Goal: Task Accomplishment & Management: Complete application form

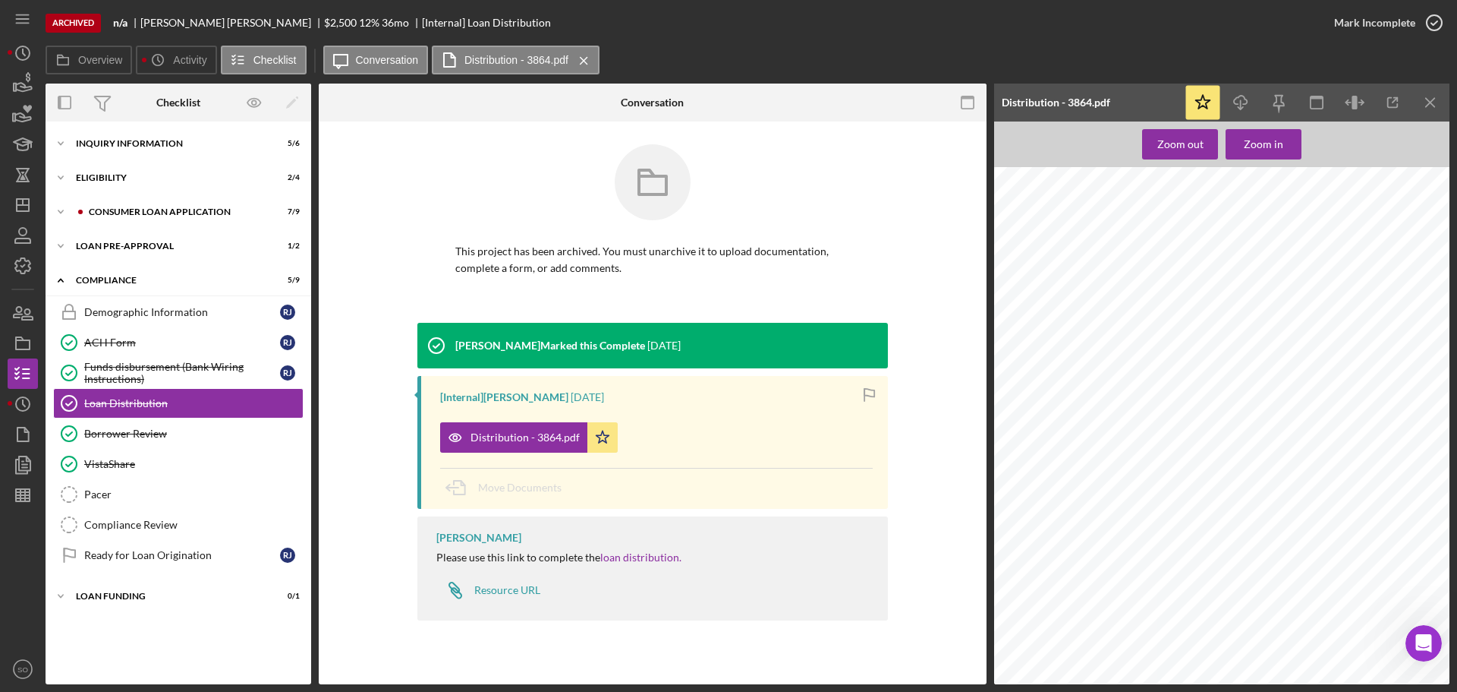
click at [1085, 392] on div "Anticipated Closing Date 2/13/2024 ACH Payment Date 15th Date of First ACH Guid…" at bounding box center [1226, 455] width 465 height 601
click at [30, 216] on icon "Icon/Dashboard" at bounding box center [23, 205] width 38 height 38
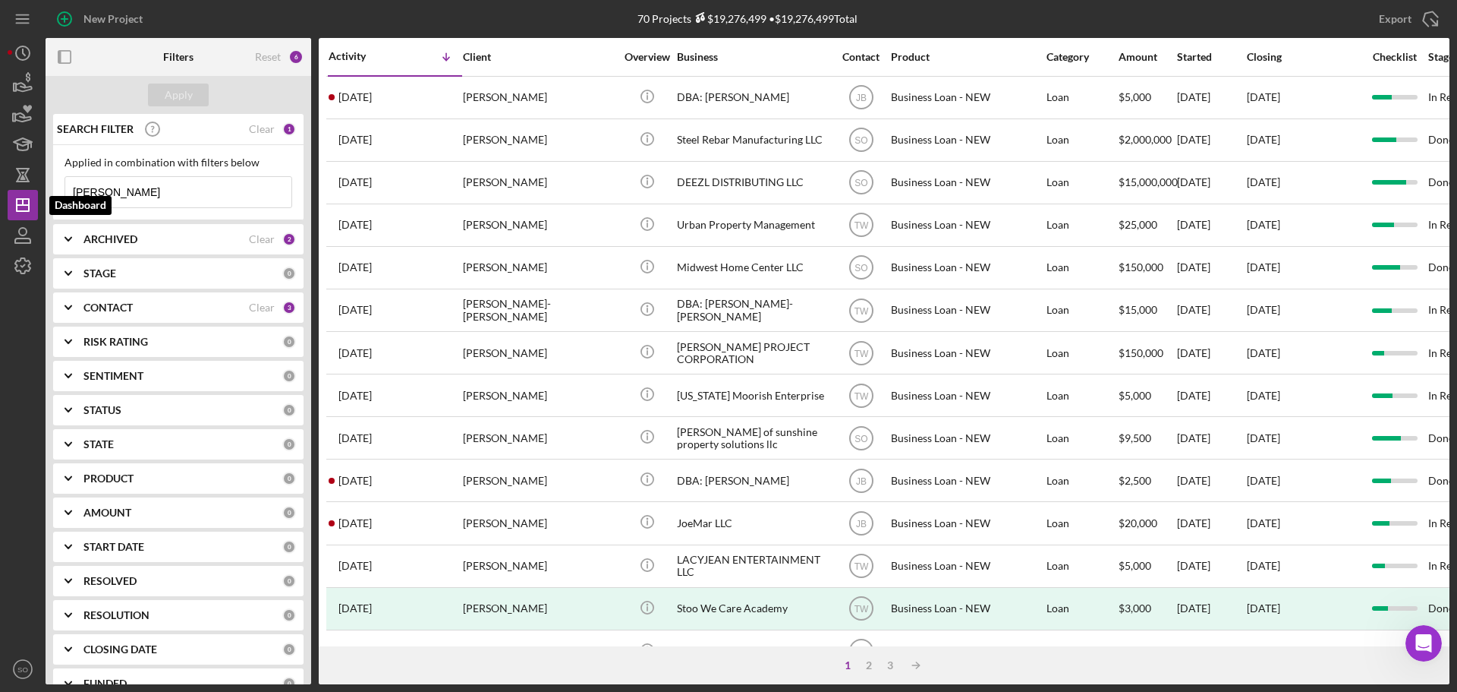
drag, startPoint x: 14, startPoint y: 194, endPoint x: 0, endPoint y: 197, distance: 14.0
click at [0, 197] on div "New Project 70 Projects $19,276,499 • $19,276,499 Total robin johnson Export Ic…" at bounding box center [728, 346] width 1457 height 692
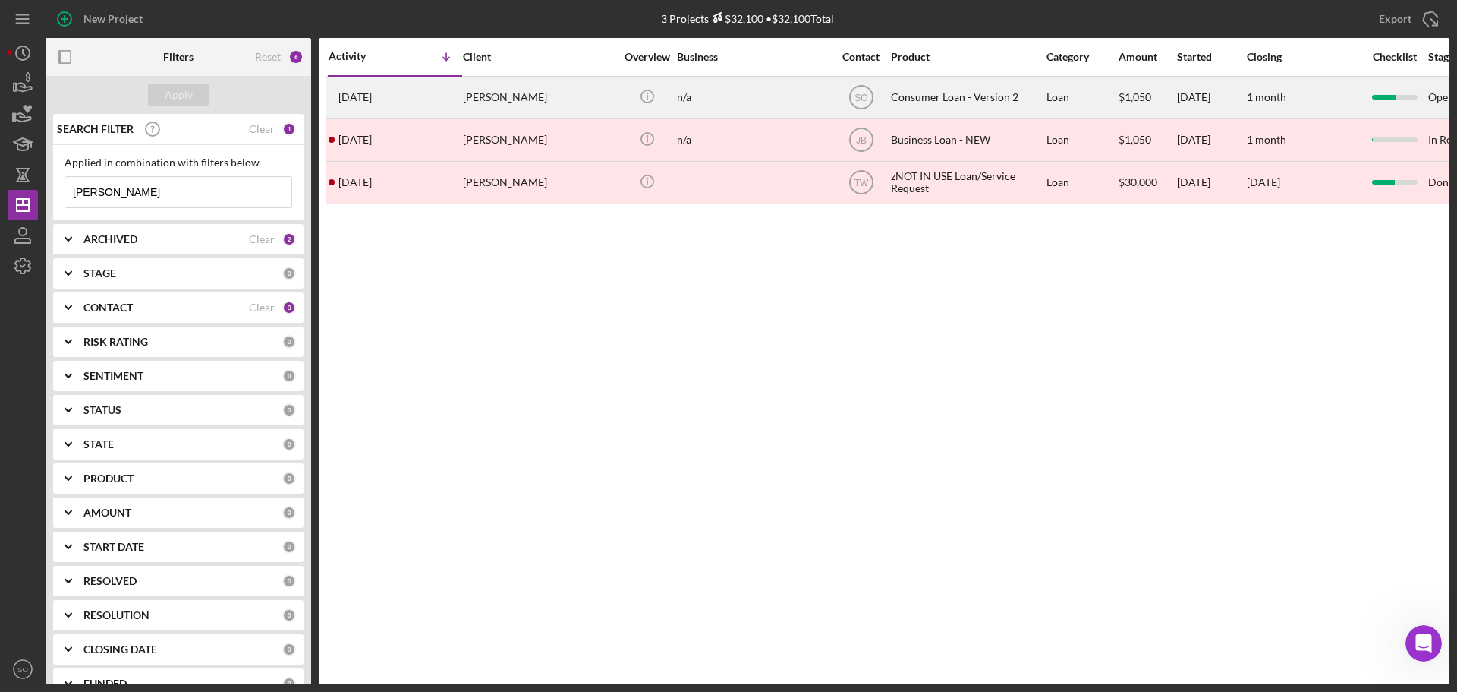
type input "melanie"
click at [455, 96] on div "3 days ago Melanie Cusick" at bounding box center [395, 97] width 133 height 40
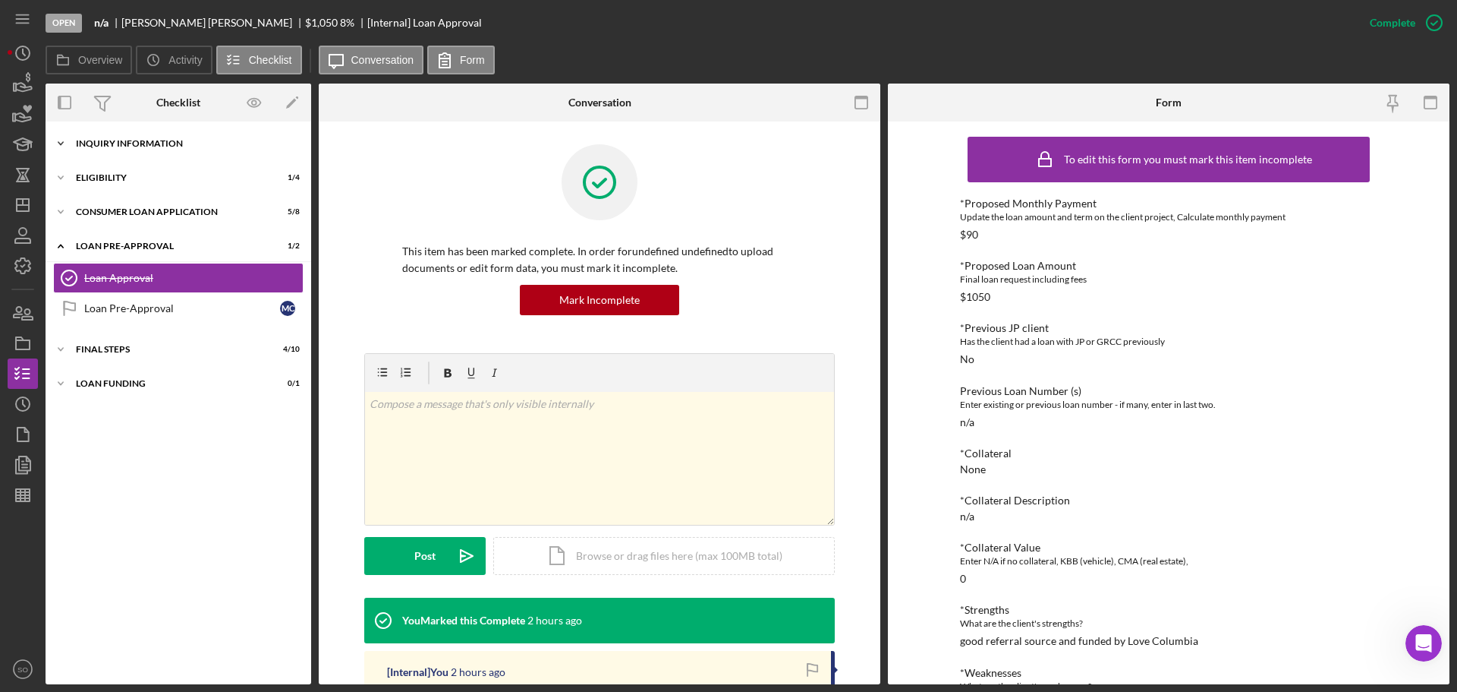
click at [172, 156] on div "Icon/Expander Inquiry Information 7 / 8" at bounding box center [179, 143] width 266 height 30
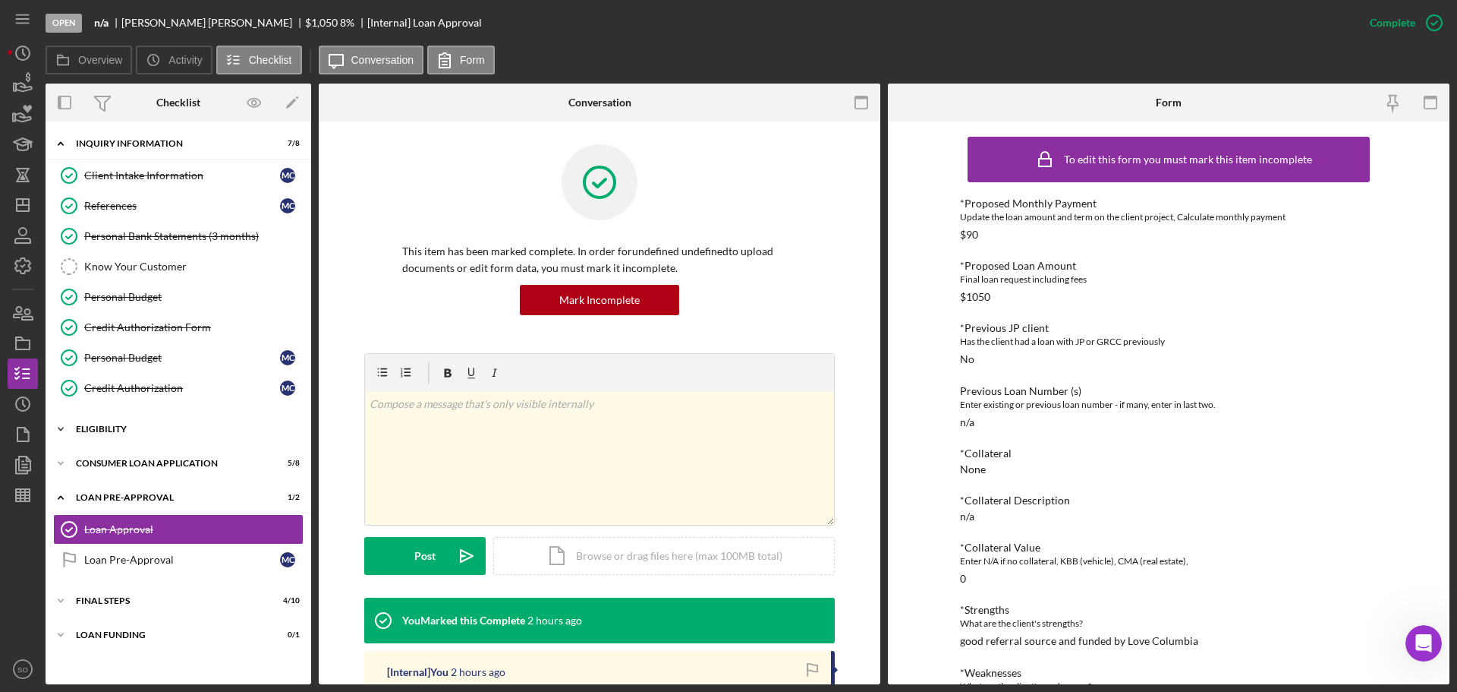
click at [162, 430] on div "Eligibility" at bounding box center [184, 428] width 216 height 9
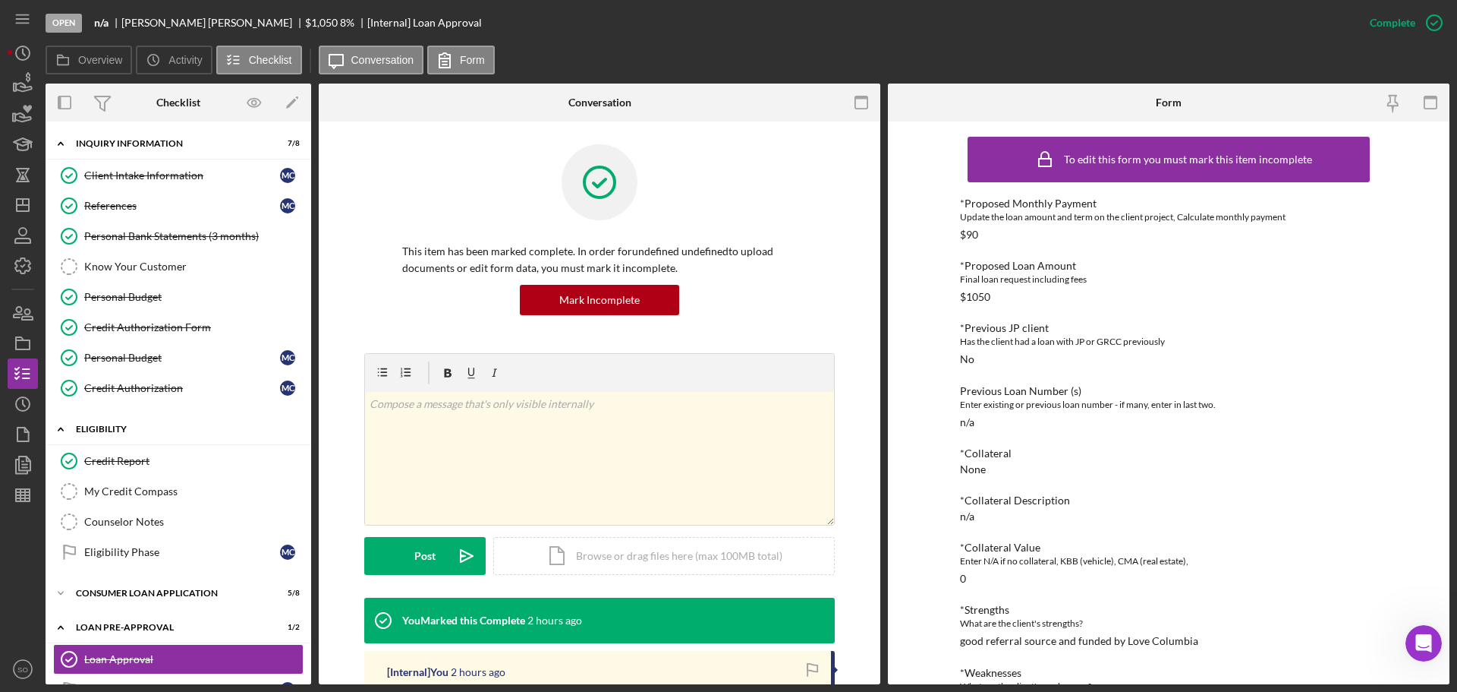
scroll to position [104, 0]
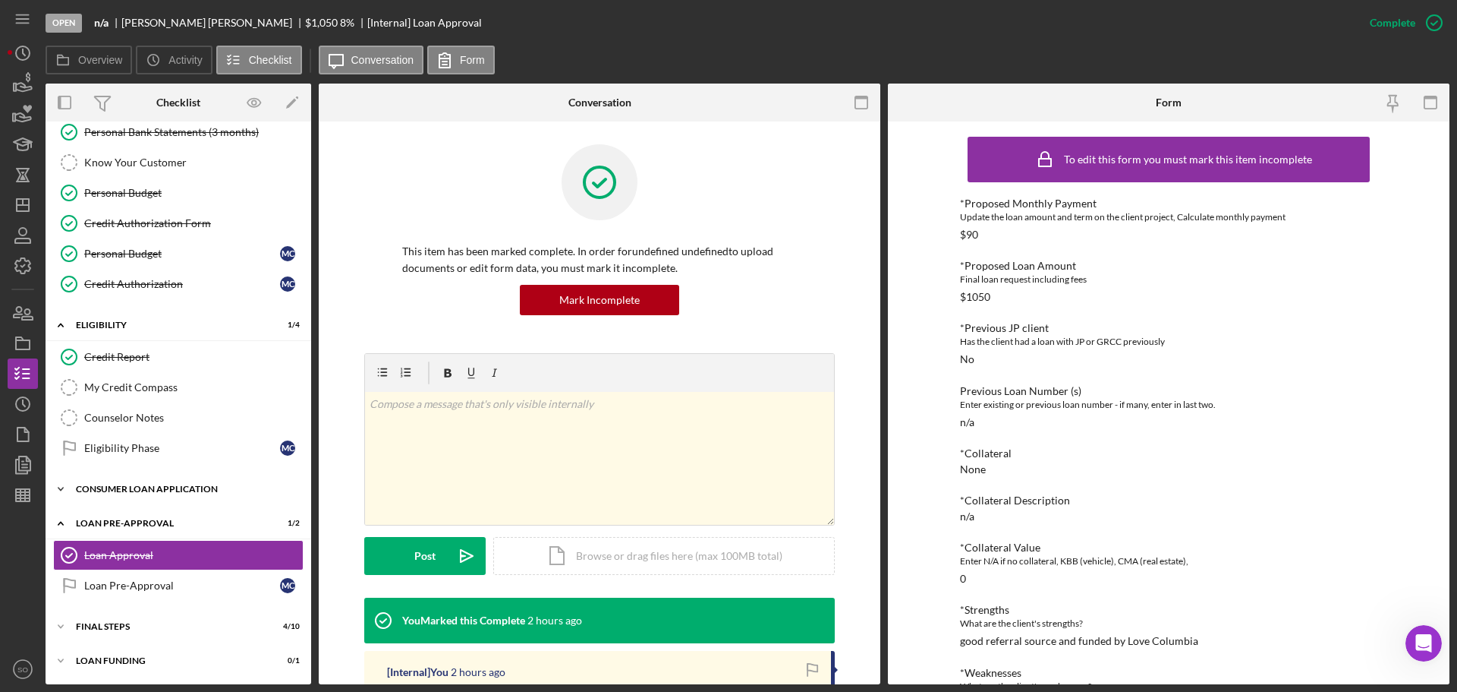
click at [175, 490] on div "Consumer Loan Application" at bounding box center [184, 488] width 216 height 9
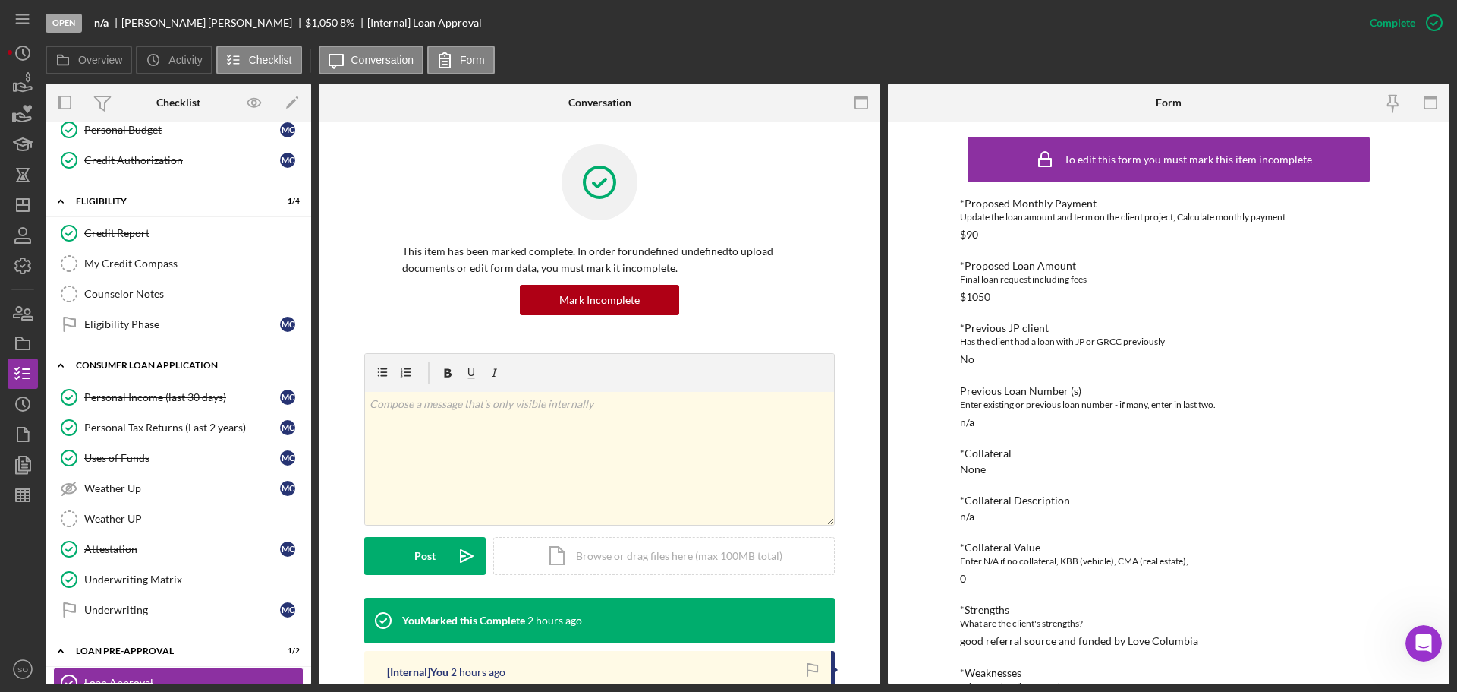
scroll to position [355, 0]
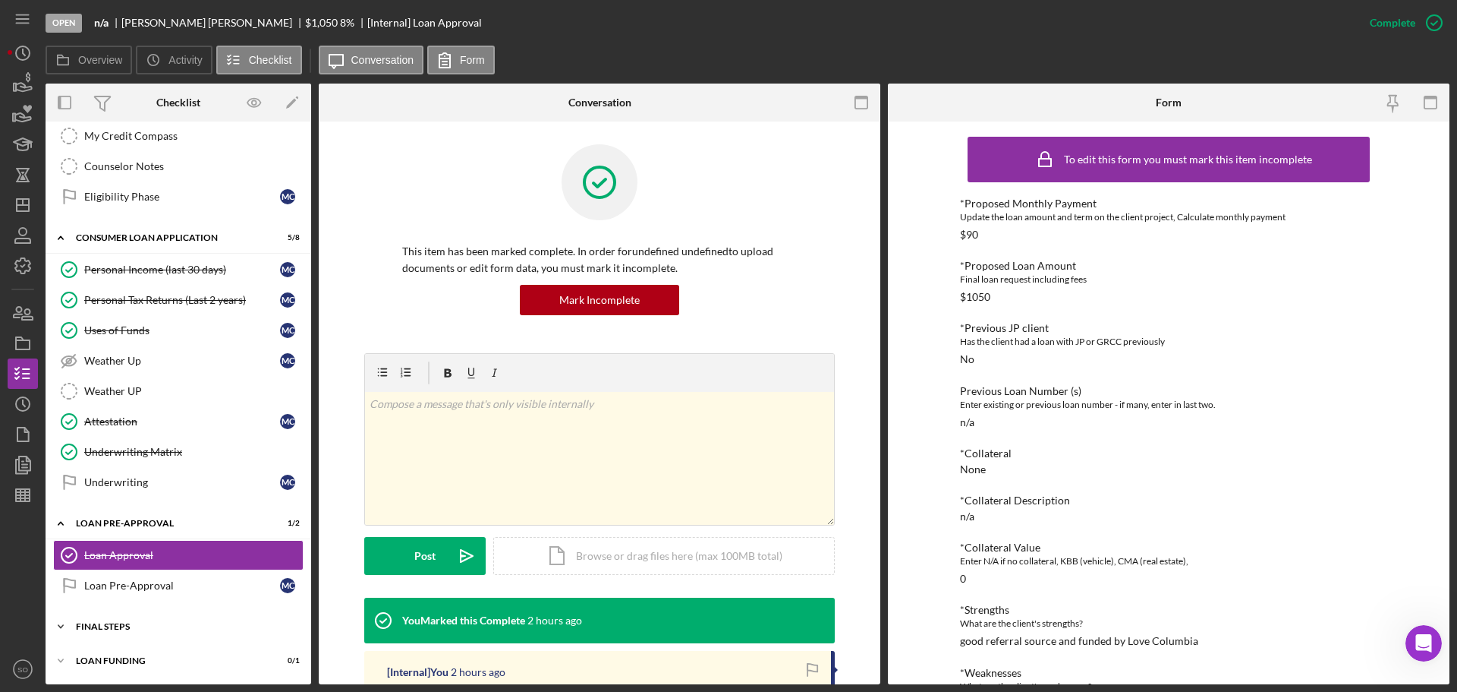
click at [181, 622] on div "FINAL STEPS" at bounding box center [184, 626] width 216 height 9
click at [19, 342] on icon "button" at bounding box center [23, 343] width 38 height 38
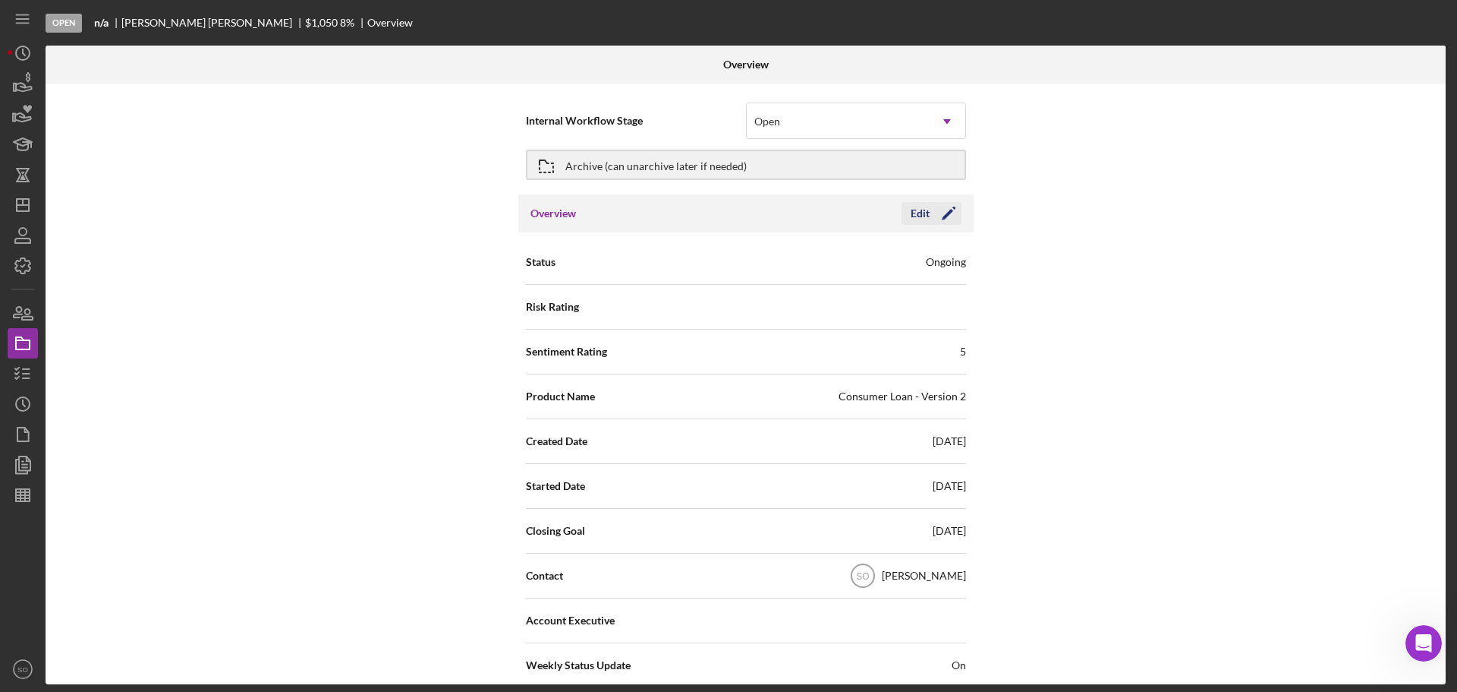
click at [939, 213] on icon "Icon/Edit" at bounding box center [949, 213] width 38 height 38
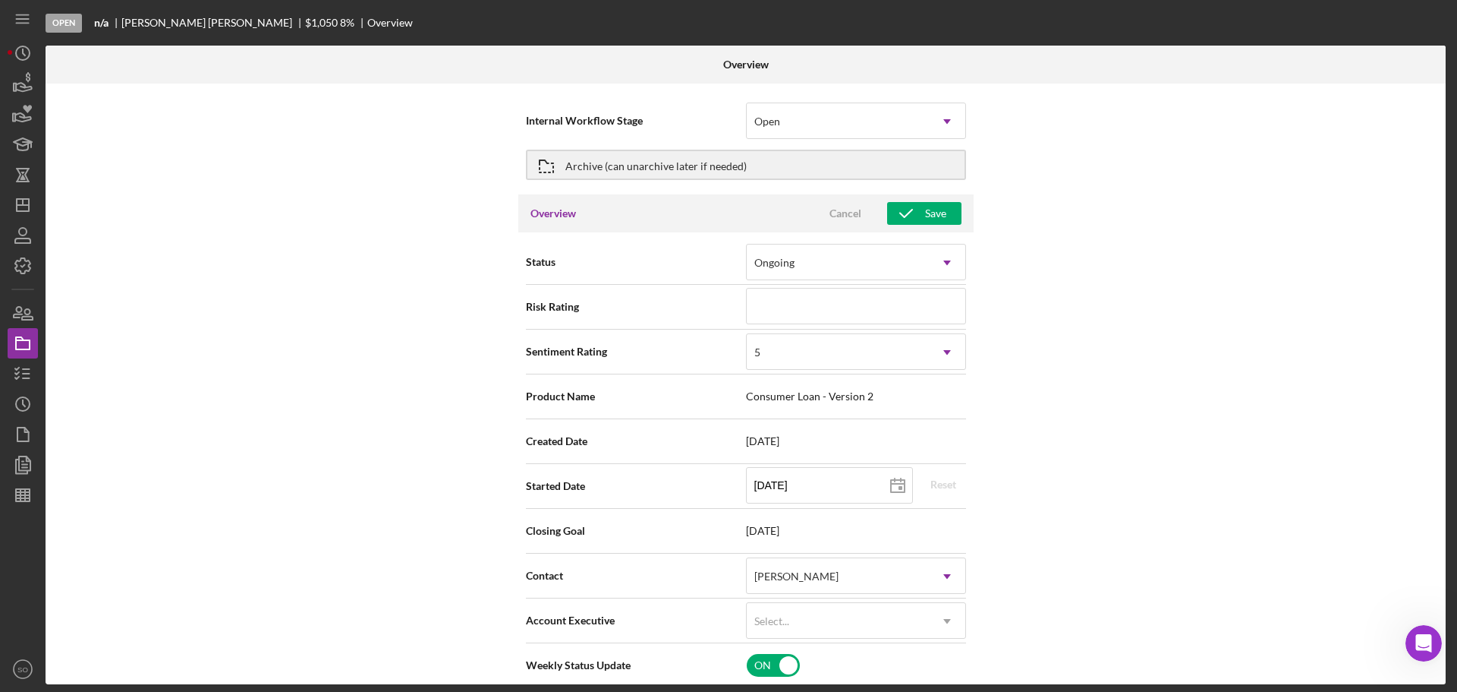
scroll to position [152, 0]
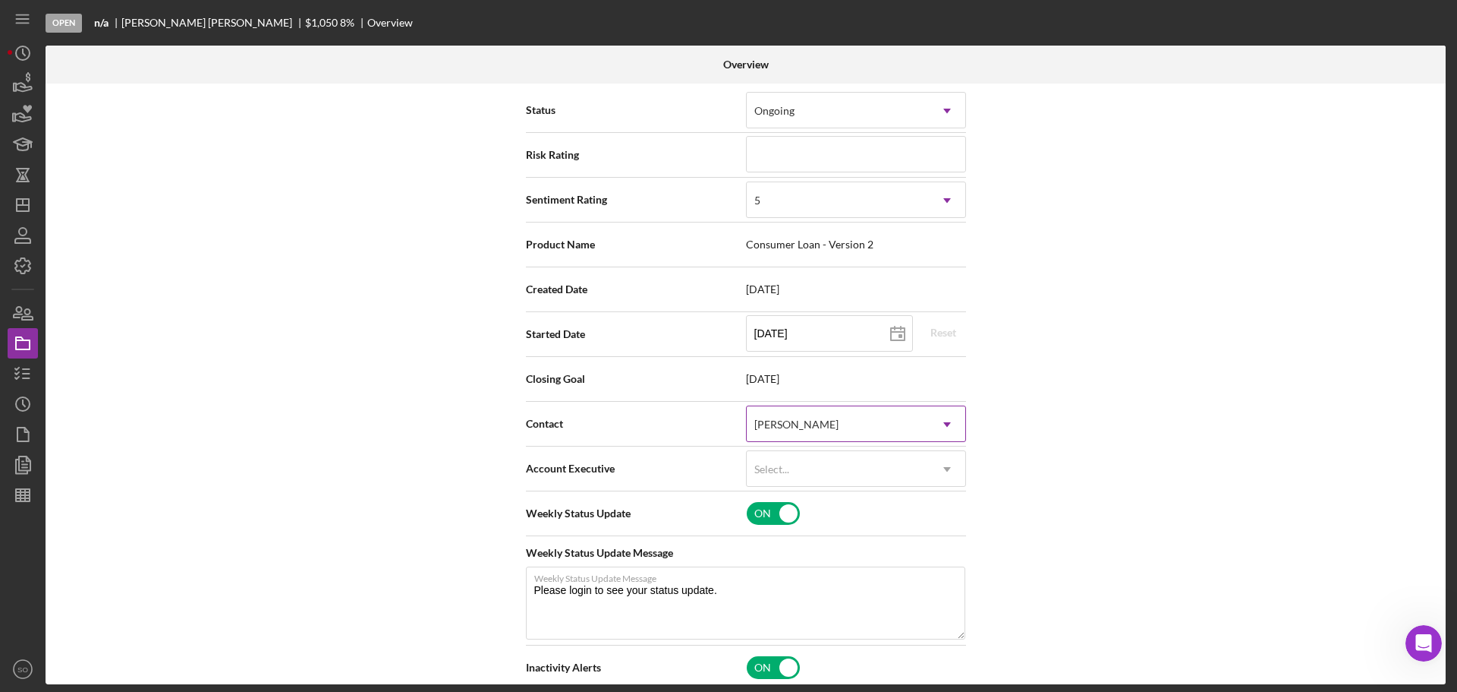
click at [835, 433] on div "[PERSON_NAME]" at bounding box center [838, 424] width 182 height 35
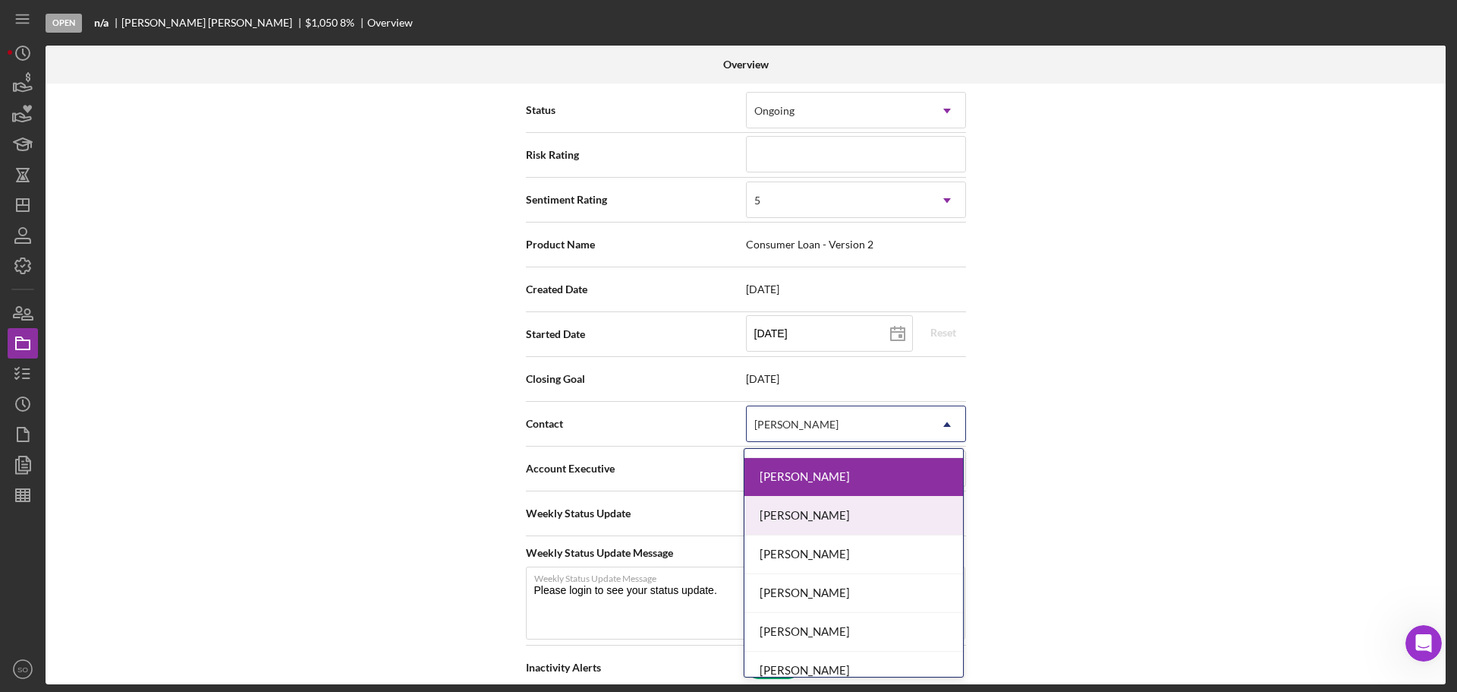
scroll to position [531, 0]
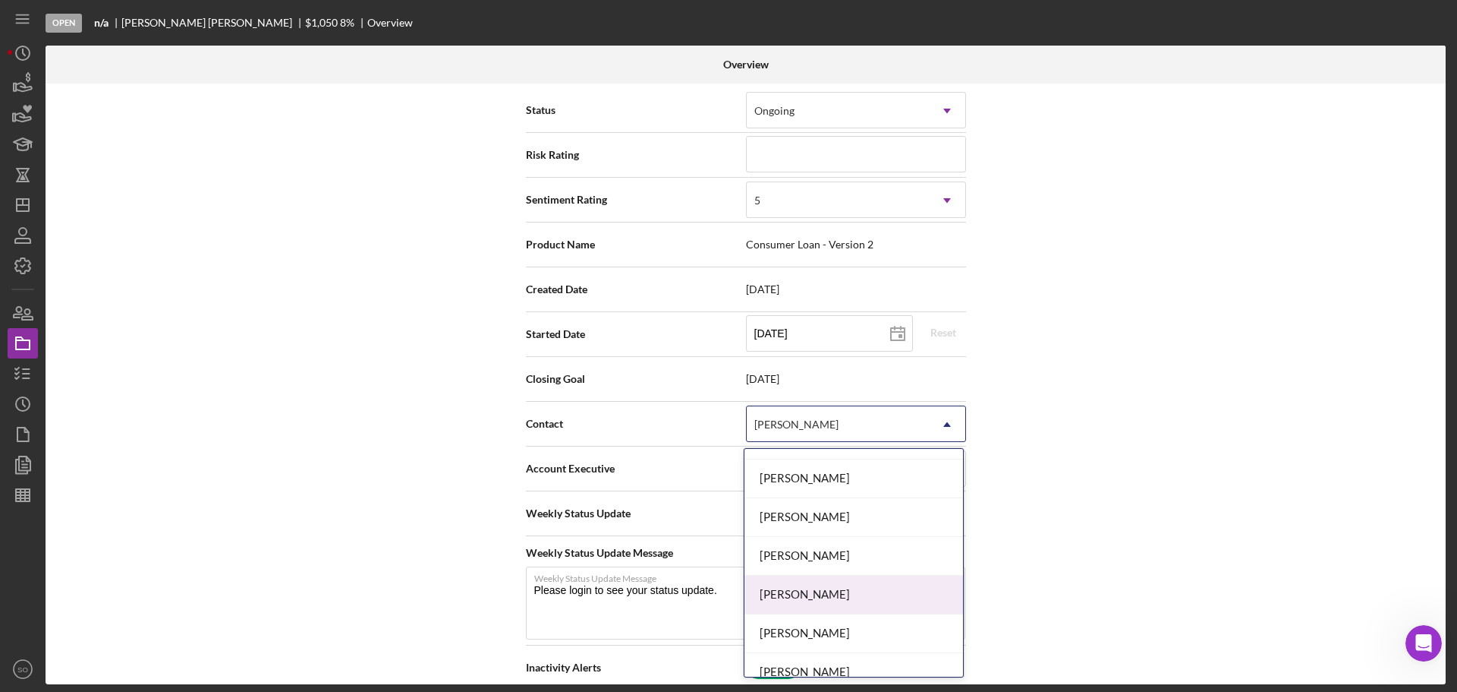
click at [804, 585] on div "Jim Boyle" at bounding box center [854, 594] width 219 height 39
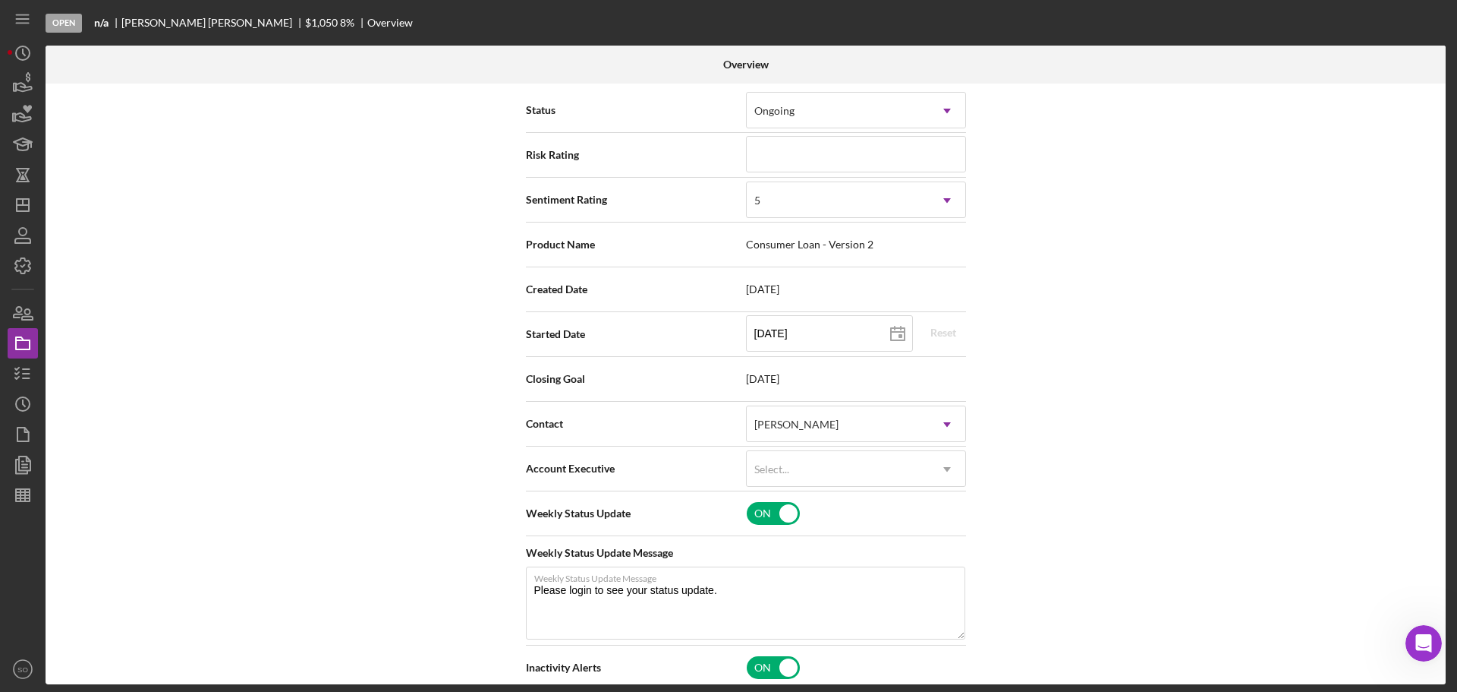
scroll to position [0, 0]
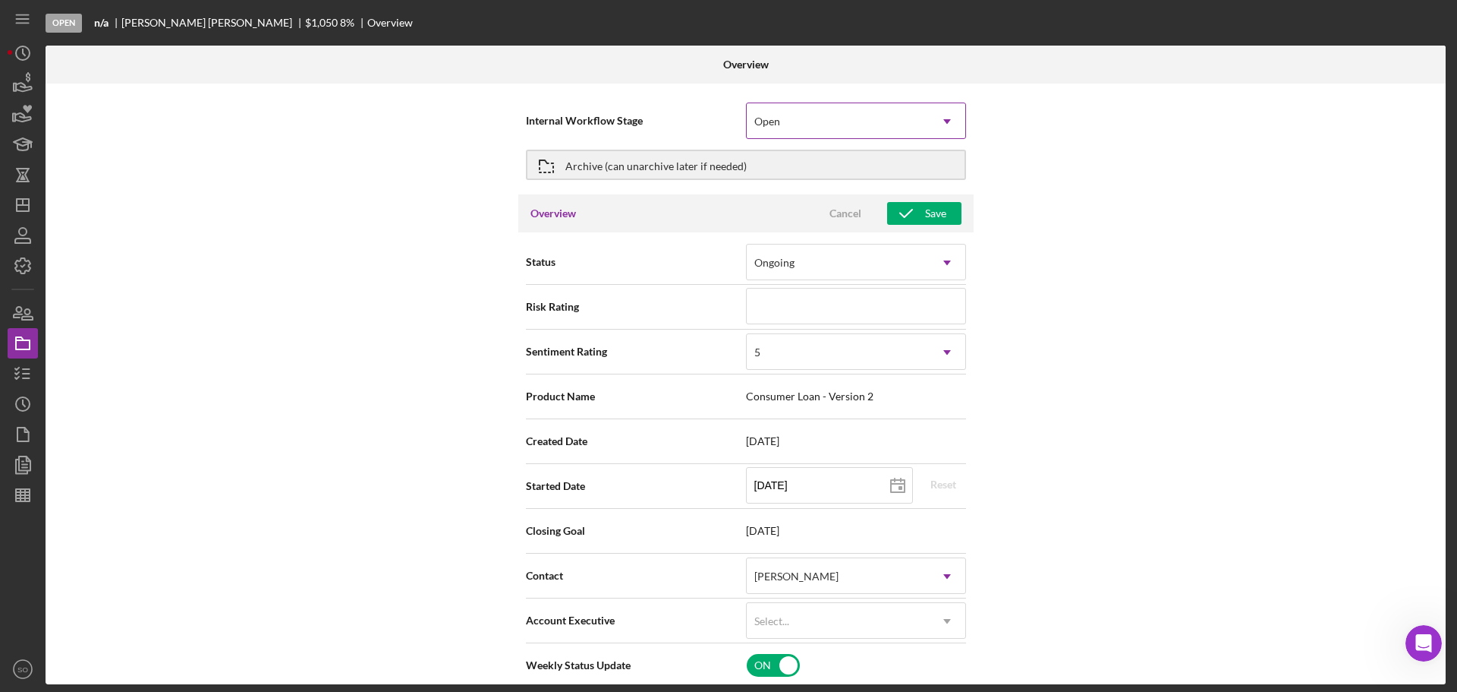
click at [818, 134] on div "Open" at bounding box center [838, 121] width 182 height 35
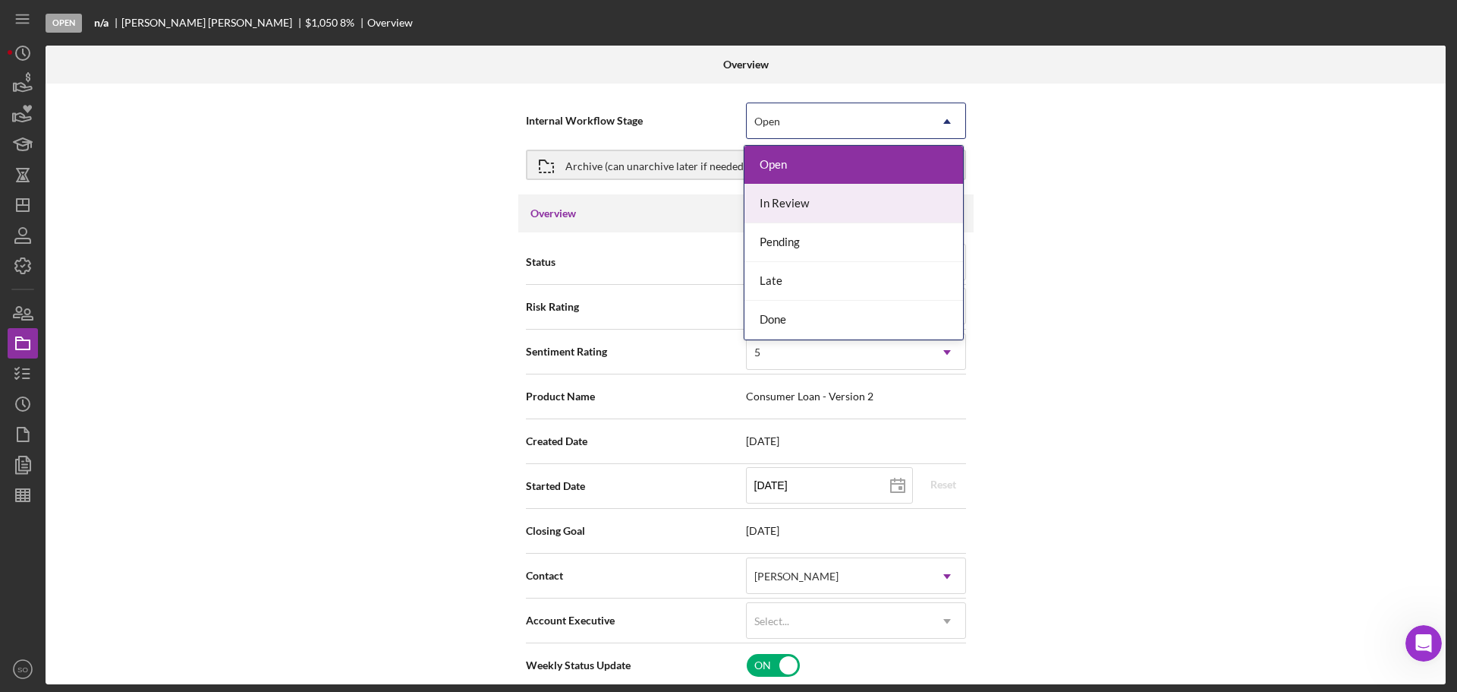
click at [813, 200] on div "In Review" at bounding box center [854, 203] width 219 height 39
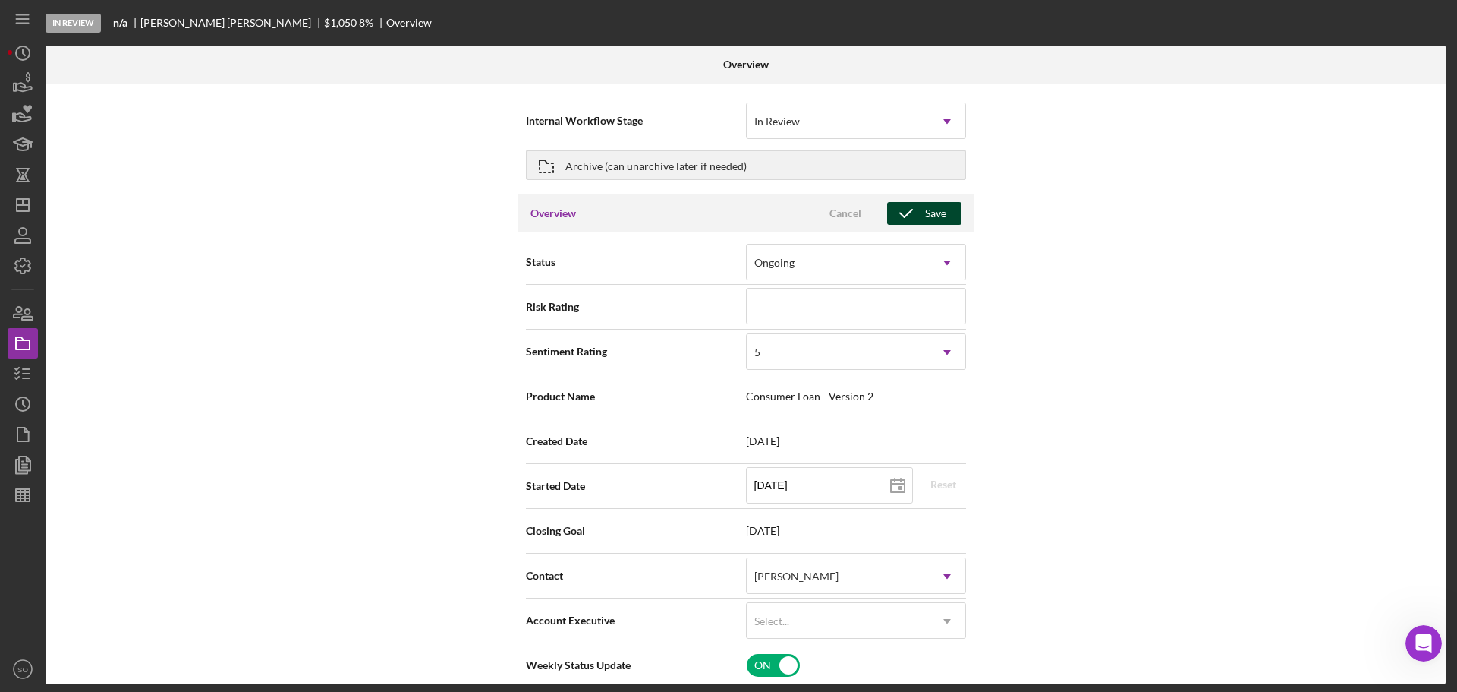
click at [937, 206] on div "Save" at bounding box center [935, 213] width 21 height 23
type textarea "Thank you for your application to Justine PETERSEN! Please login to see what we…"
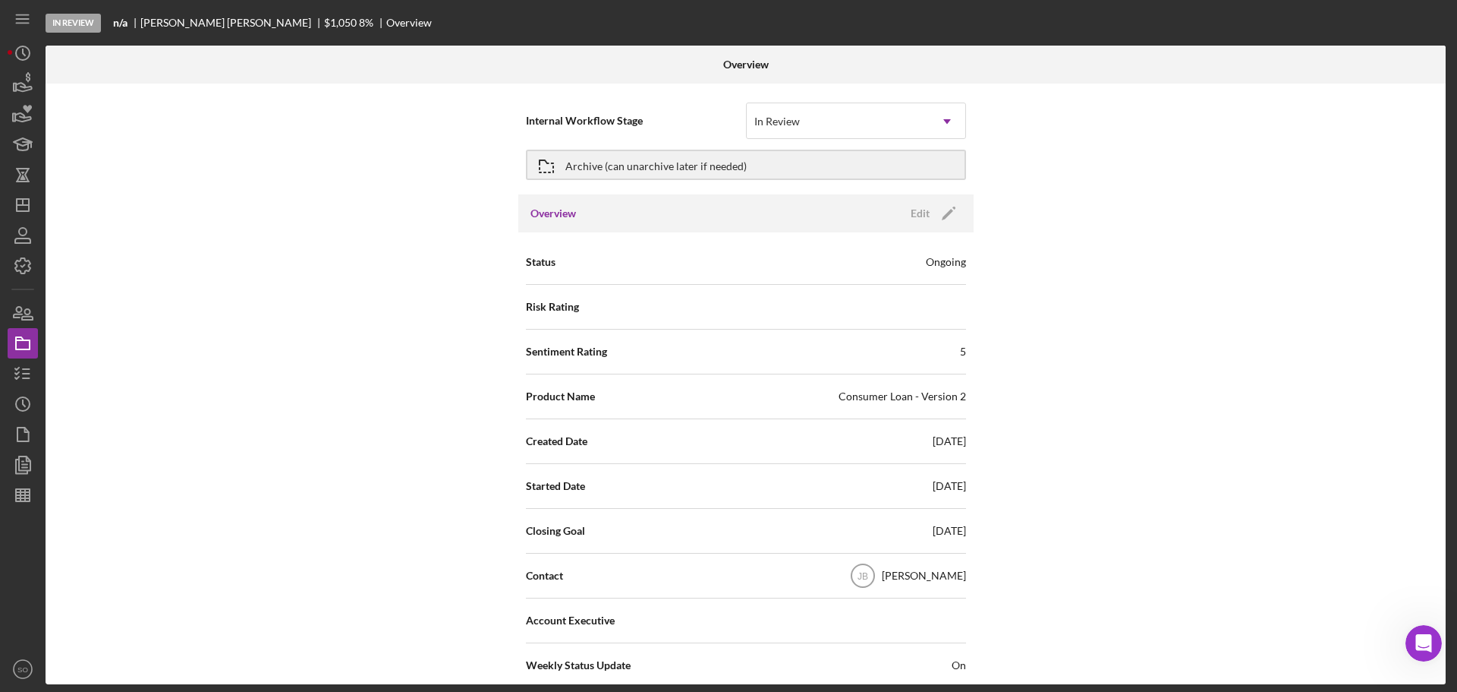
click at [1, 364] on div "In Review n/a Melanie Cusick $1,050 $1,050 8 % Overview Overview Internal Workf…" at bounding box center [728, 346] width 1457 height 692
click at [36, 378] on icon "button" at bounding box center [23, 373] width 38 height 38
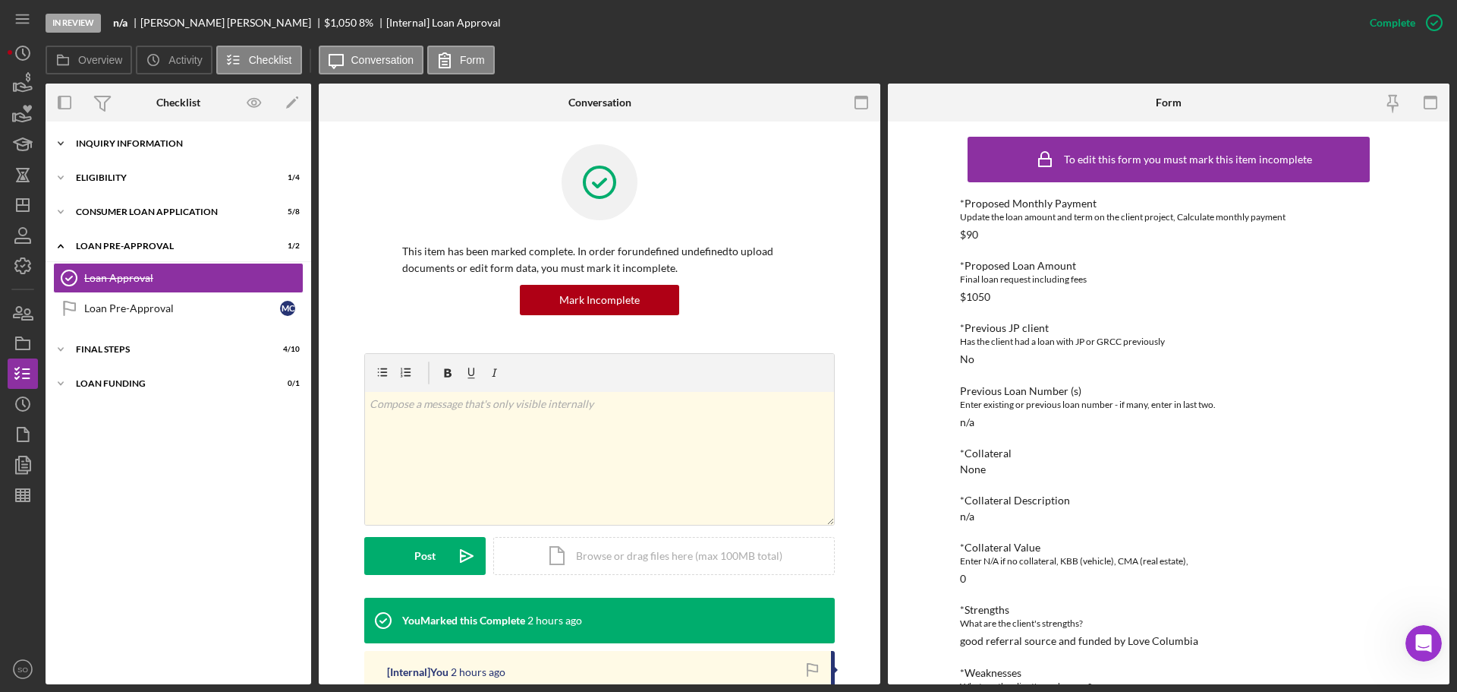
click at [181, 137] on div "Icon/Expander Inquiry Information 7 / 8" at bounding box center [179, 143] width 266 height 30
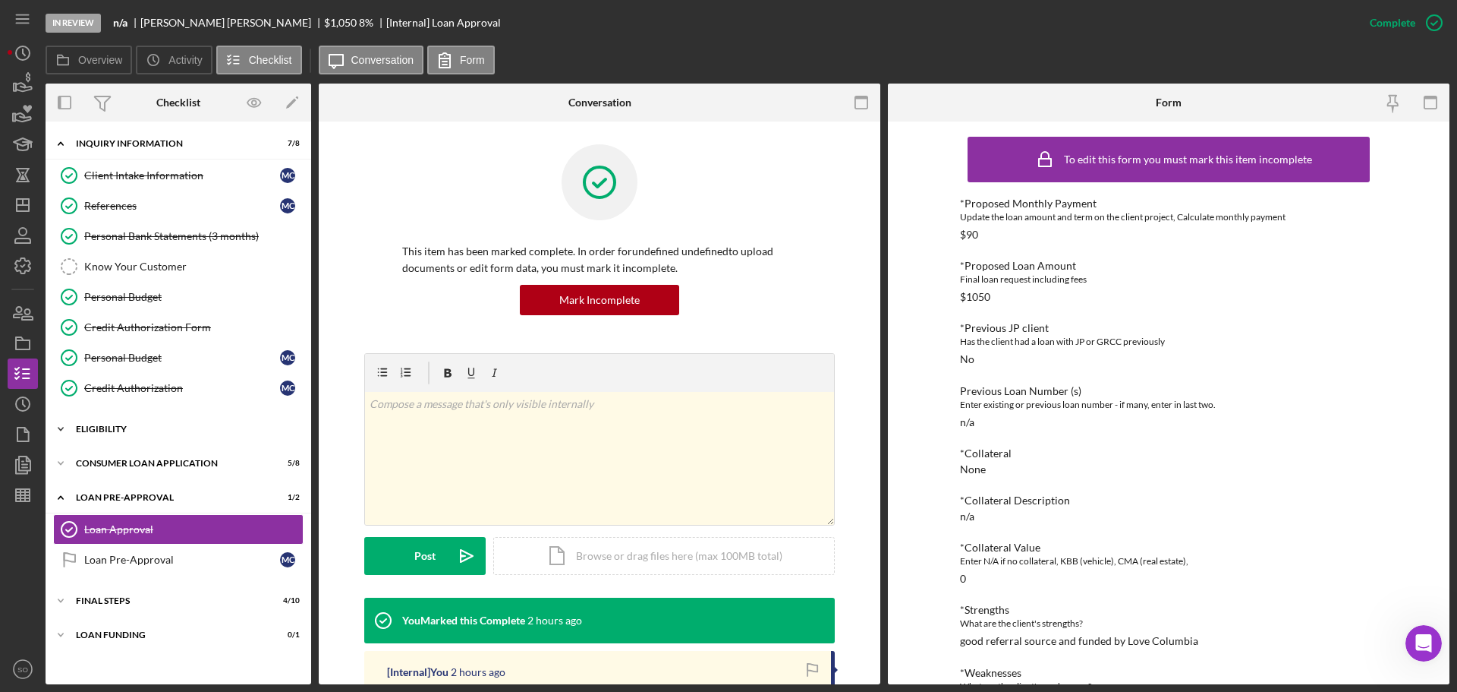
click at [138, 421] on div "Icon/Expander Eligibility 1 / 4" at bounding box center [179, 429] width 266 height 30
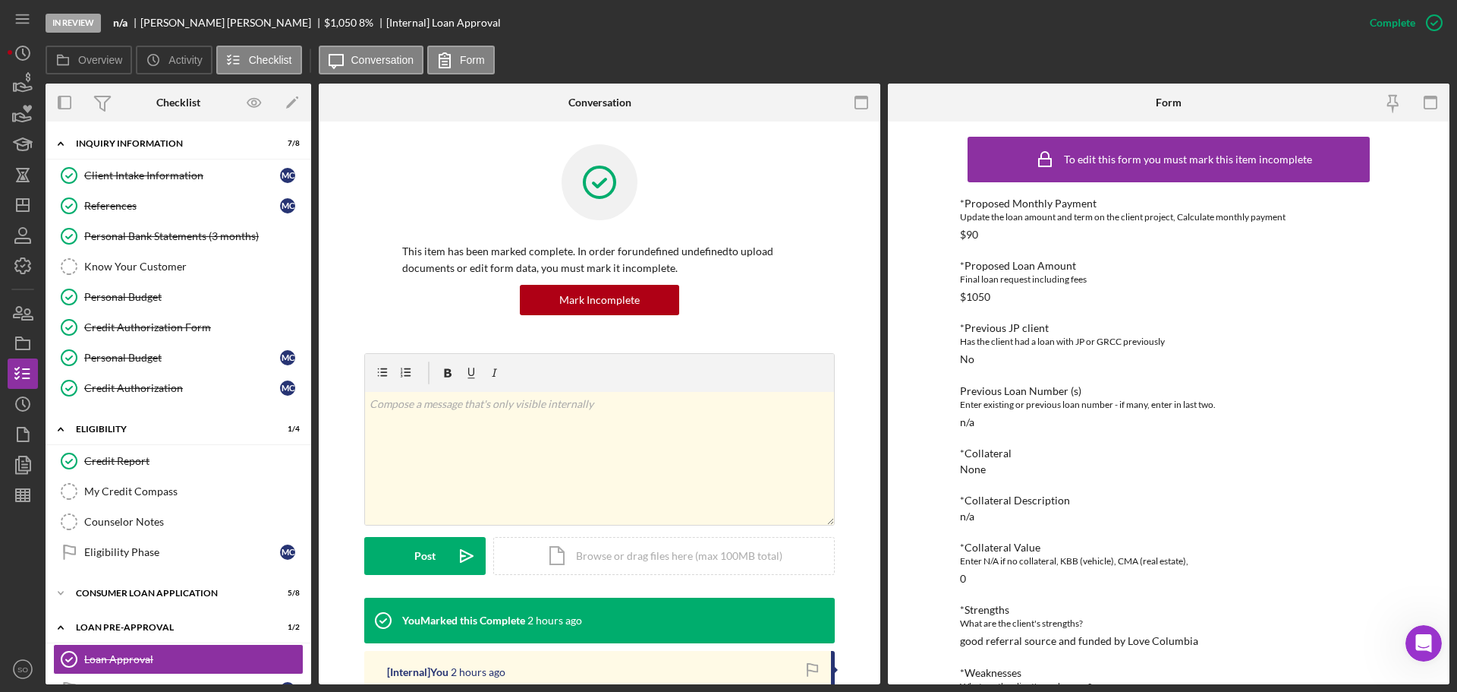
scroll to position [76, 0]
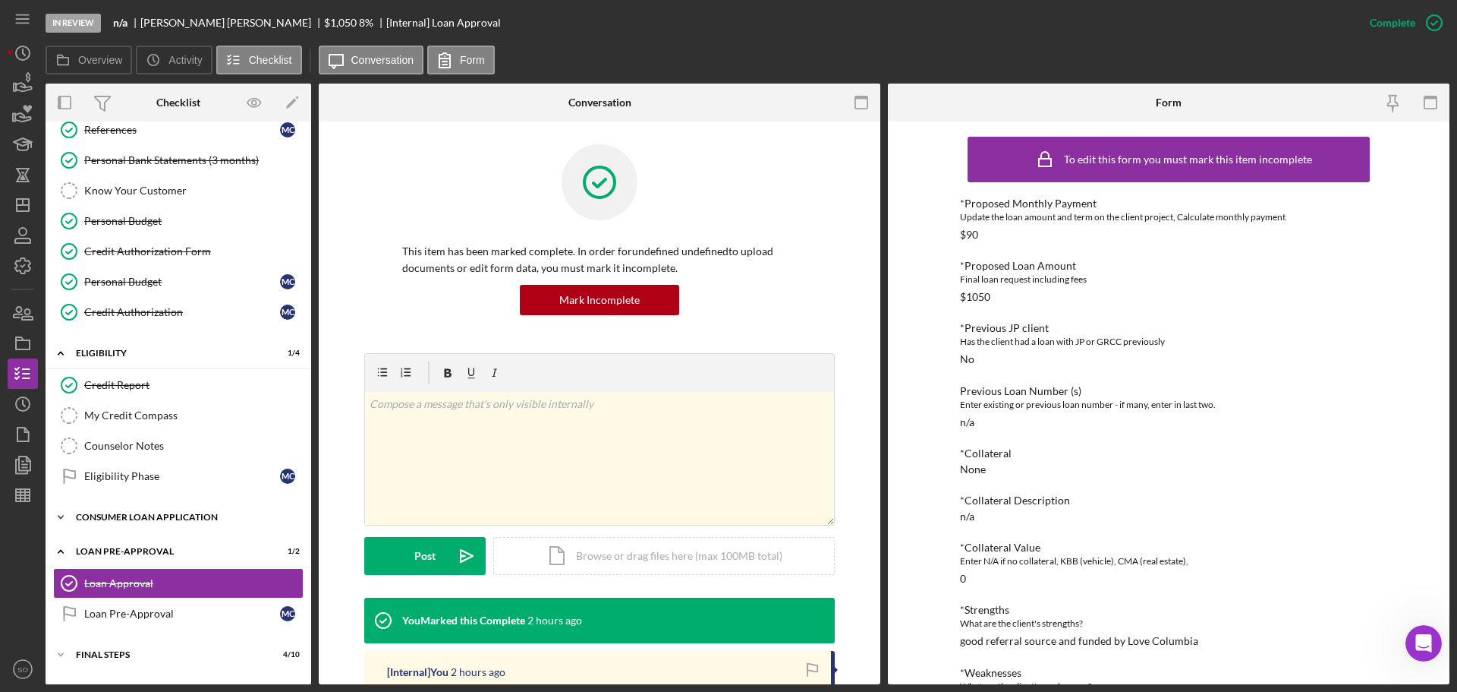
click at [140, 528] on div "Icon/Expander Consumer Loan Application 5 / 8" at bounding box center [179, 517] width 266 height 30
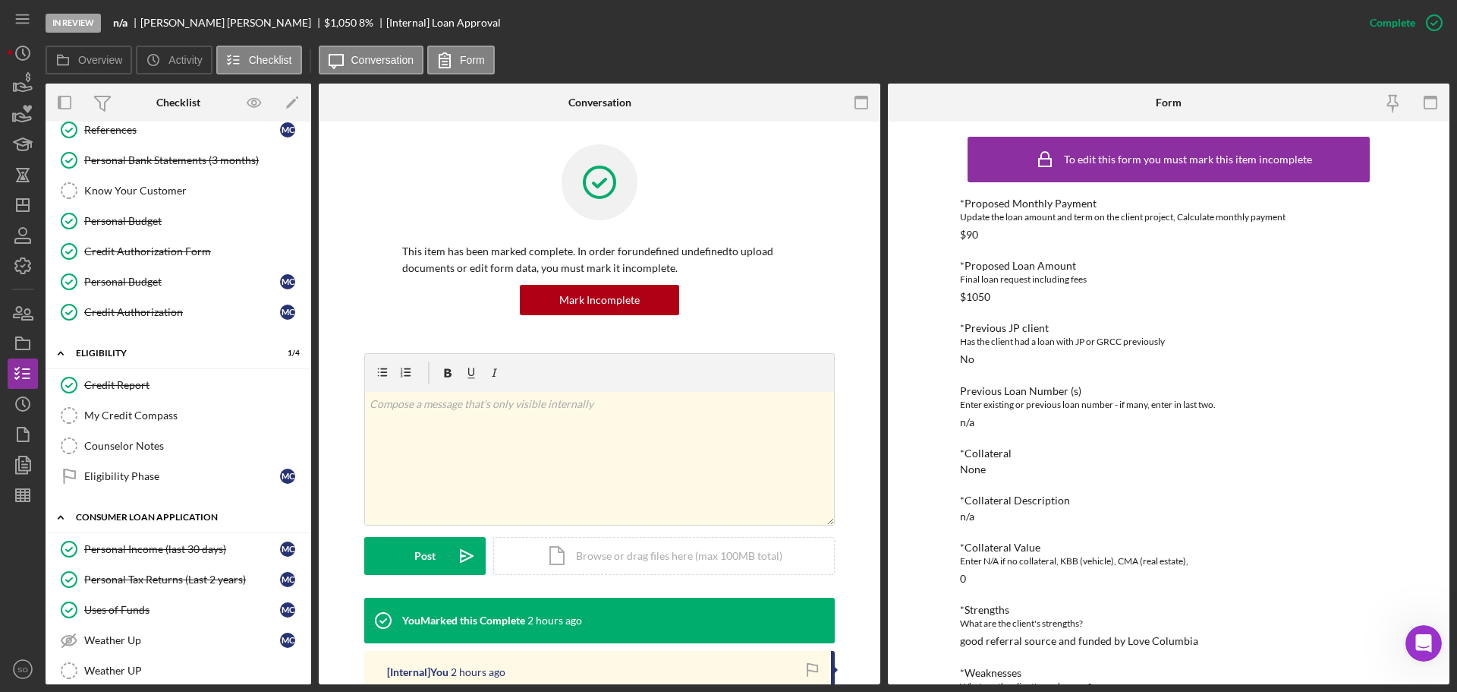
scroll to position [355, 0]
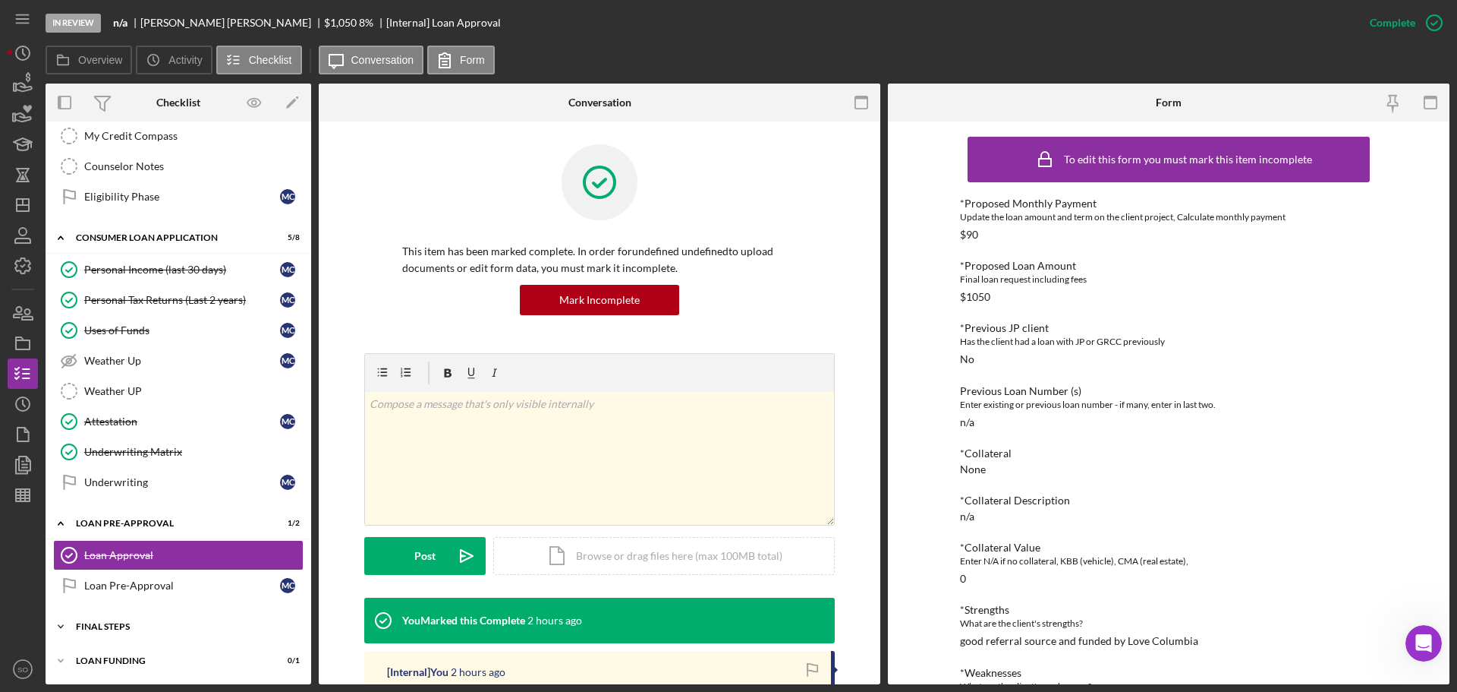
click at [164, 629] on div "FINAL STEPS" at bounding box center [184, 626] width 216 height 9
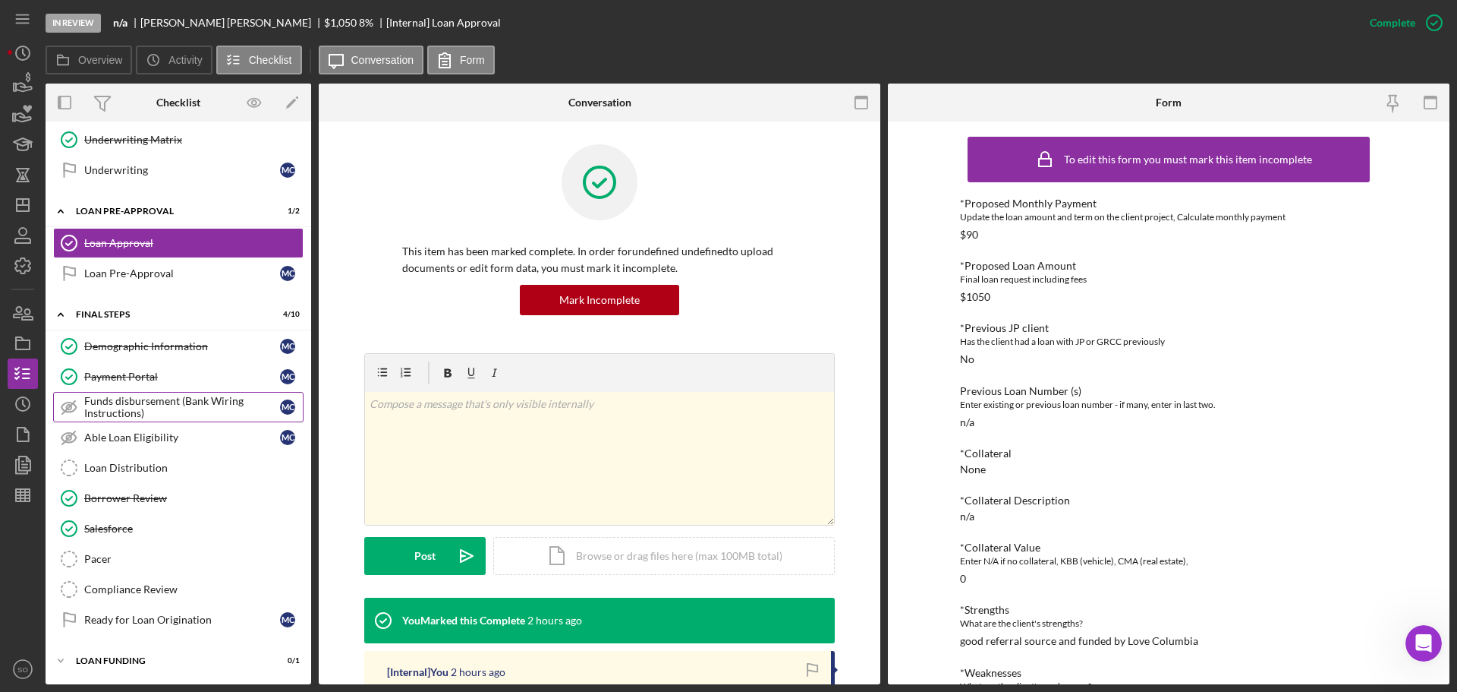
scroll to position [440, 0]
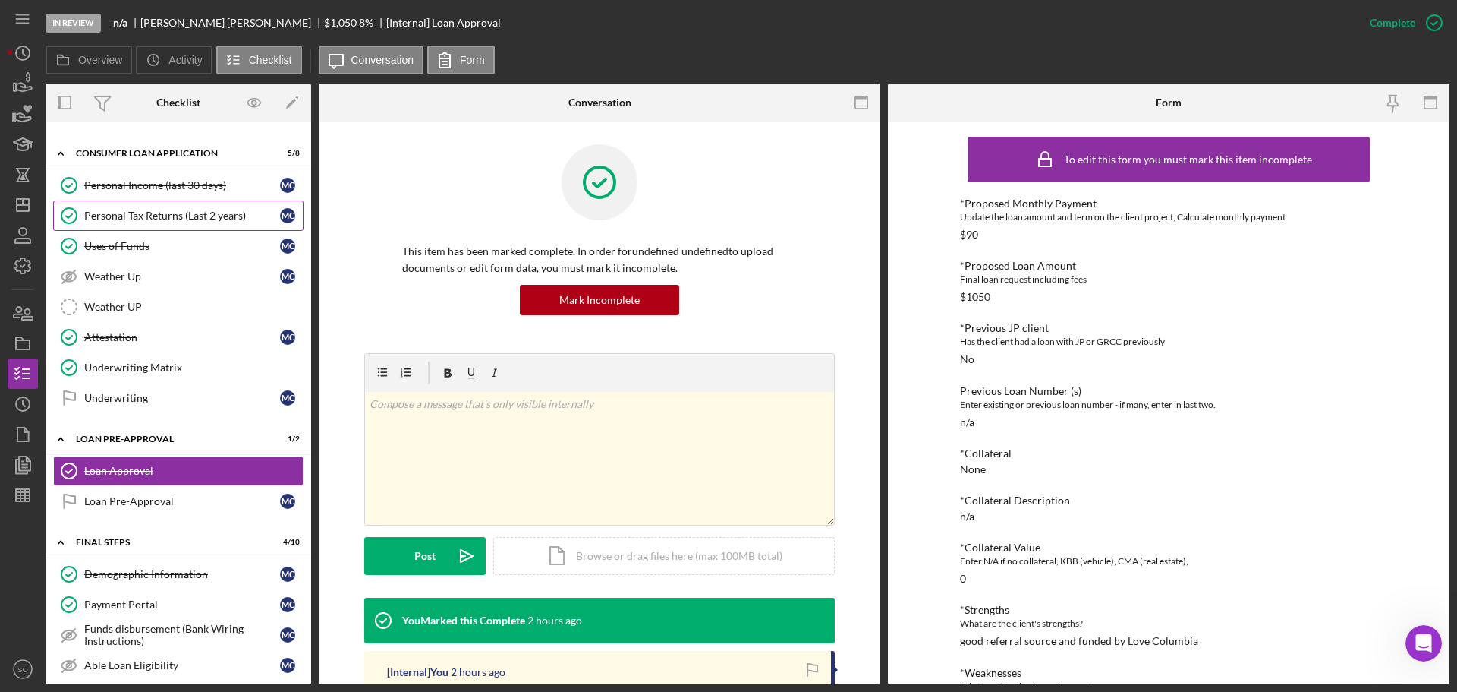
click at [207, 225] on link "Personal Tax Returns (Last 2 years) Personal Tax Returns (Last 2 years) M C" at bounding box center [178, 215] width 250 height 30
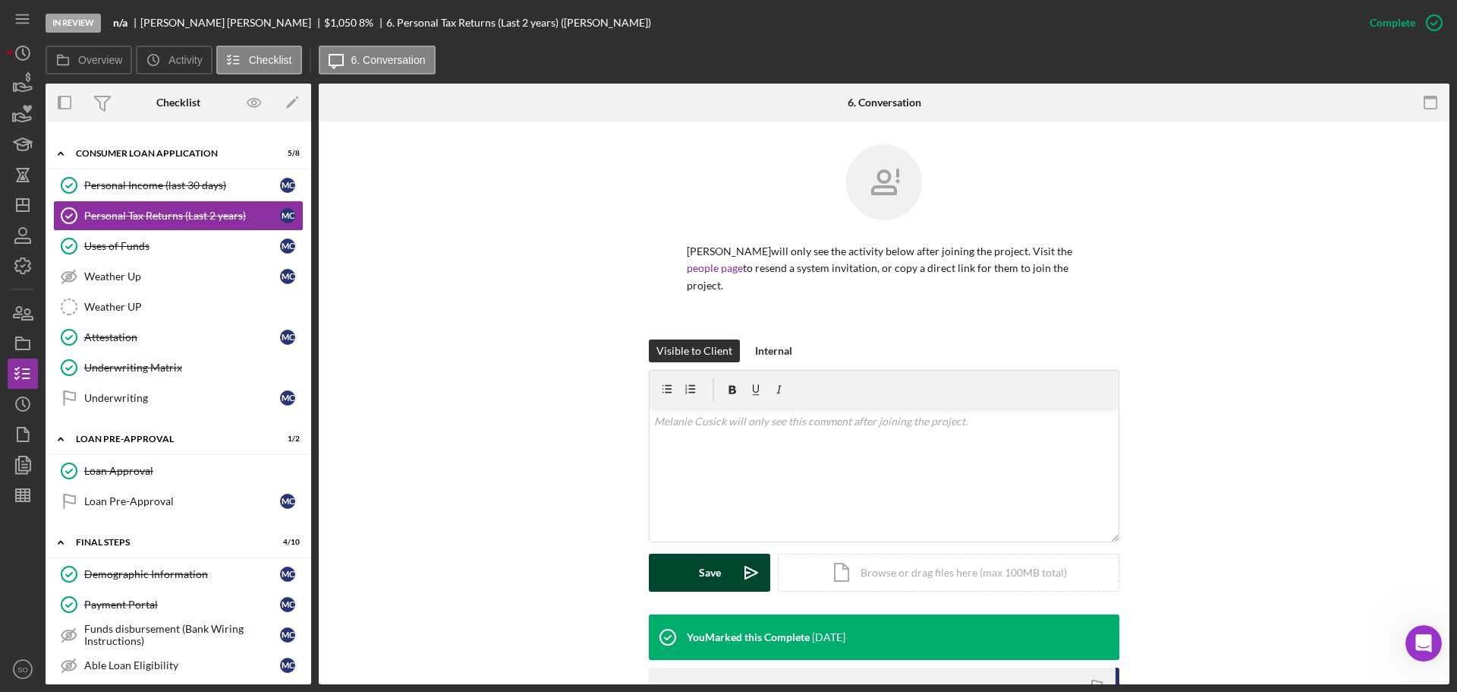
scroll to position [233, 0]
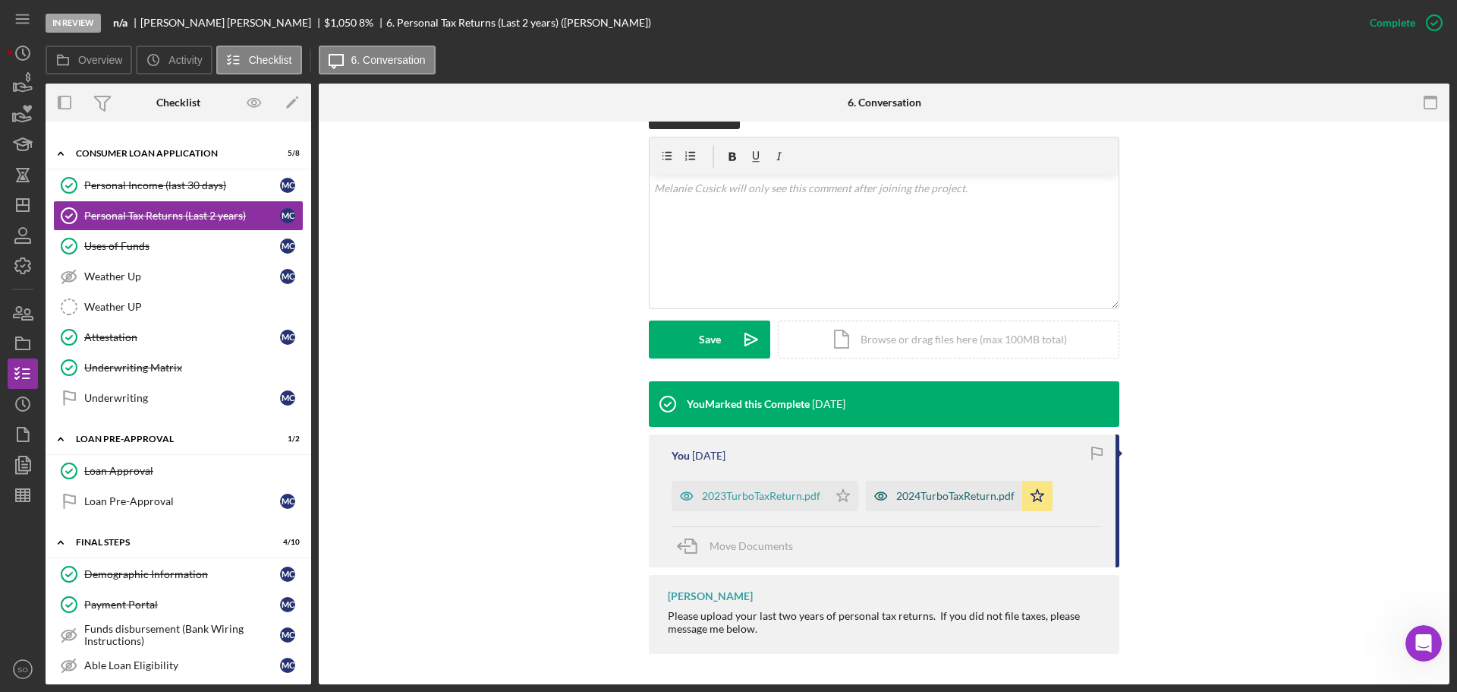
click at [938, 509] on div "2024TurboTaxReturn.pdf" at bounding box center [944, 495] width 156 height 30
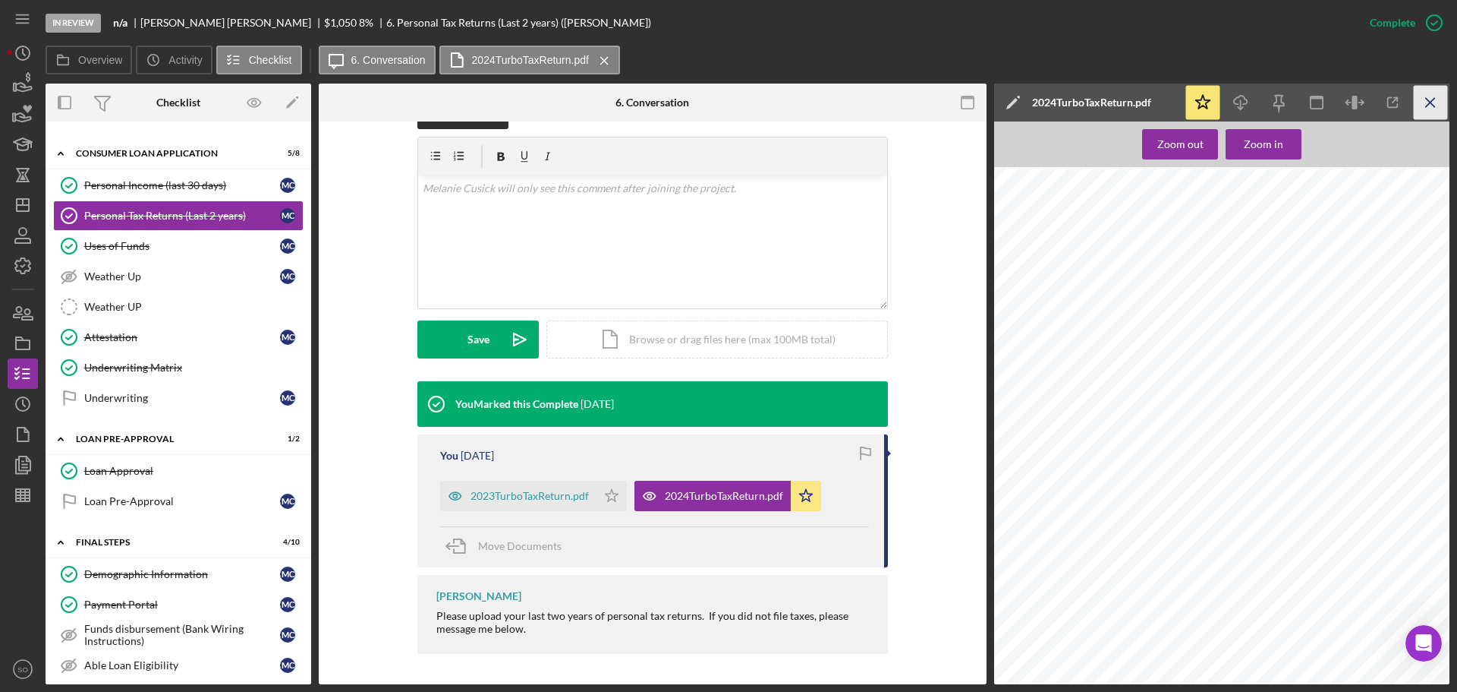
click at [1428, 115] on icon "Icon/Menu Close" at bounding box center [1431, 103] width 34 height 34
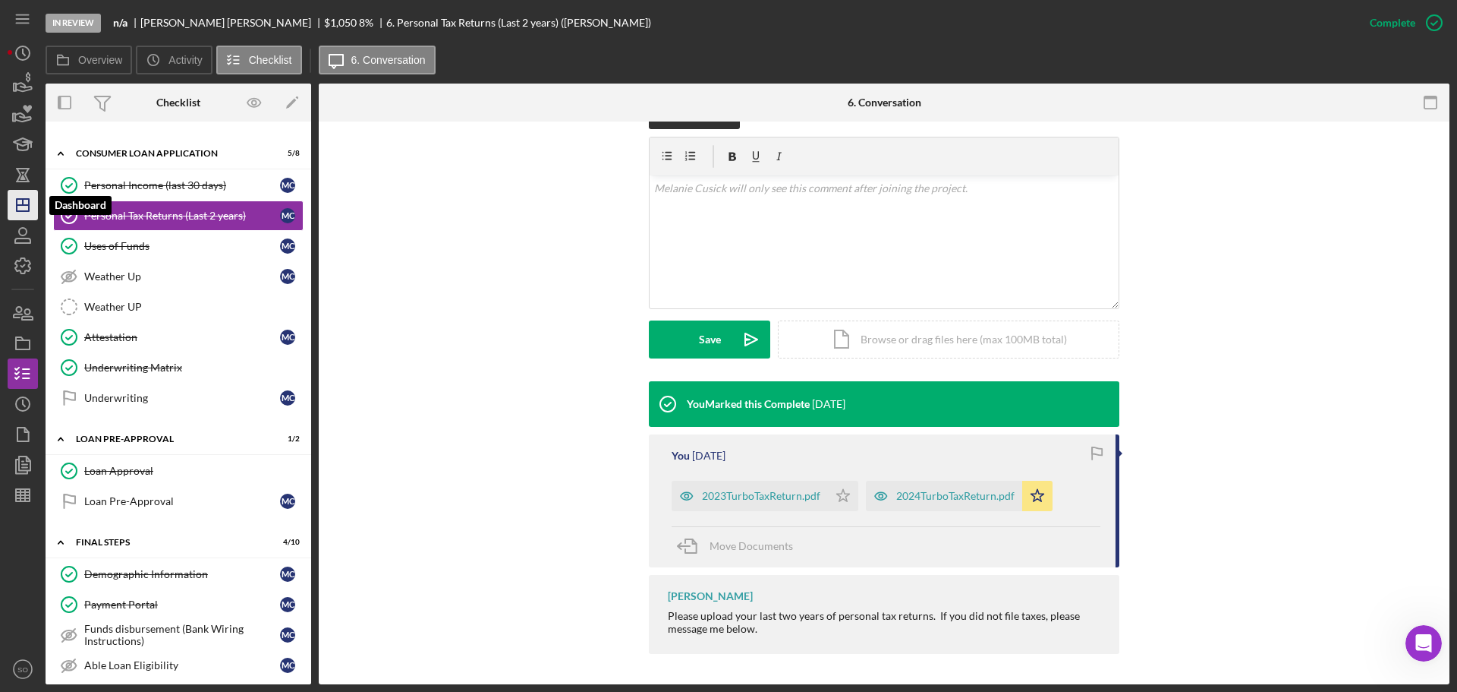
click at [14, 210] on icon "Icon/Dashboard" at bounding box center [23, 205] width 38 height 38
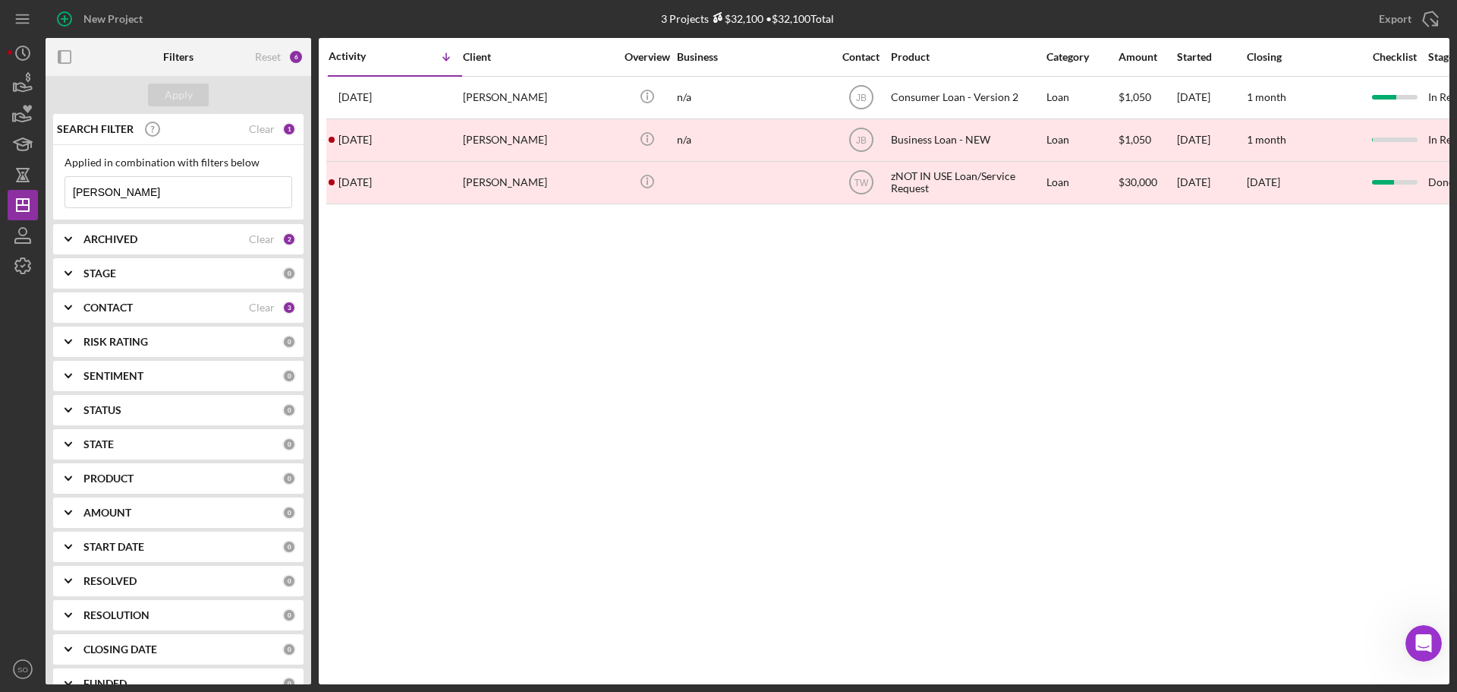
click at [132, 17] on div "New Project" at bounding box center [112, 19] width 59 height 30
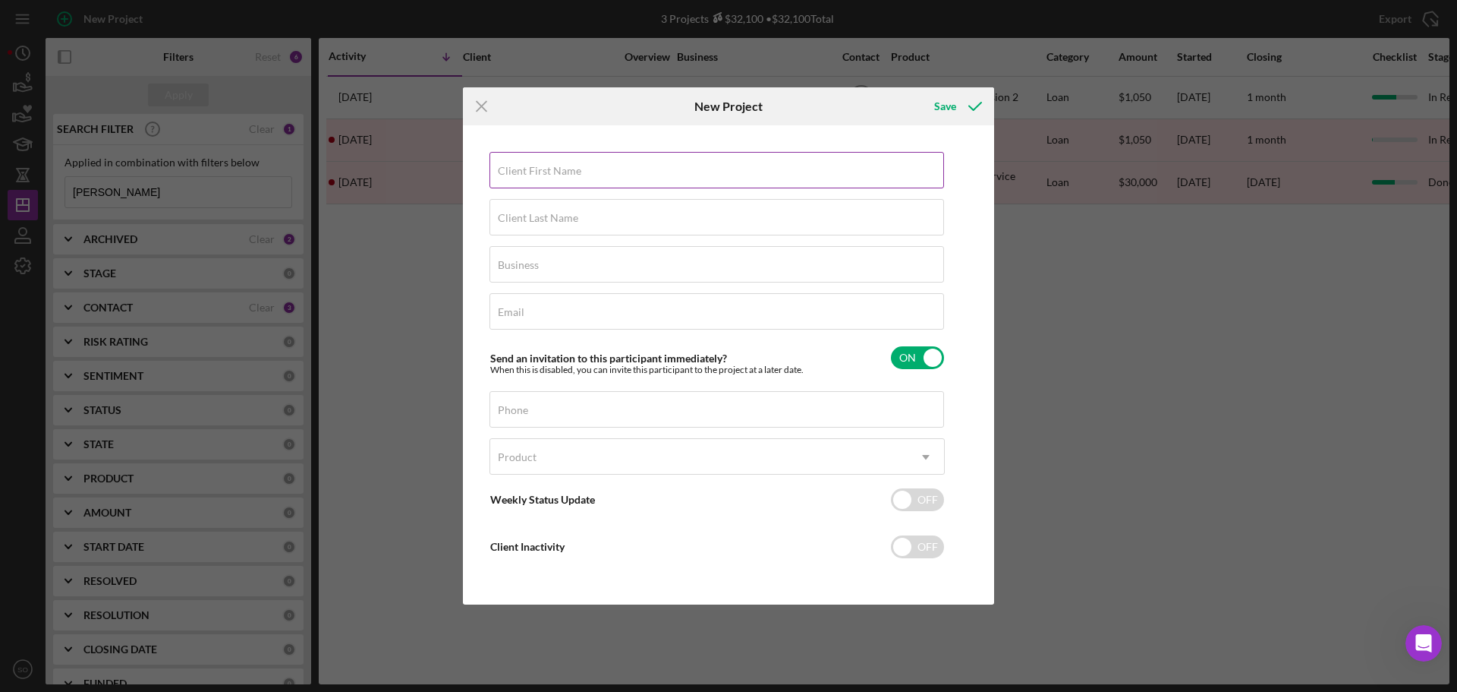
click at [523, 175] on label "Client First Name" at bounding box center [539, 171] width 83 height 12
click at [523, 175] on input "Client First Name" at bounding box center [717, 170] width 455 height 36
paste input "Daniel"
type input "Daniel"
click at [622, 221] on input "Client Last Name" at bounding box center [717, 217] width 455 height 36
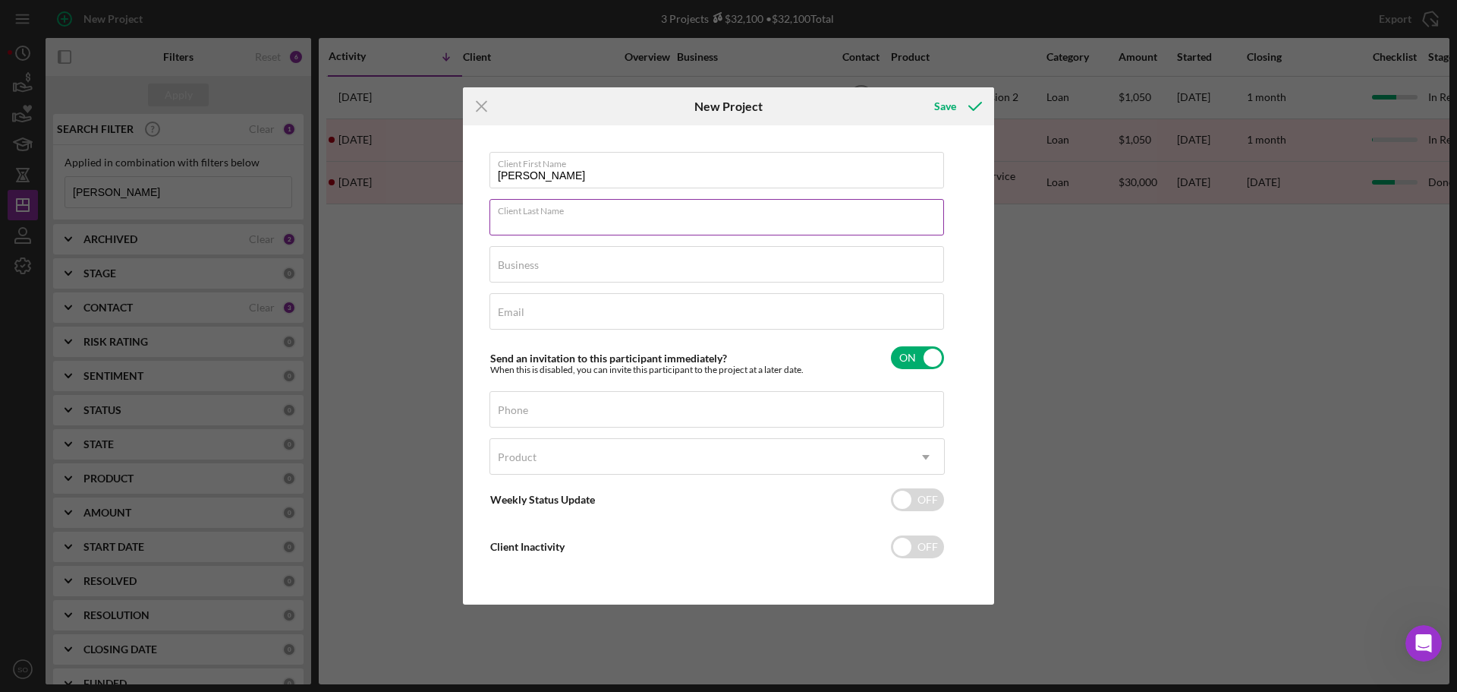
paste input "Young"
type input "Young"
click at [577, 269] on input "Business" at bounding box center [717, 264] width 455 height 36
type input "n/a"
drag, startPoint x: 603, startPoint y: 312, endPoint x: 649, endPoint y: 316, distance: 45.7
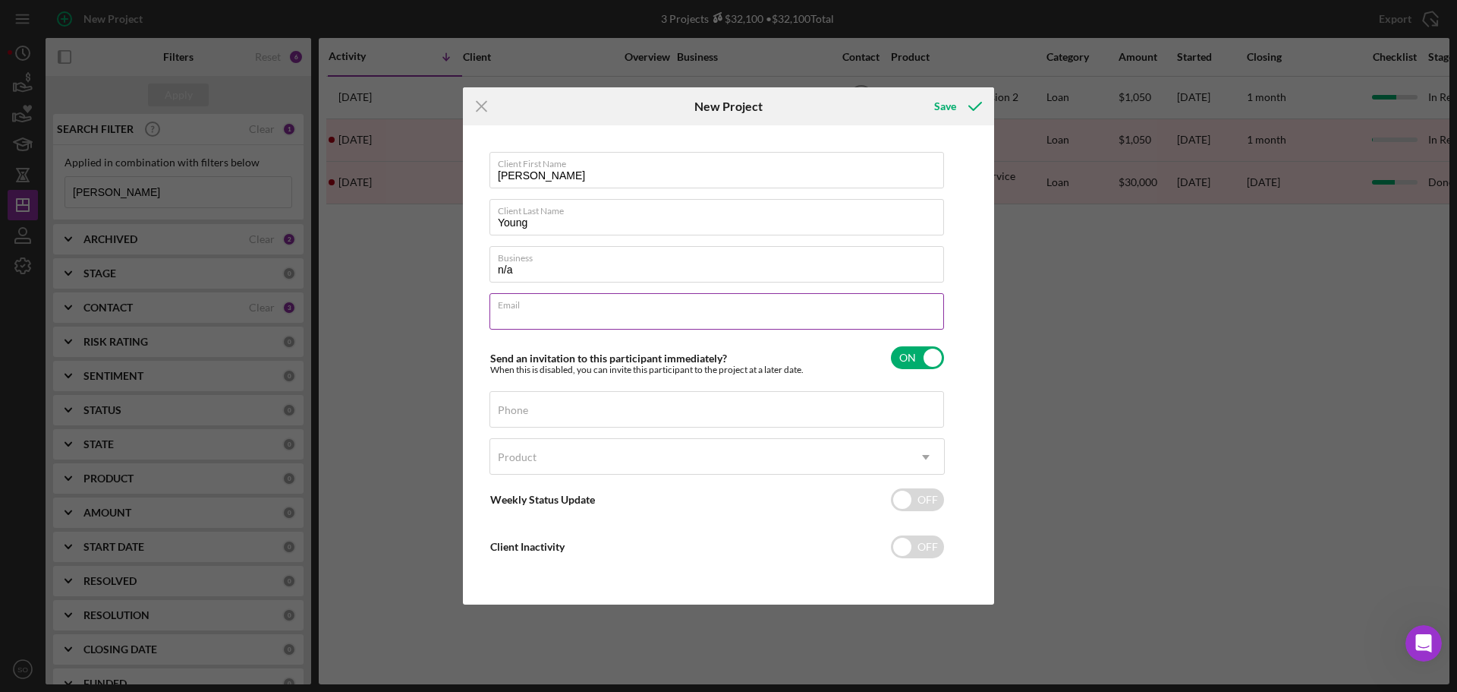
click at [603, 312] on div "Email Required" at bounding box center [717, 312] width 455 height 38
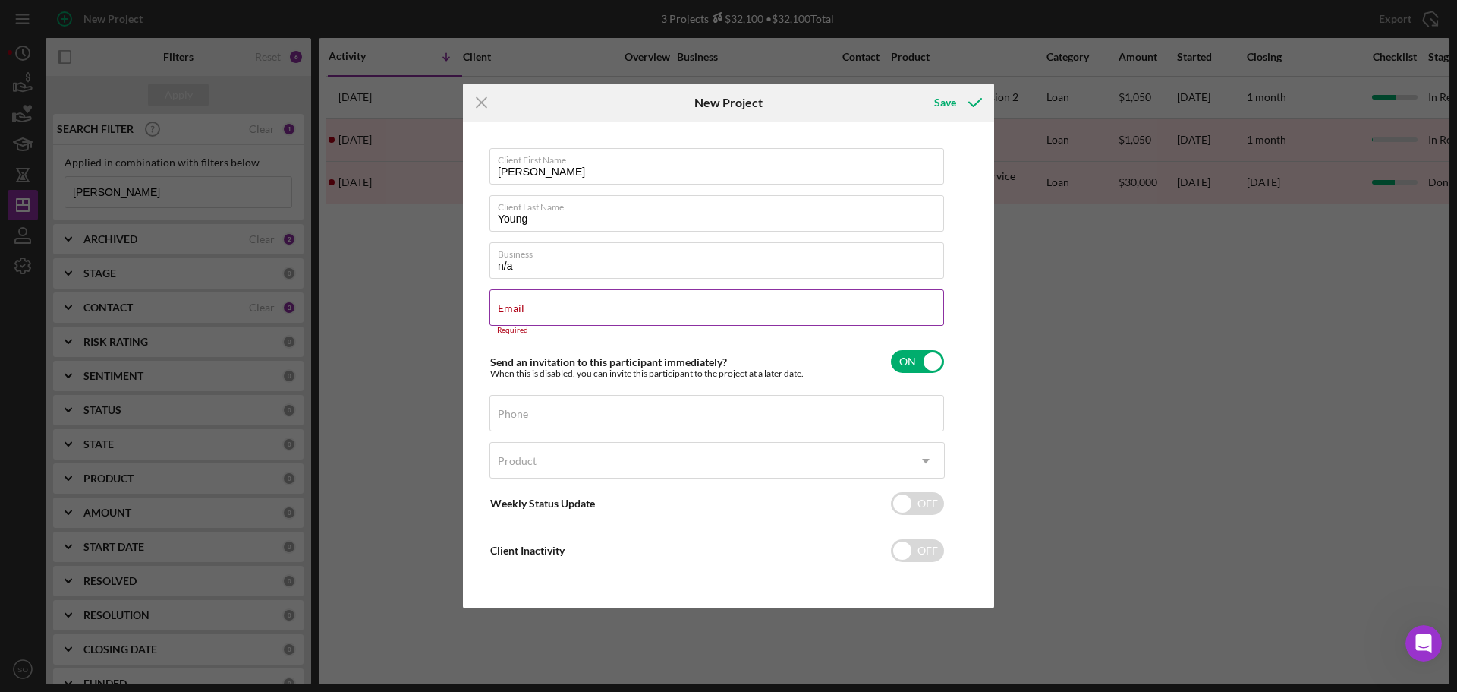
click at [604, 317] on input "Email" at bounding box center [717, 307] width 455 height 36
paste input "young14life@gmail.com"
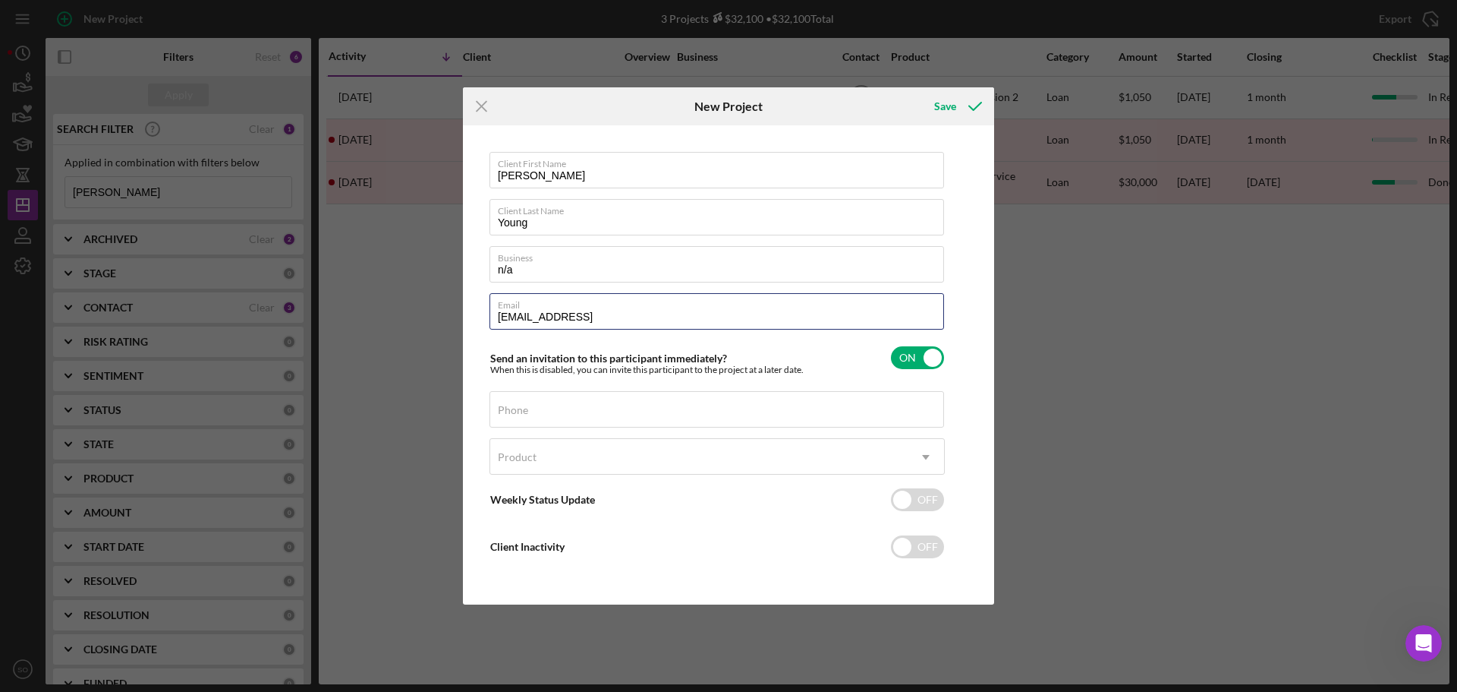
type input "young14life@gmail.comm"
click at [549, 413] on div "Phone" at bounding box center [717, 410] width 455 height 38
paste input "(314) 443-8647"
type input "(314) 443-8647"
click at [627, 463] on div "Product" at bounding box center [698, 457] width 417 height 35
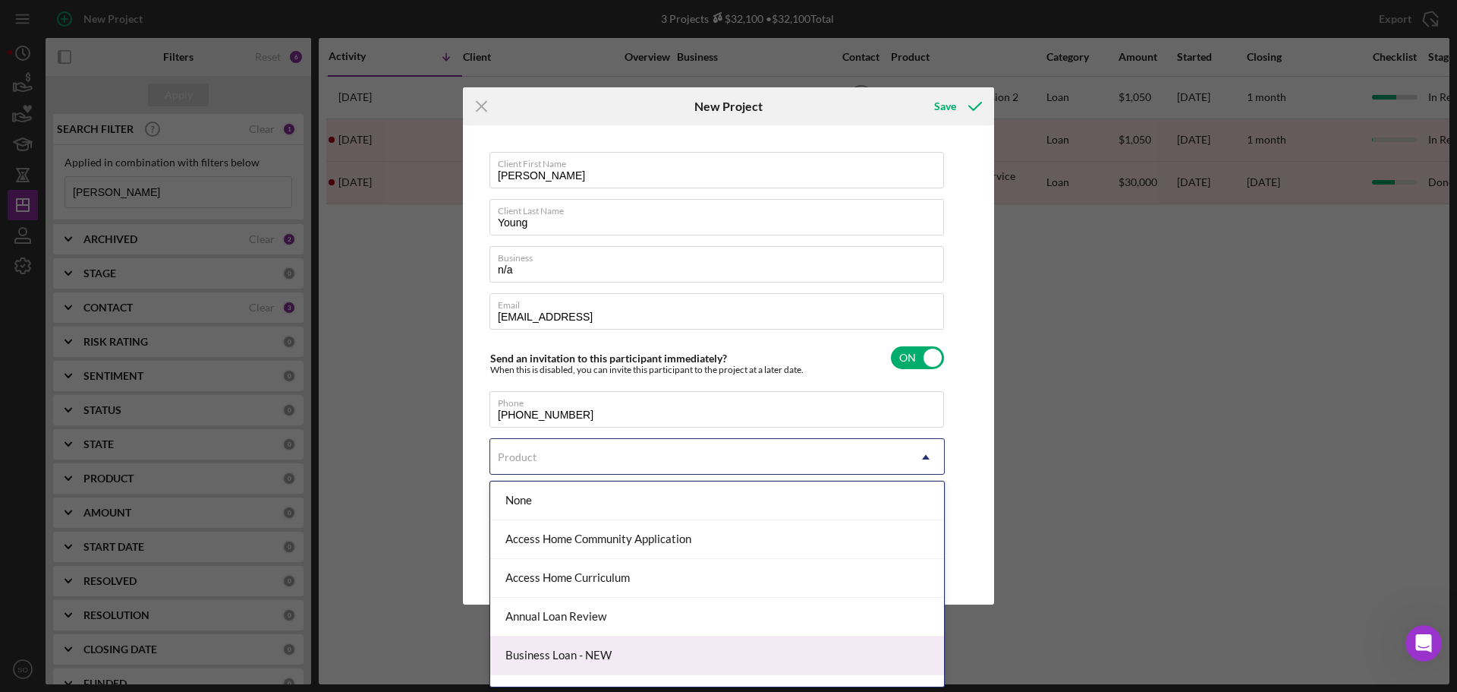
click at [607, 646] on div "Business Loan - NEW" at bounding box center [717, 655] width 454 height 39
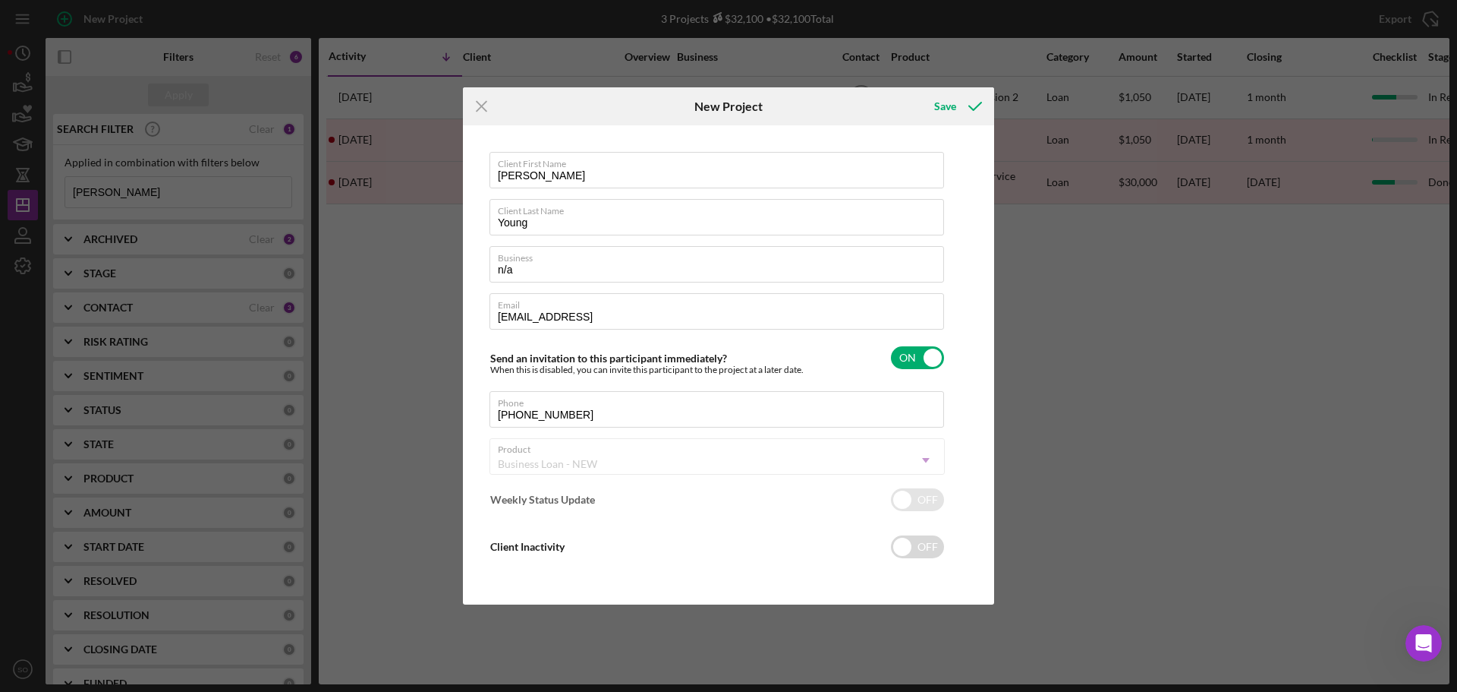
checkbox input "true"
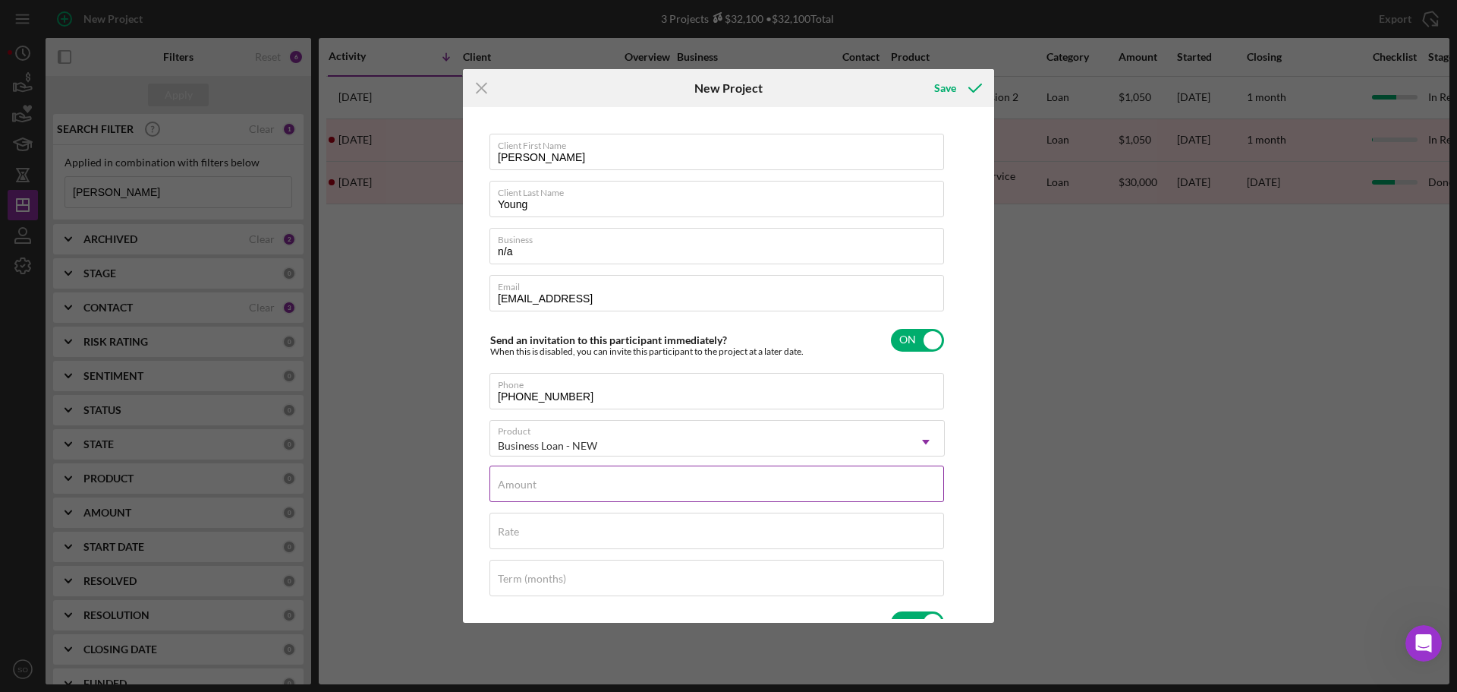
click at [687, 468] on input "Amount" at bounding box center [717, 483] width 455 height 36
type input "$6,000"
click at [534, 515] on input "Rate" at bounding box center [717, 530] width 455 height 36
type input "8.000%"
click at [657, 577] on div "Term (months)" at bounding box center [717, 578] width 455 height 38
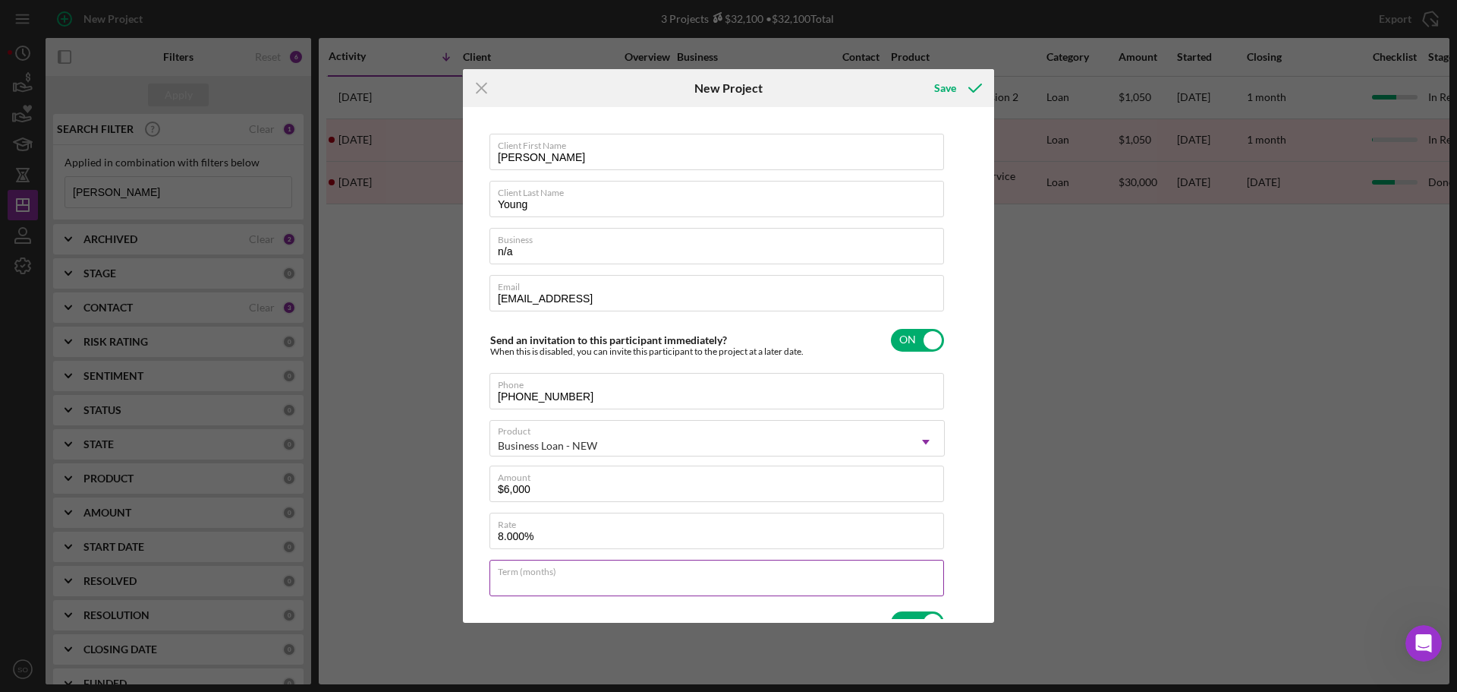
type input "84"
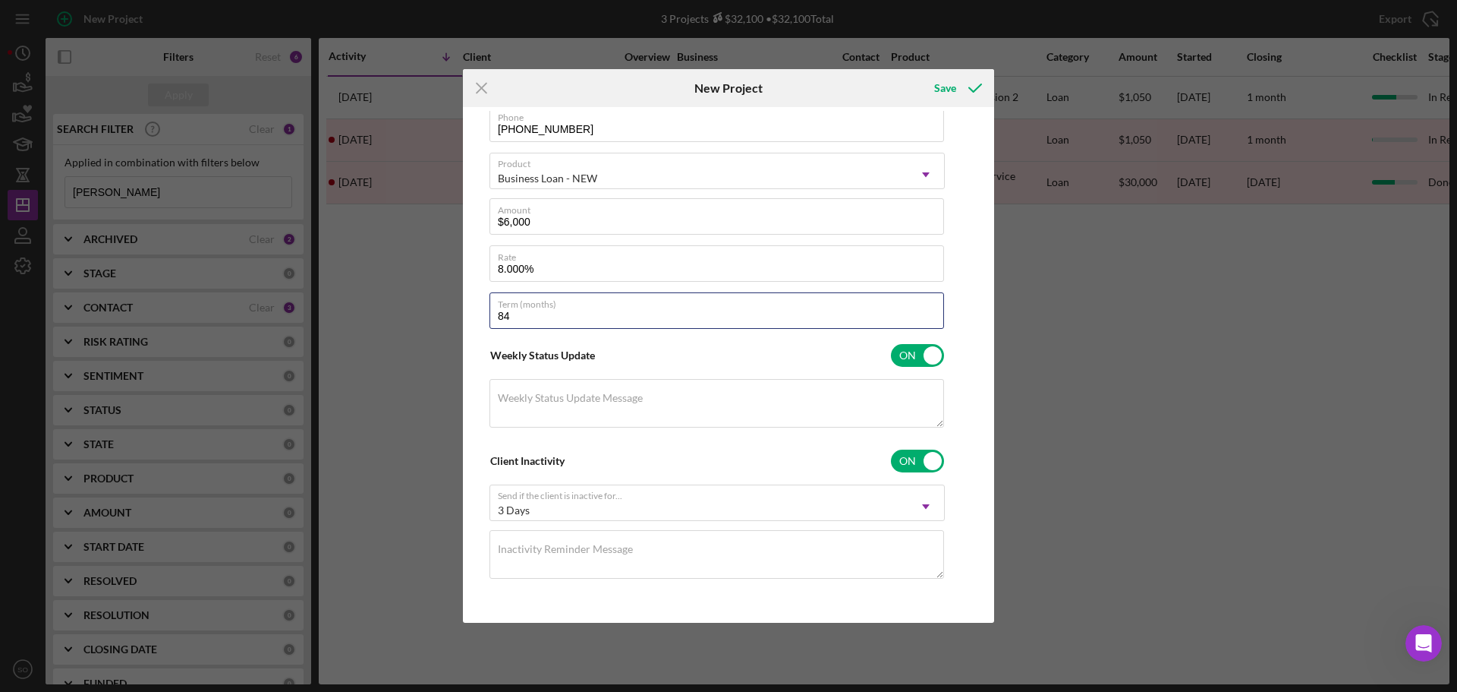
scroll to position [40, 0]
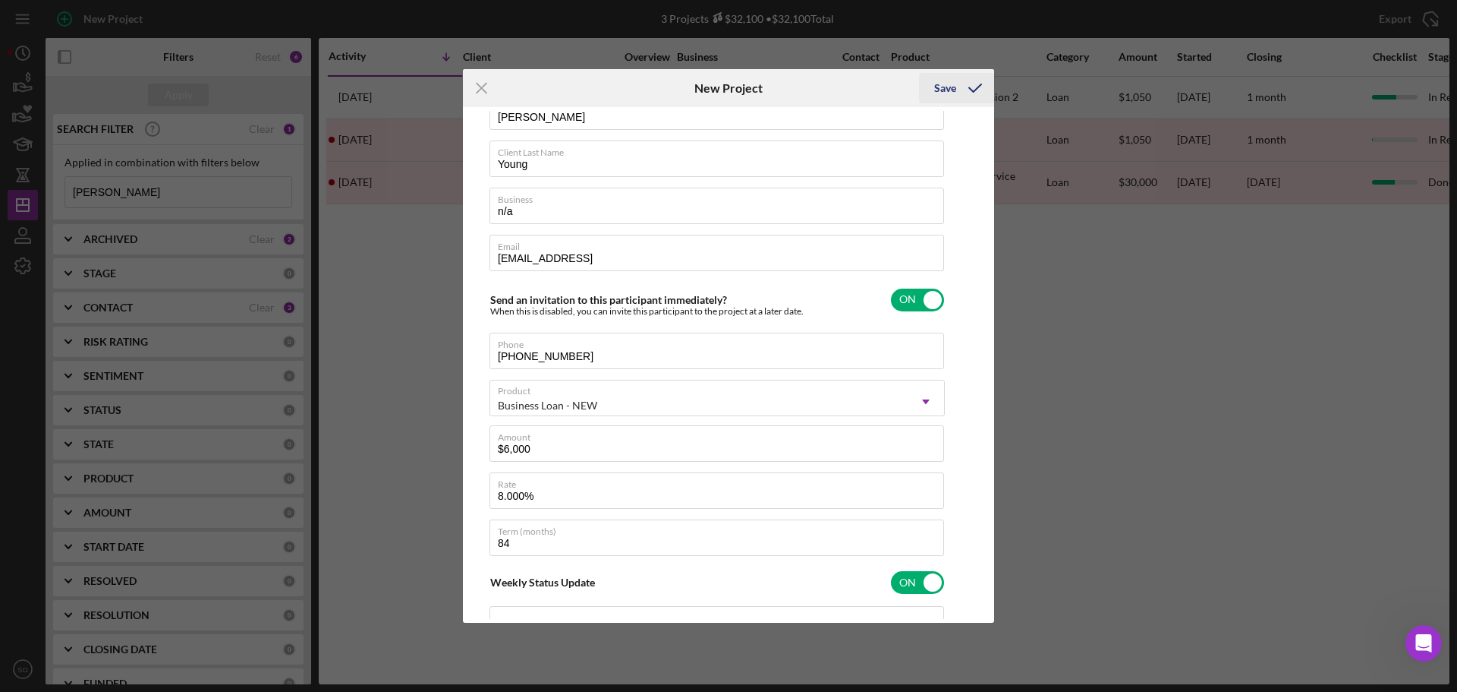
click at [943, 91] on div "Save" at bounding box center [945, 88] width 22 height 30
checkbox input "false"
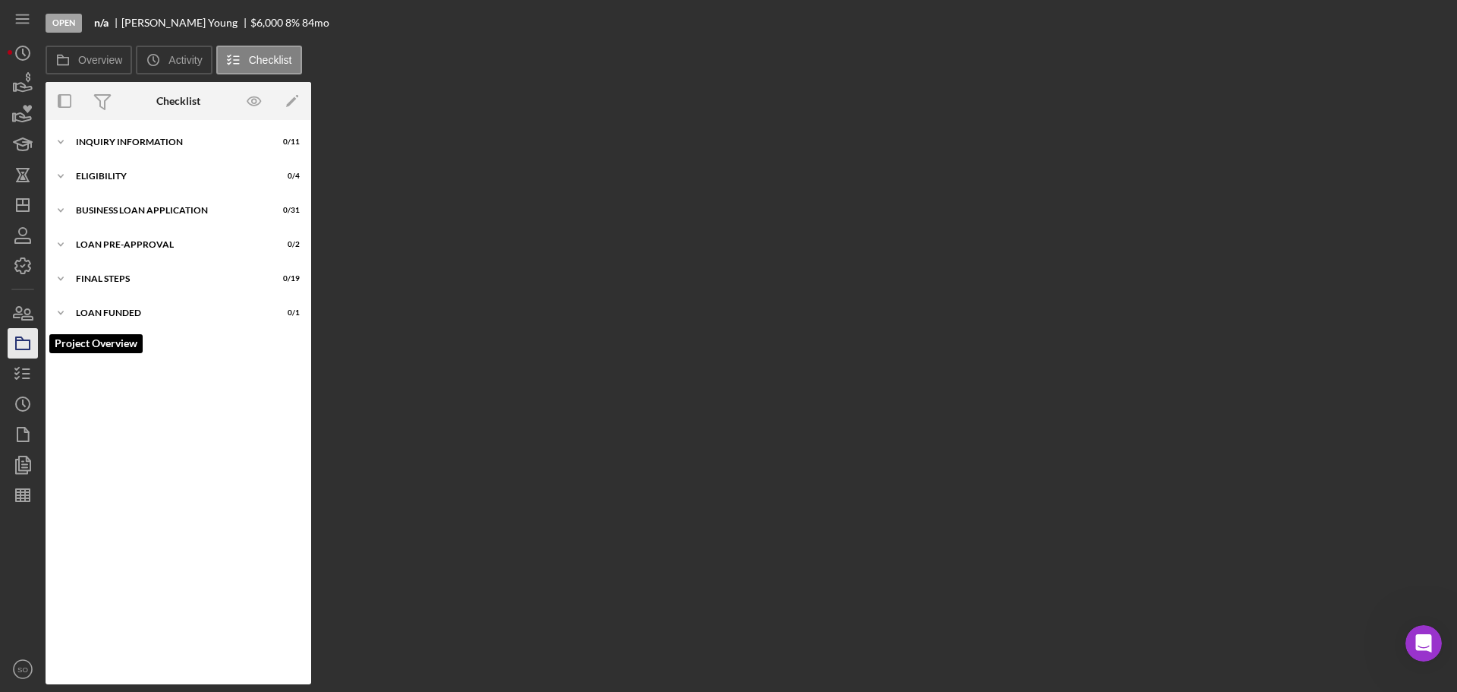
click at [30, 347] on rect "button" at bounding box center [23, 344] width 14 height 9
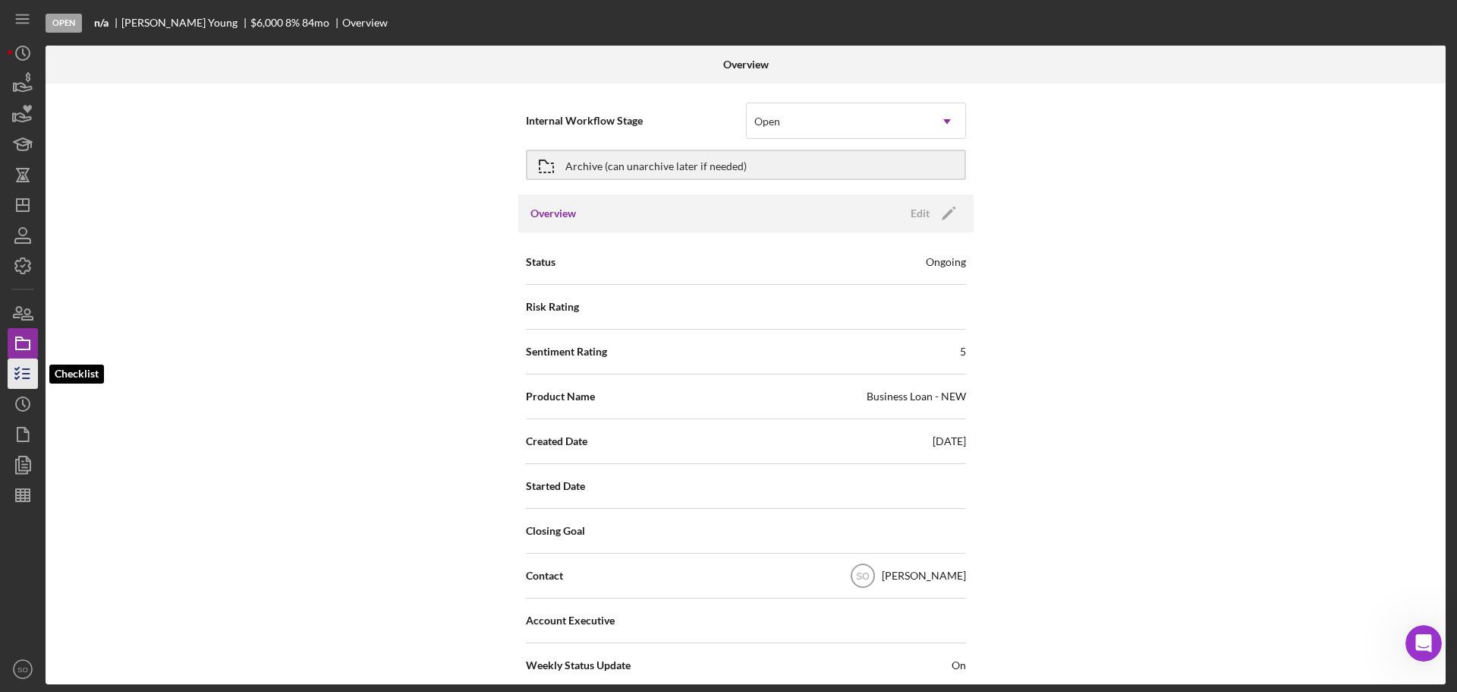
click at [23, 366] on icon "button" at bounding box center [23, 373] width 38 height 38
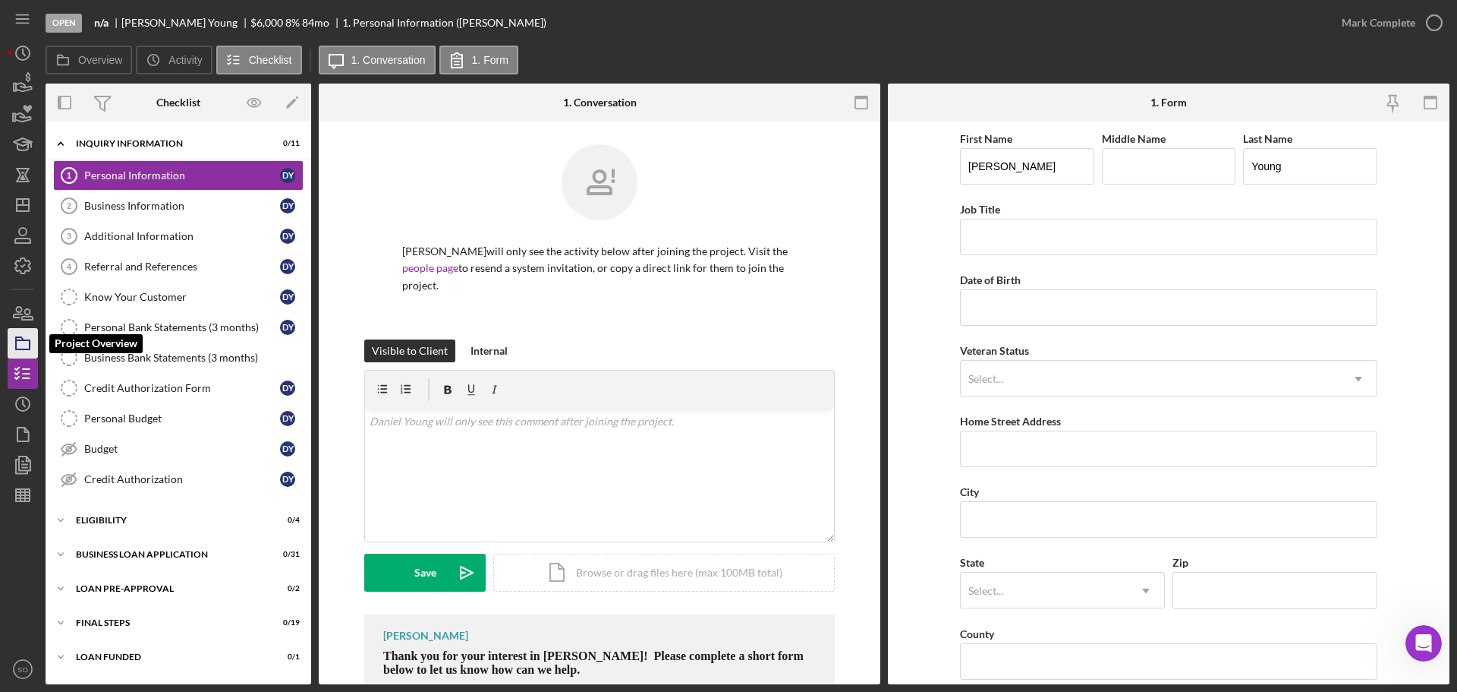
click at [24, 333] on icon "button" at bounding box center [23, 343] width 38 height 38
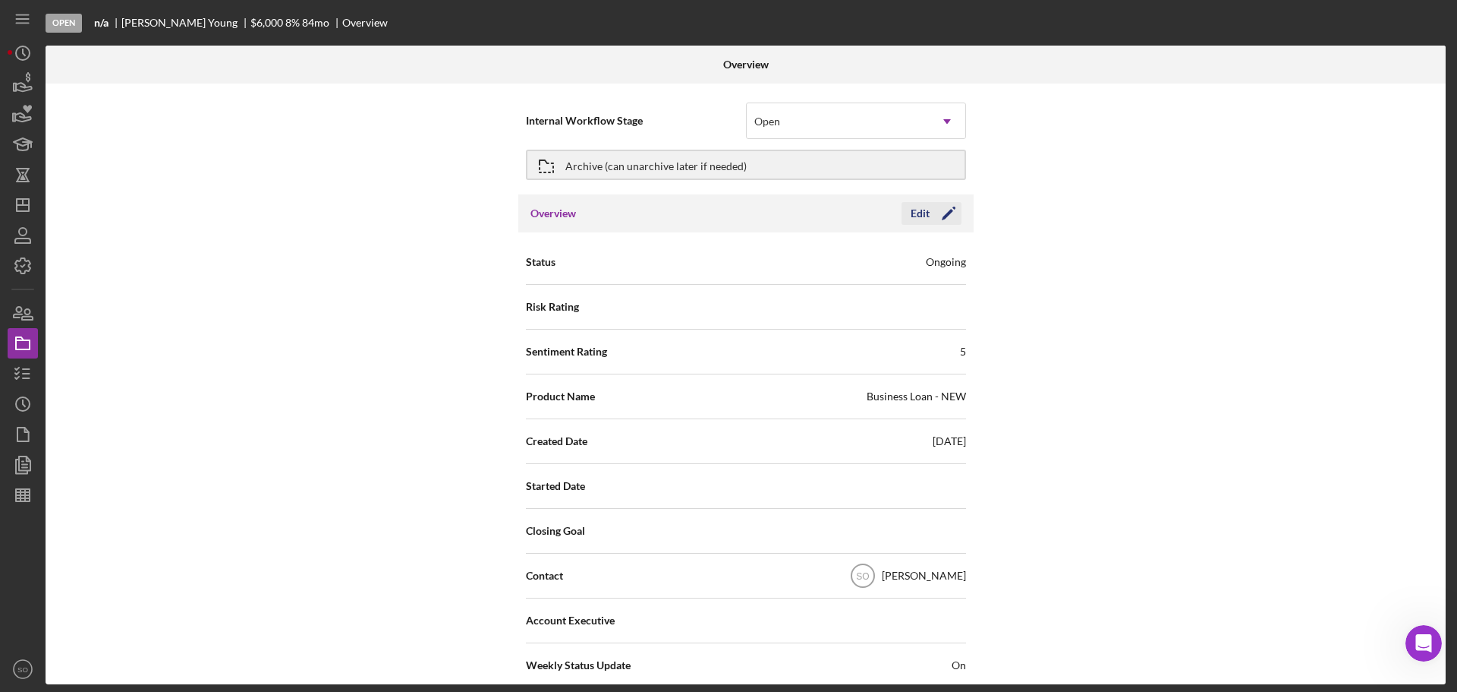
click at [957, 213] on icon "Icon/Edit" at bounding box center [949, 213] width 38 height 38
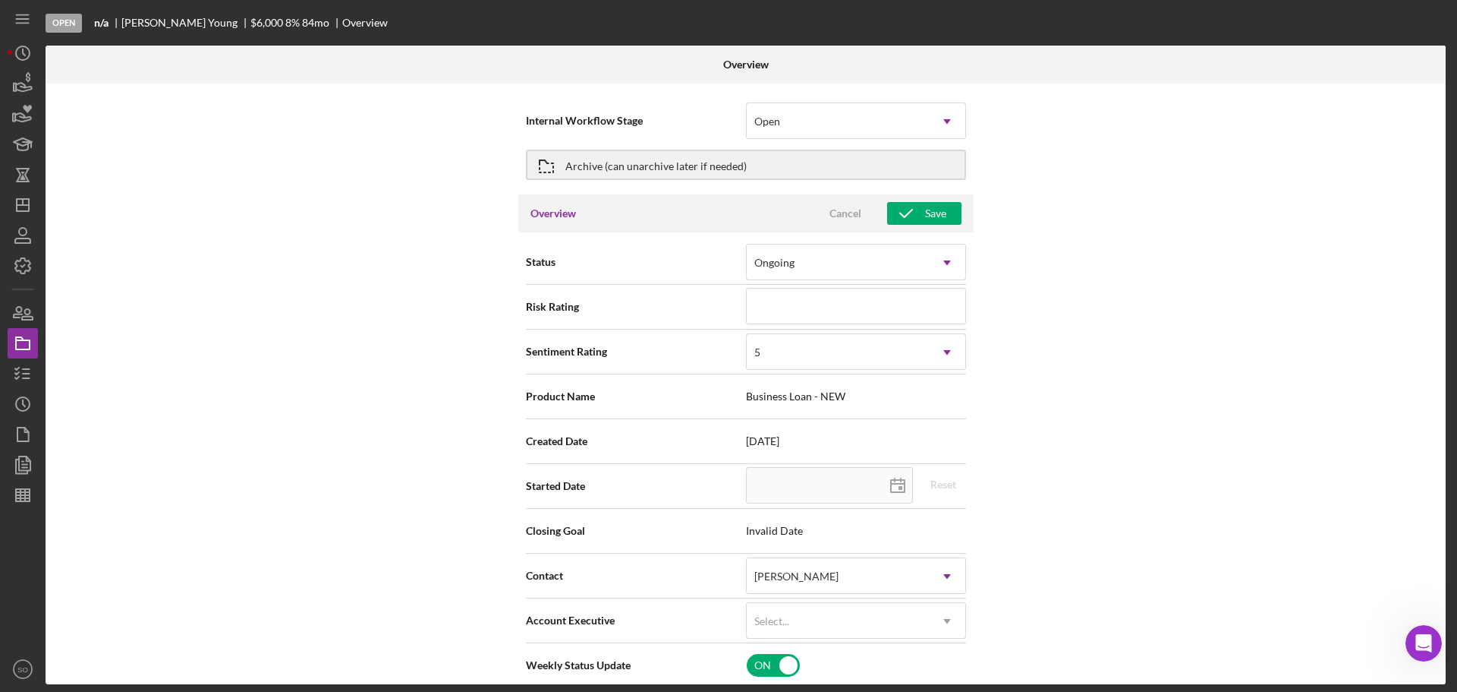
scroll to position [152, 0]
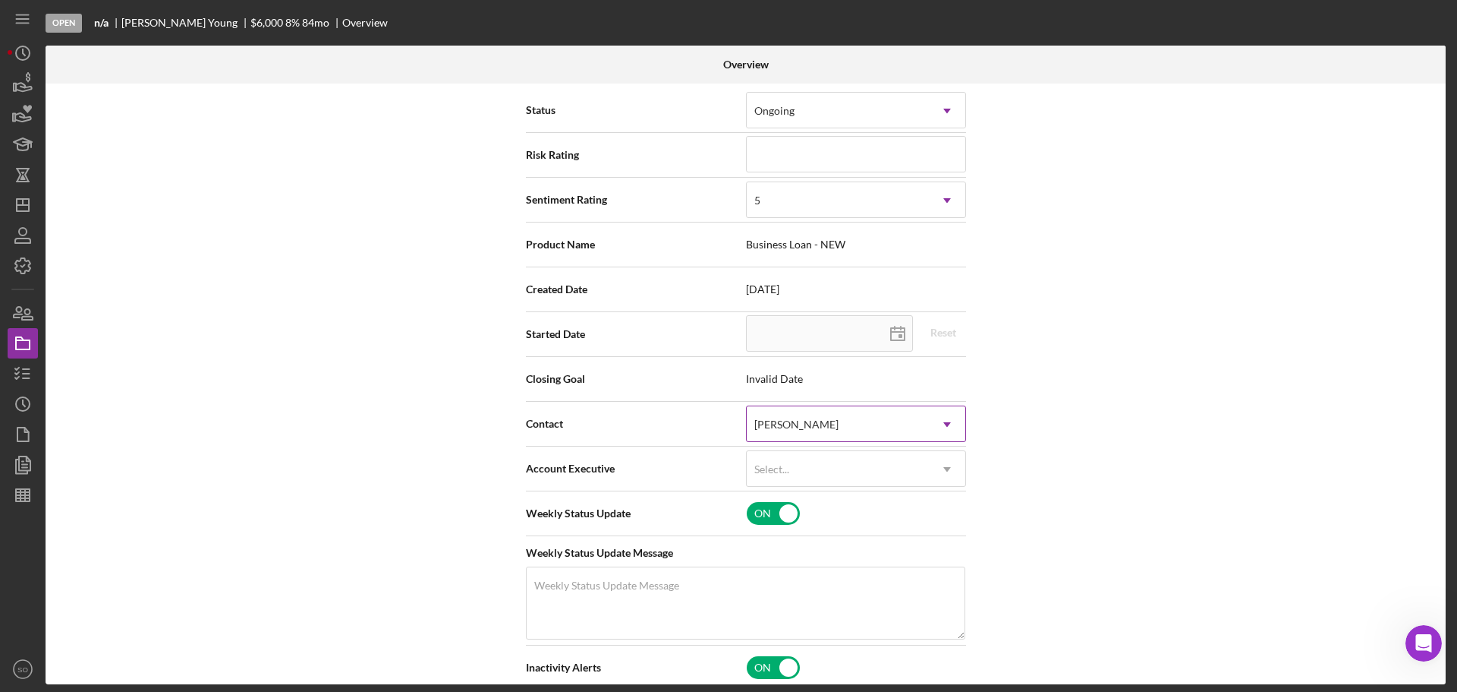
click at [852, 423] on div "[PERSON_NAME]" at bounding box center [838, 424] width 182 height 35
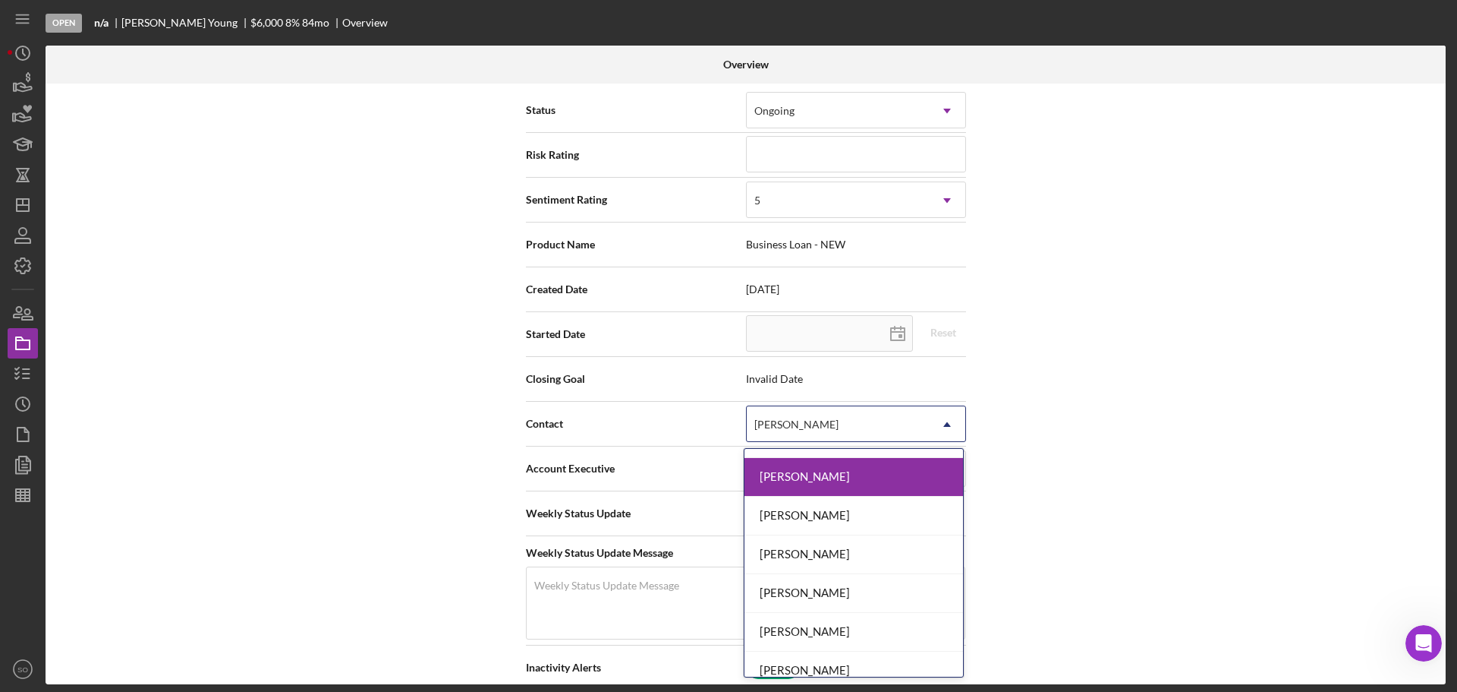
scroll to position [547, 0]
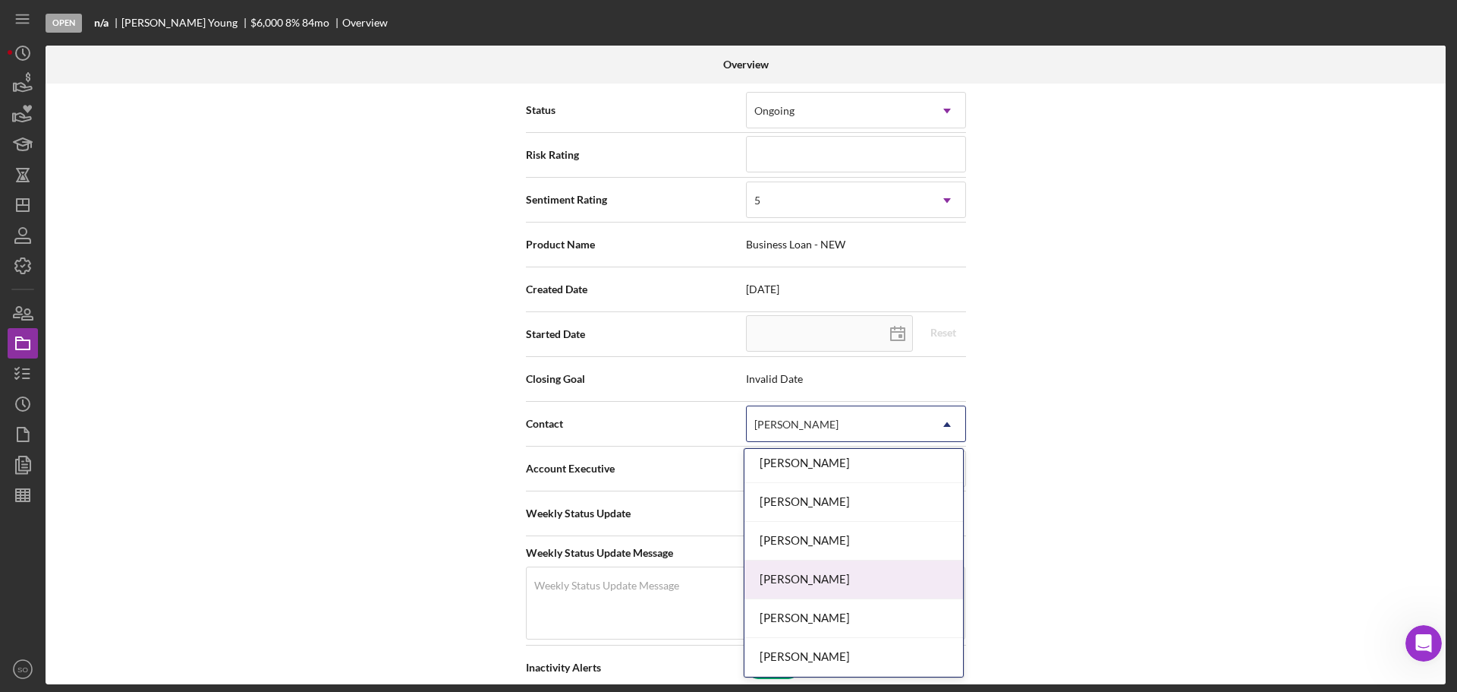
click at [804, 575] on div "Jim Boyle" at bounding box center [854, 579] width 219 height 39
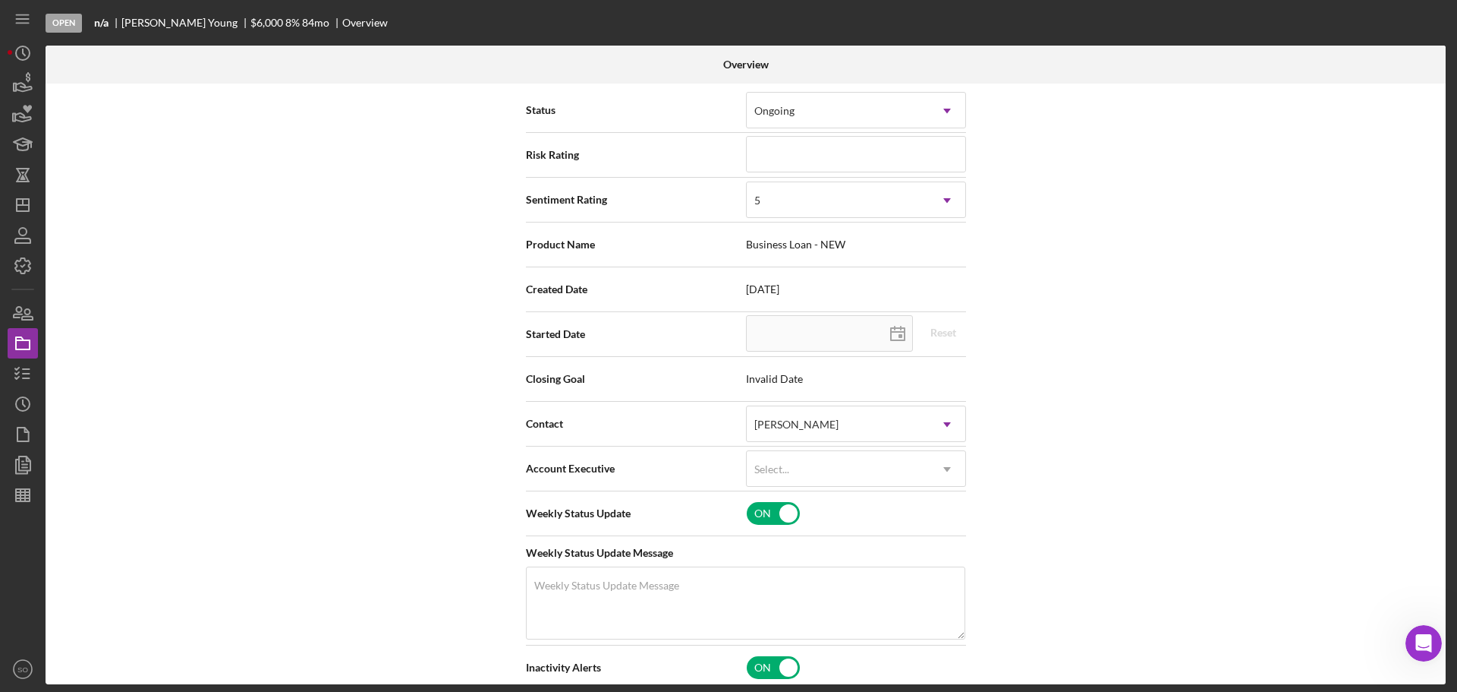
scroll to position [0, 0]
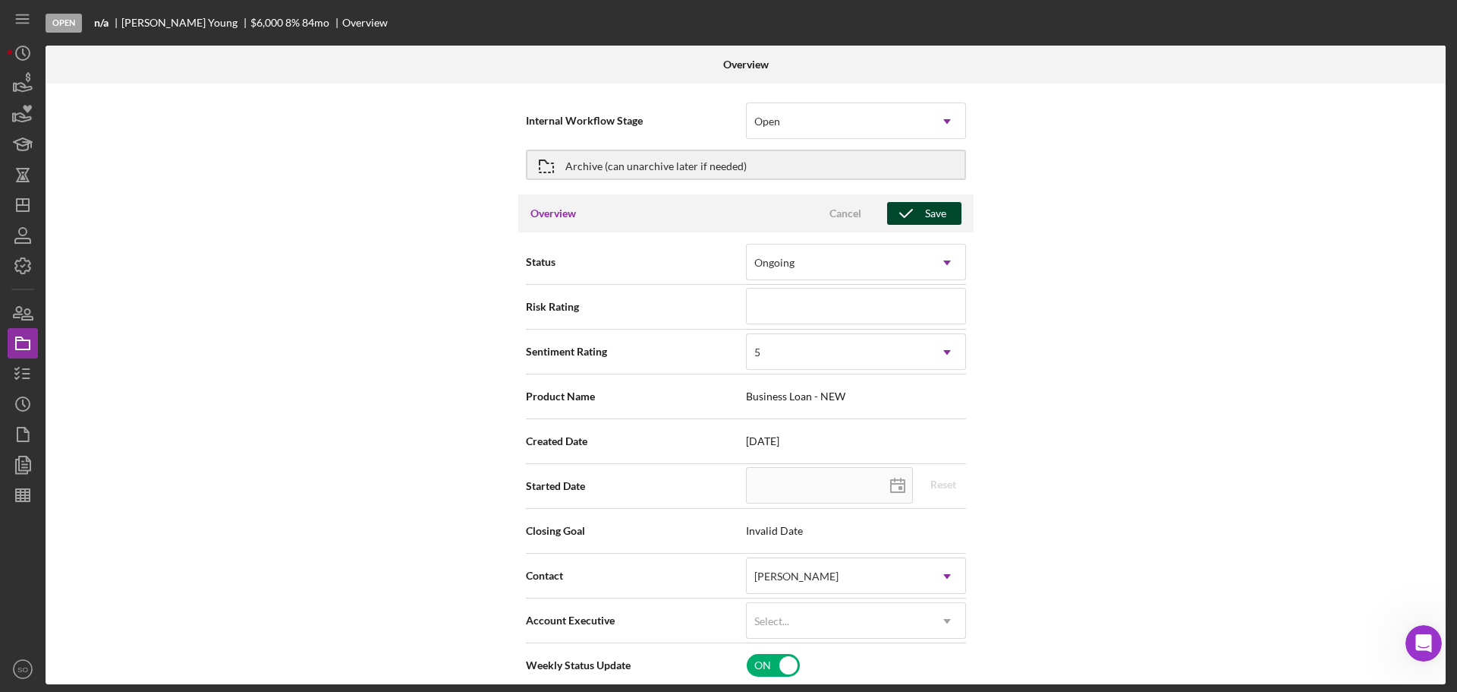
click at [934, 211] on div "Save" at bounding box center [935, 213] width 21 height 23
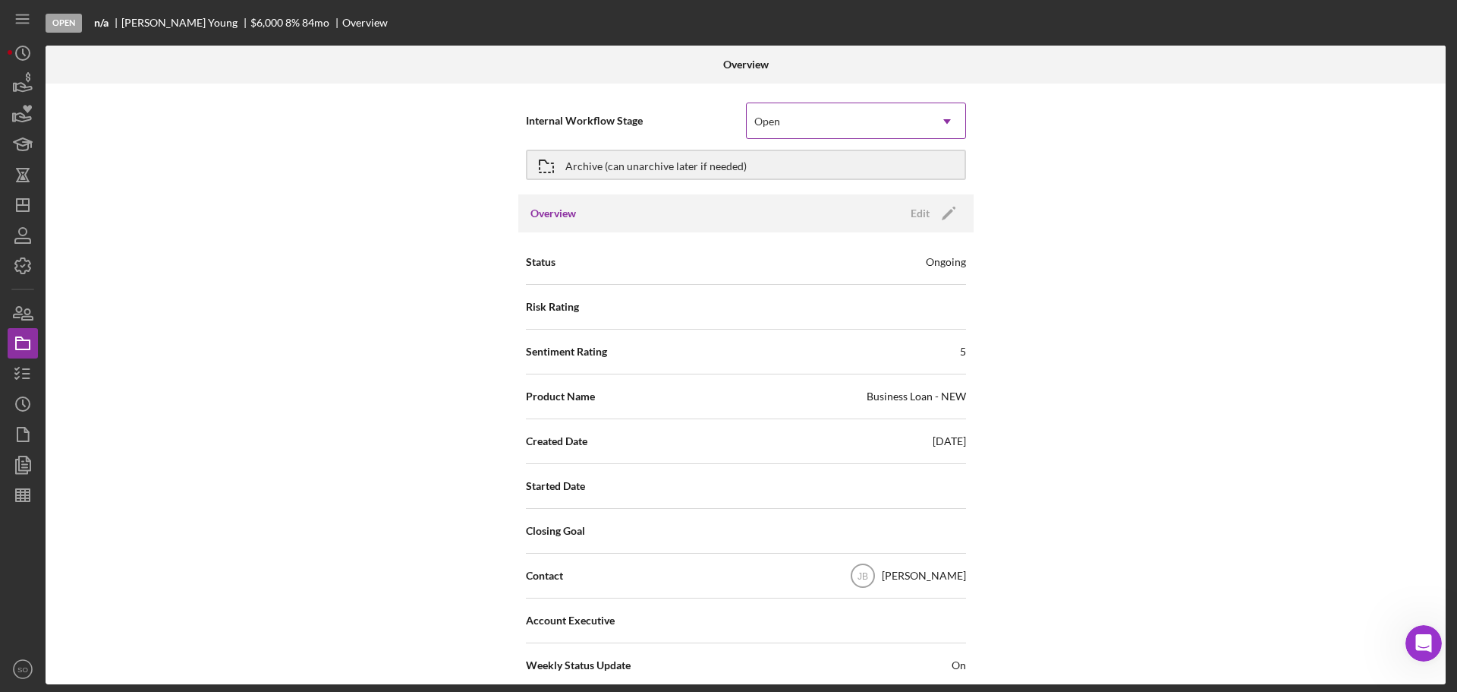
click at [896, 126] on div "Open" at bounding box center [838, 121] width 182 height 35
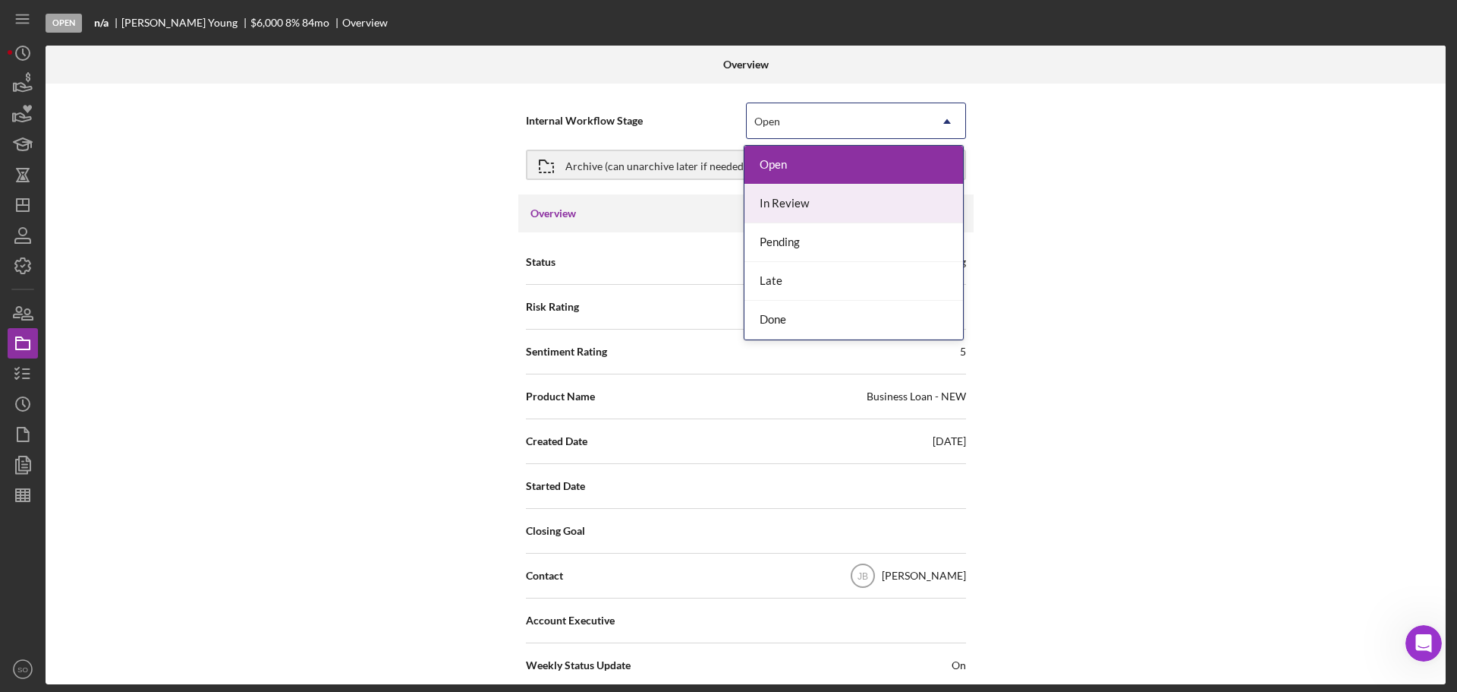
click at [811, 210] on div "In Review" at bounding box center [854, 203] width 219 height 39
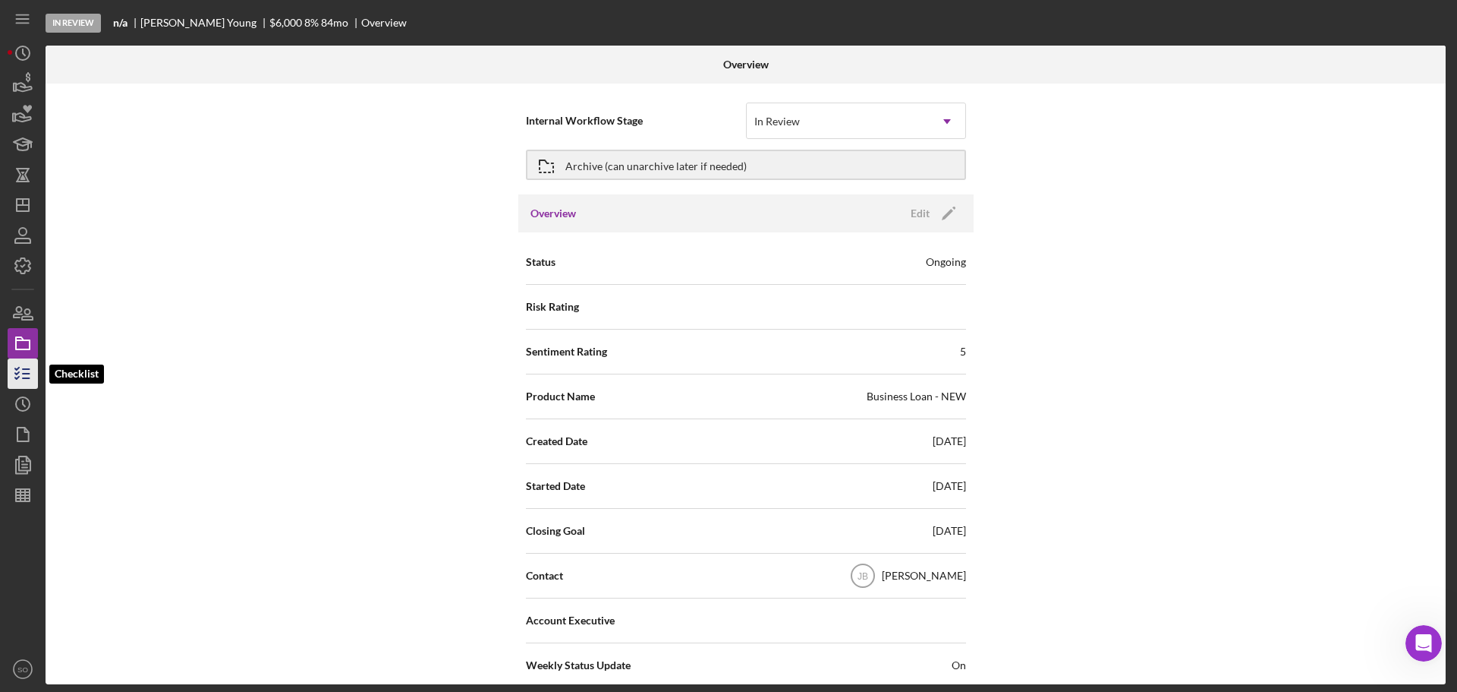
click at [30, 372] on icon "button" at bounding box center [23, 373] width 38 height 38
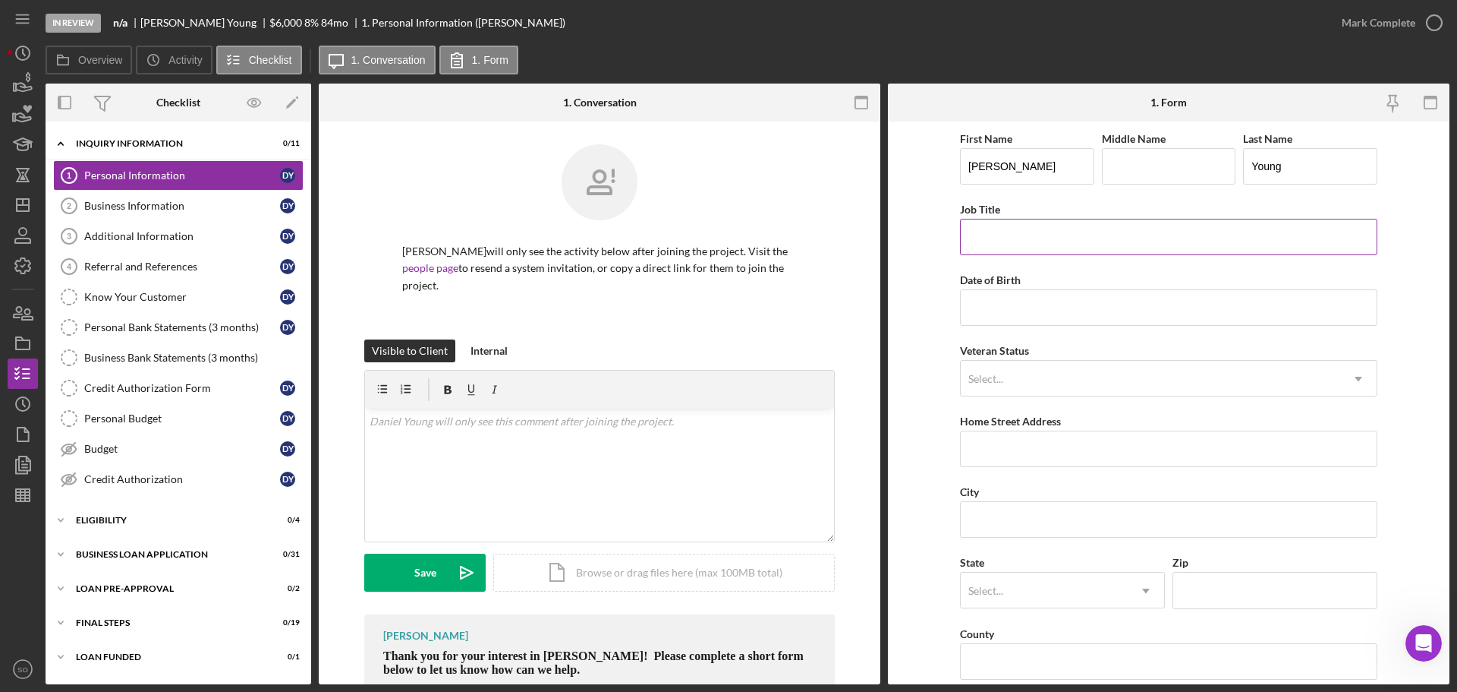
click at [988, 227] on input "Job Title" at bounding box center [1168, 237] width 417 height 36
type input "Business Owner"
click at [1026, 310] on input "Date of Birth" at bounding box center [1168, 307] width 417 height 36
paste input "11/26/1988"
type input "11/26/1988"
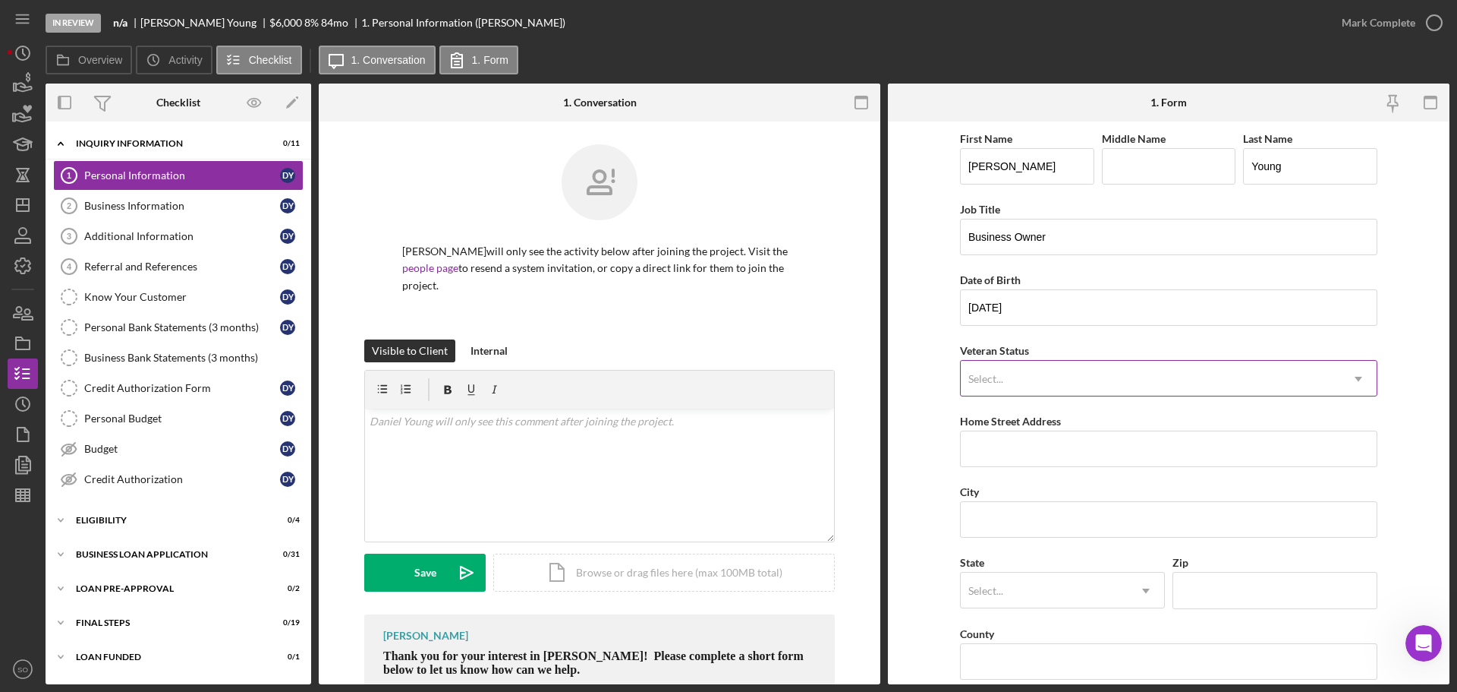
click at [1051, 365] on div "Select..." at bounding box center [1151, 378] width 380 height 35
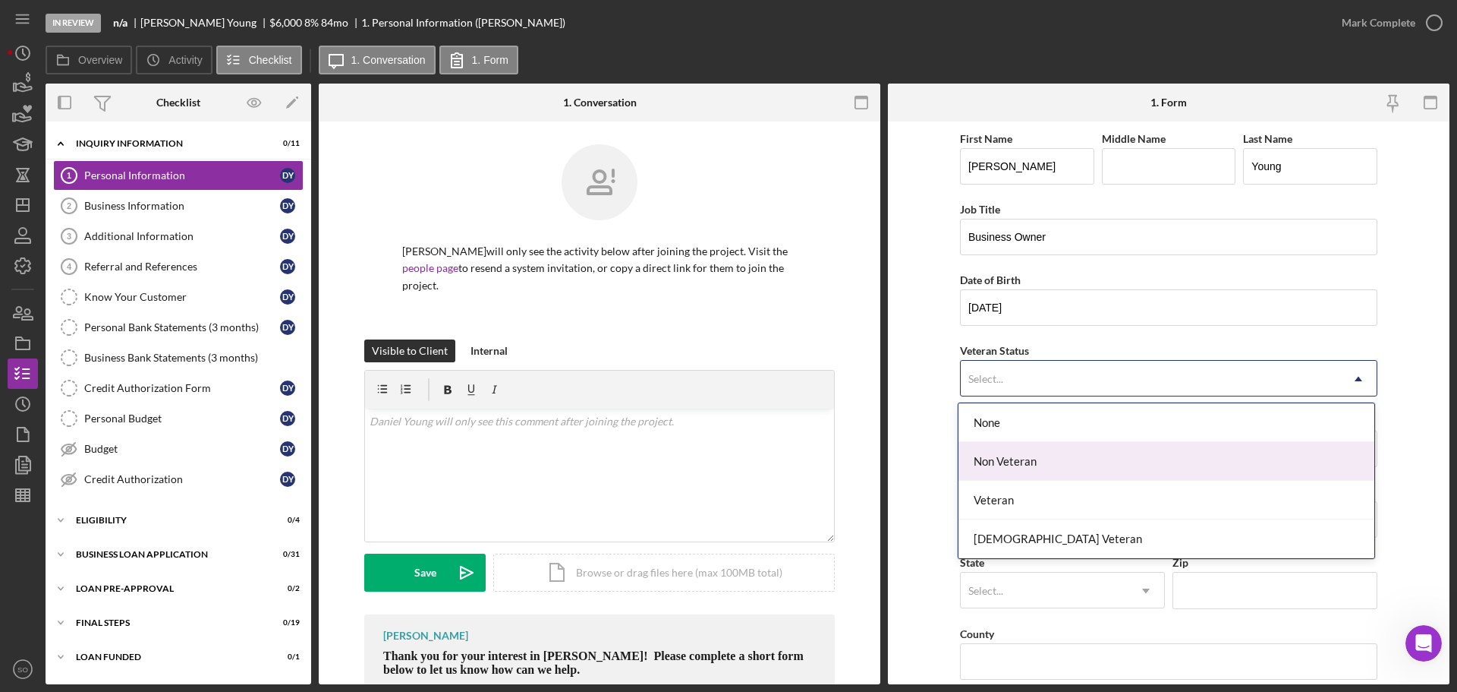
click at [1026, 468] on div "Non Veteran" at bounding box center [1167, 461] width 416 height 39
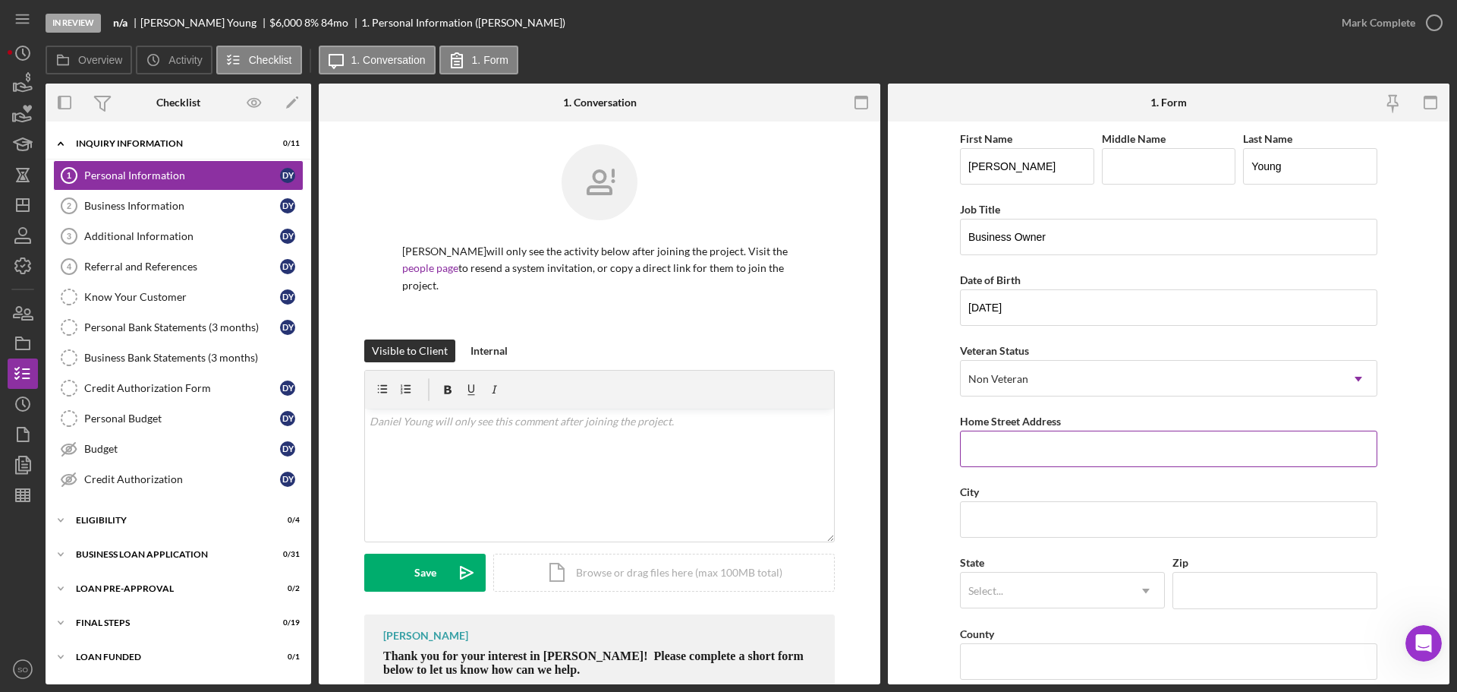
click at [994, 452] on input "Home Street Address" at bounding box center [1168, 448] width 417 height 36
paste input "428 Adrian Dr"
type input "428 Adrian Dr"
click at [992, 509] on input "City" at bounding box center [1168, 519] width 417 height 36
type input "St. Louis"
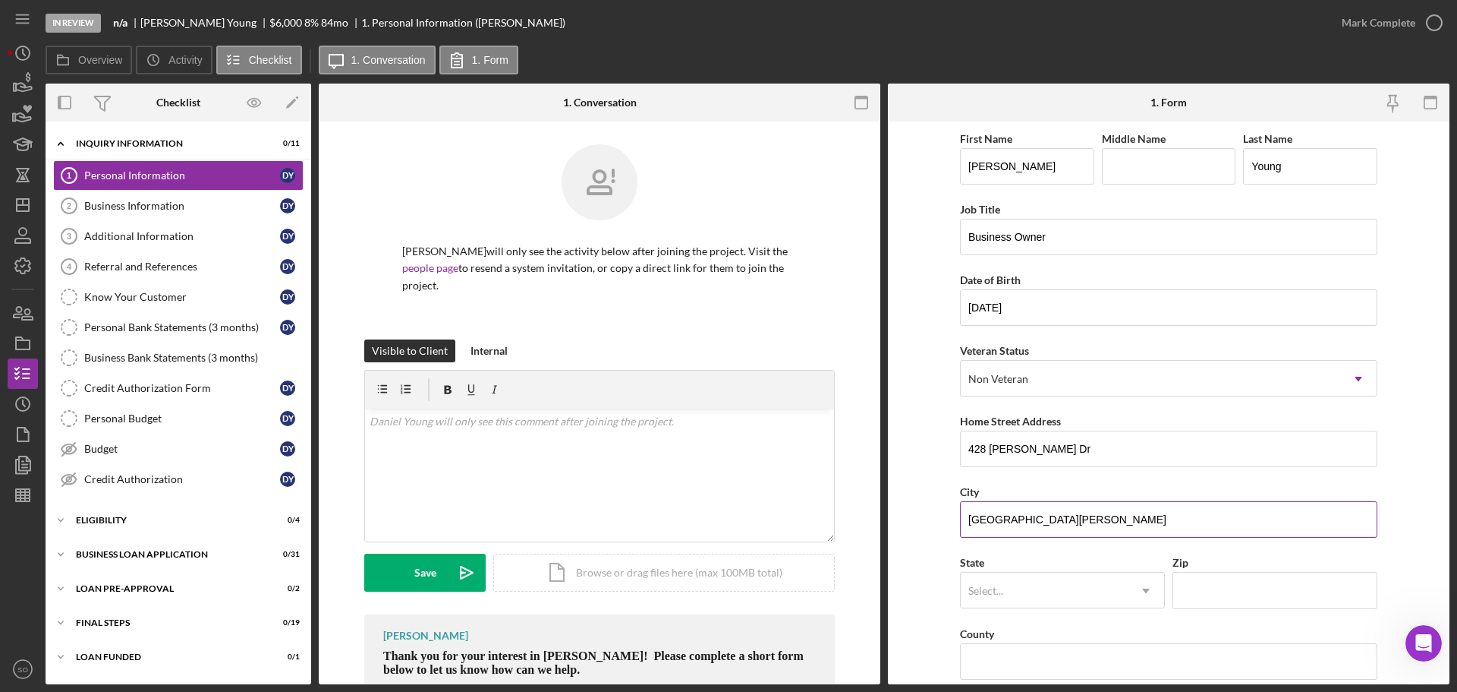
scroll to position [152, 0]
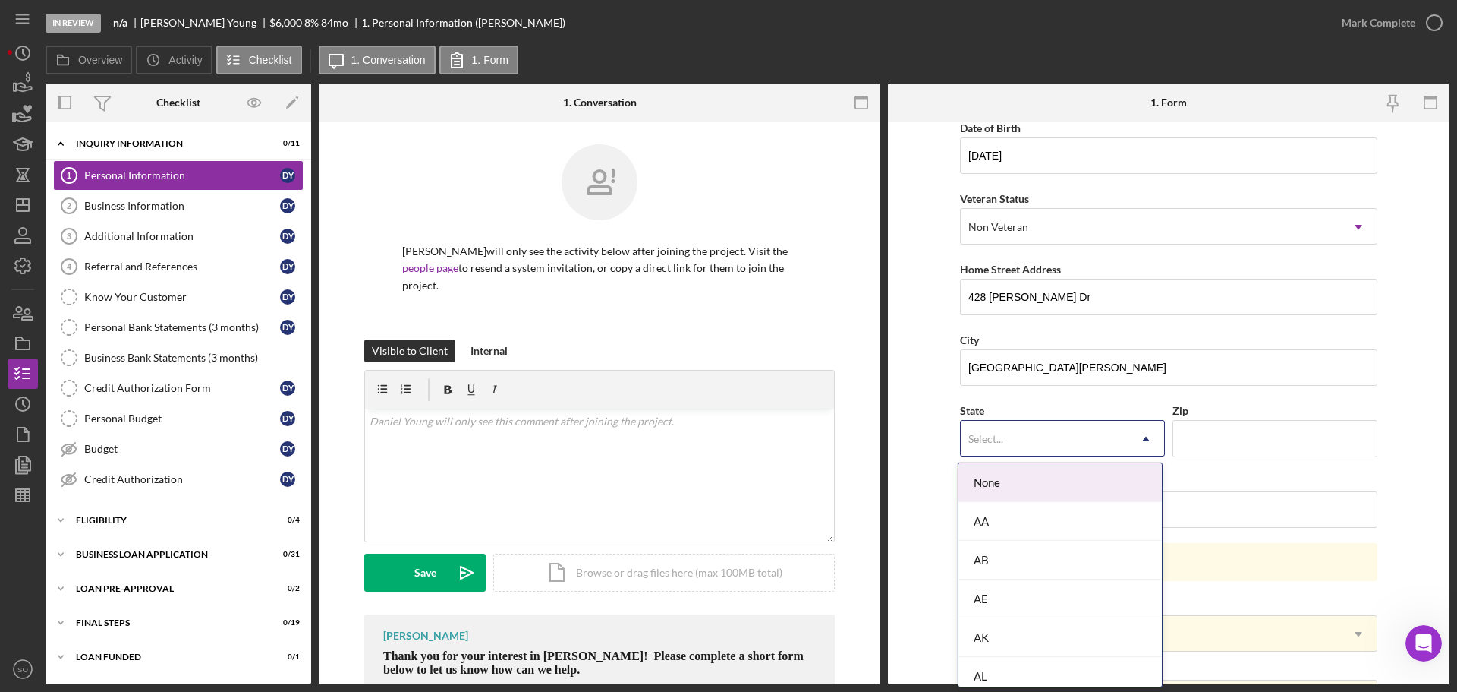
click at [1015, 436] on div "Select..." at bounding box center [1044, 438] width 167 height 35
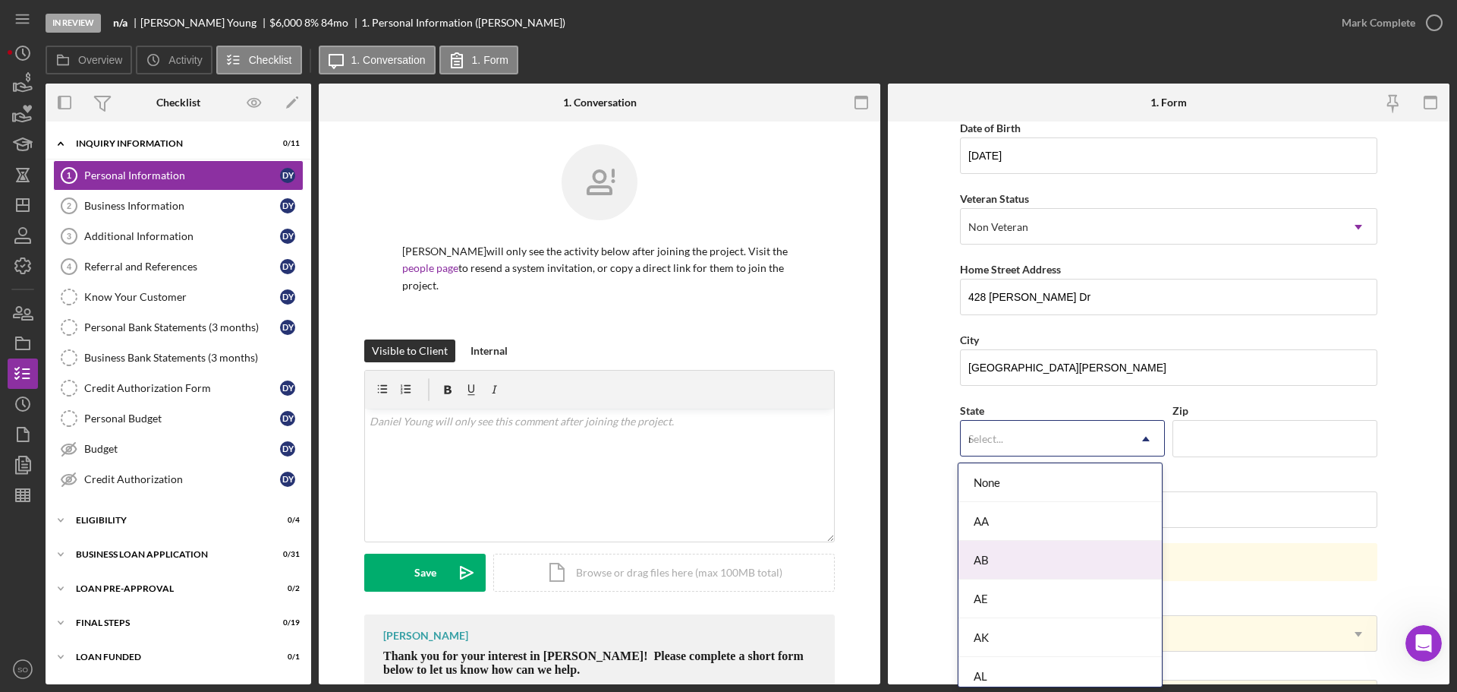
type input "mo"
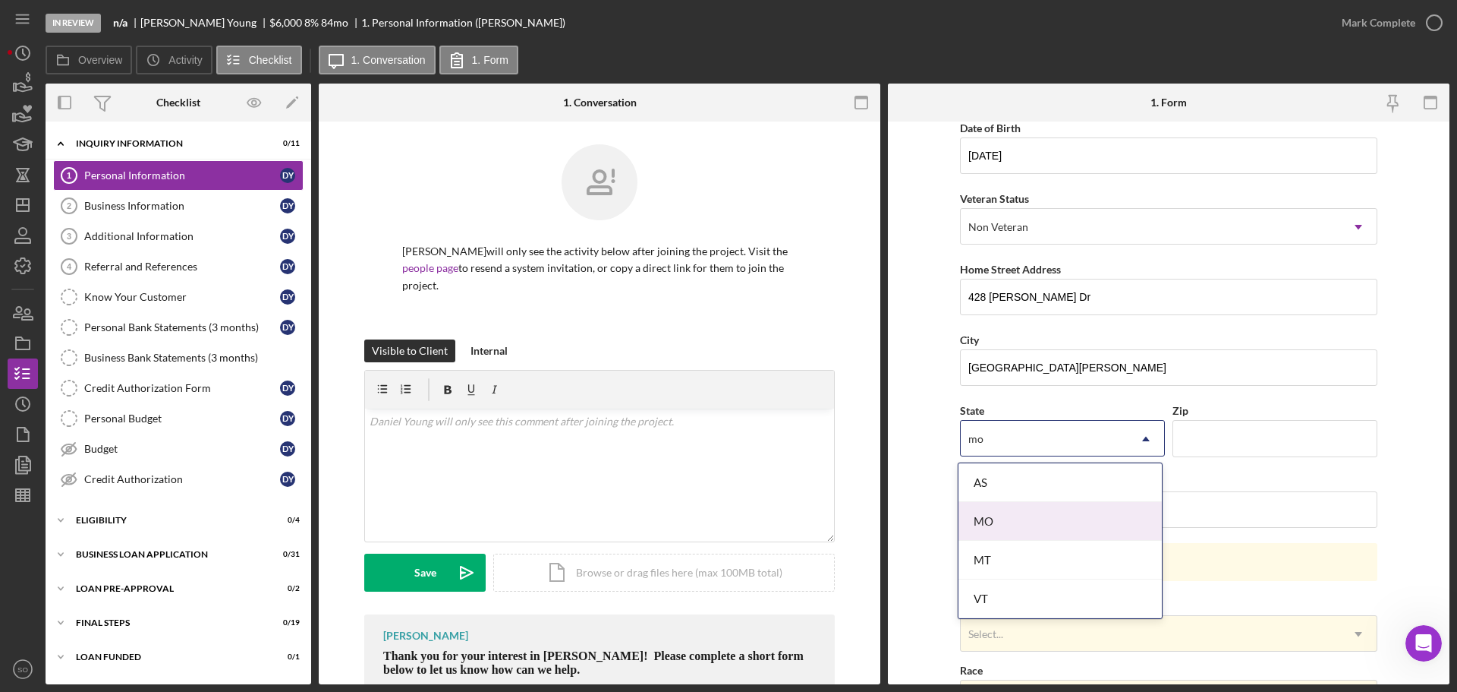
click at [1010, 528] on div "MO" at bounding box center [1060, 521] width 203 height 39
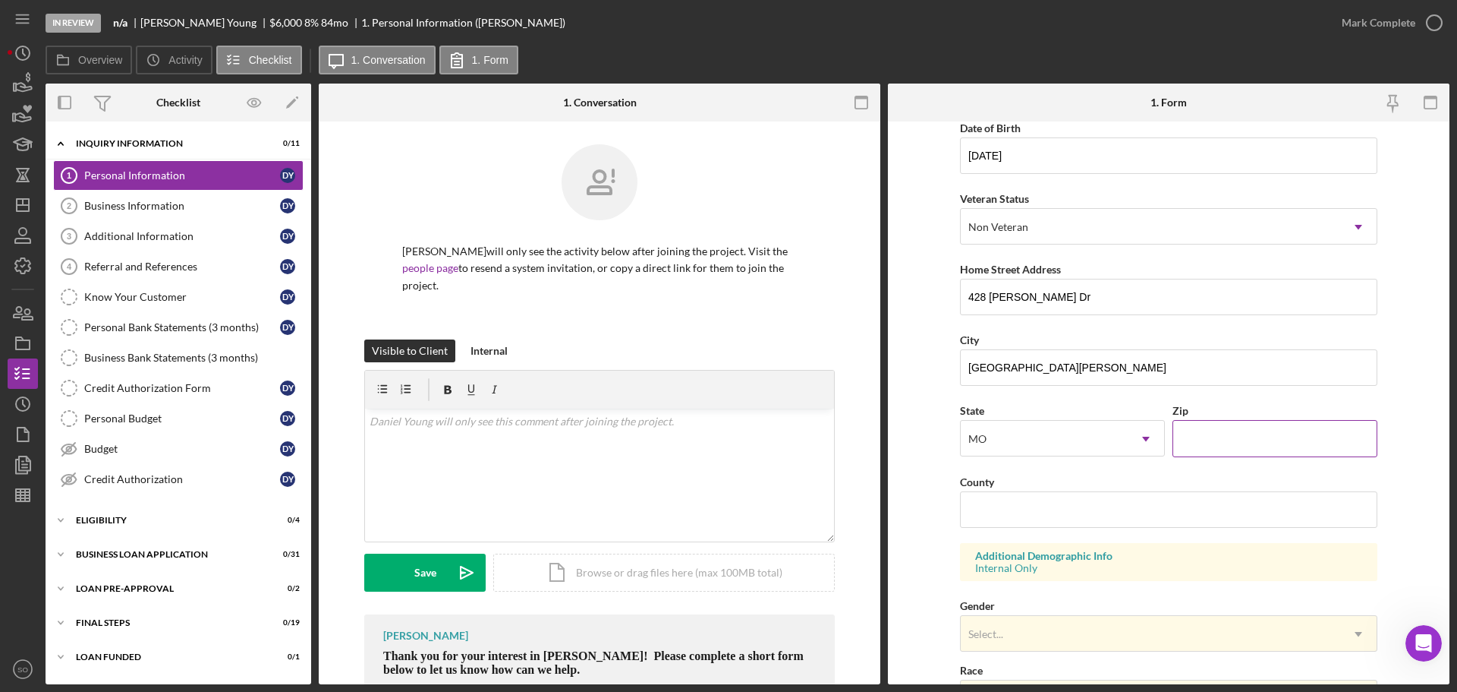
click at [1303, 437] on input "Zip" at bounding box center [1275, 438] width 205 height 36
paste input "63137"
type input "63137"
click at [1023, 503] on input "County" at bounding box center [1168, 509] width 417 height 36
type input "St. Louis County"
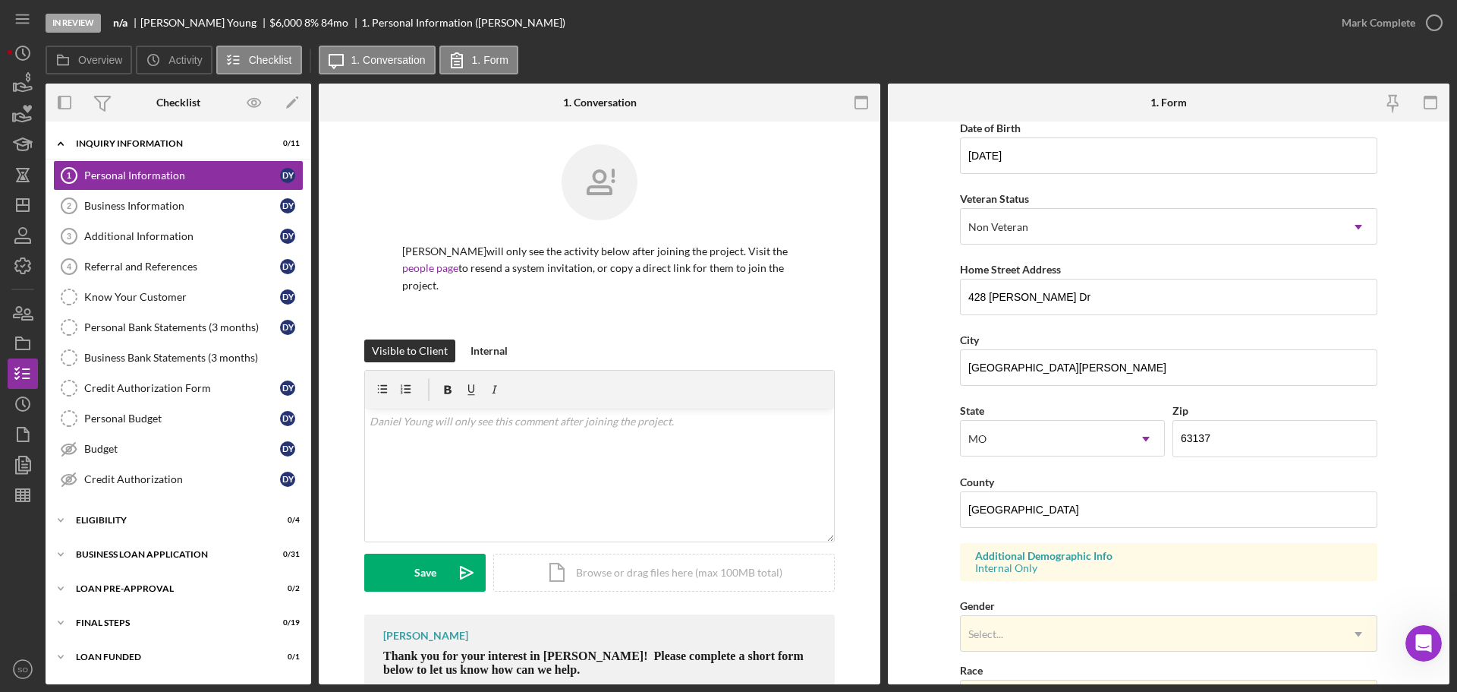
click at [900, 538] on form "First Name Daniel Middle Name Last Name Young Job Title Business Owner Date of …" at bounding box center [1169, 402] width 562 height 562
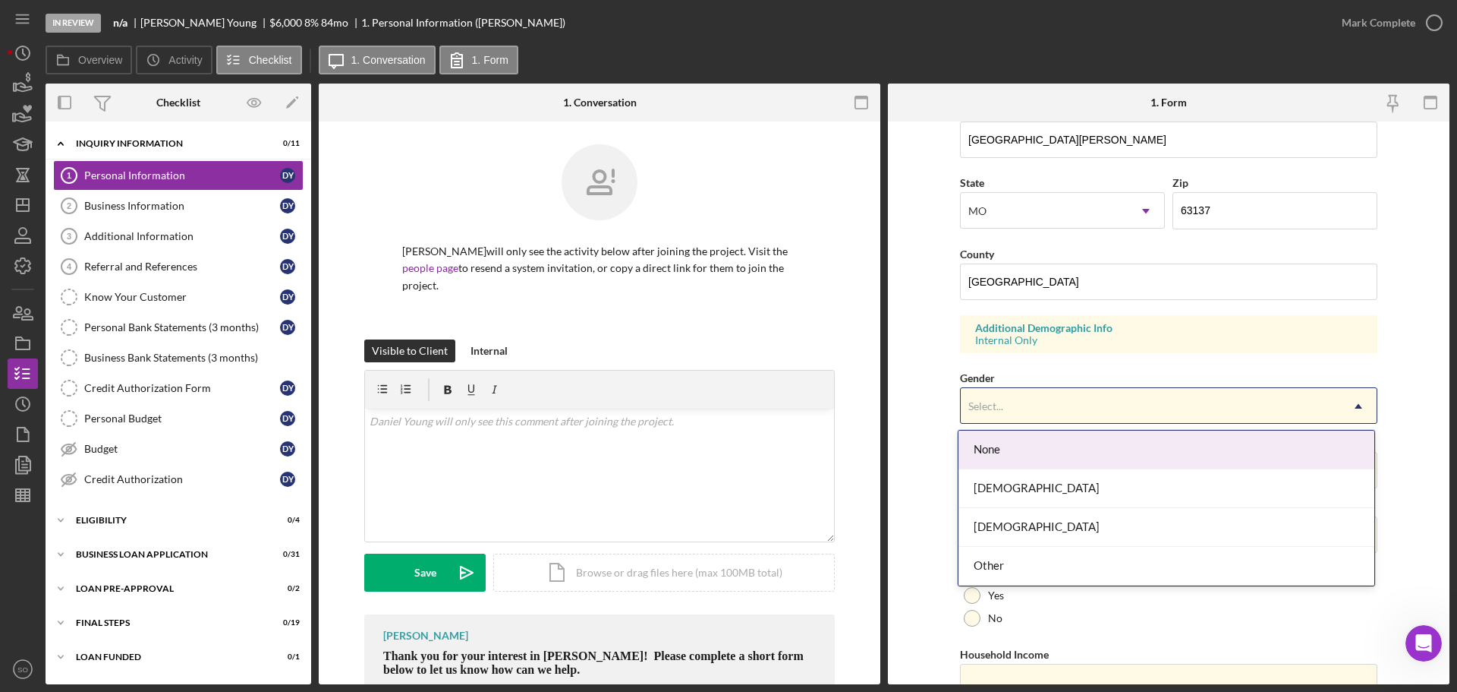
click at [1035, 406] on div "Select..." at bounding box center [1151, 406] width 380 height 35
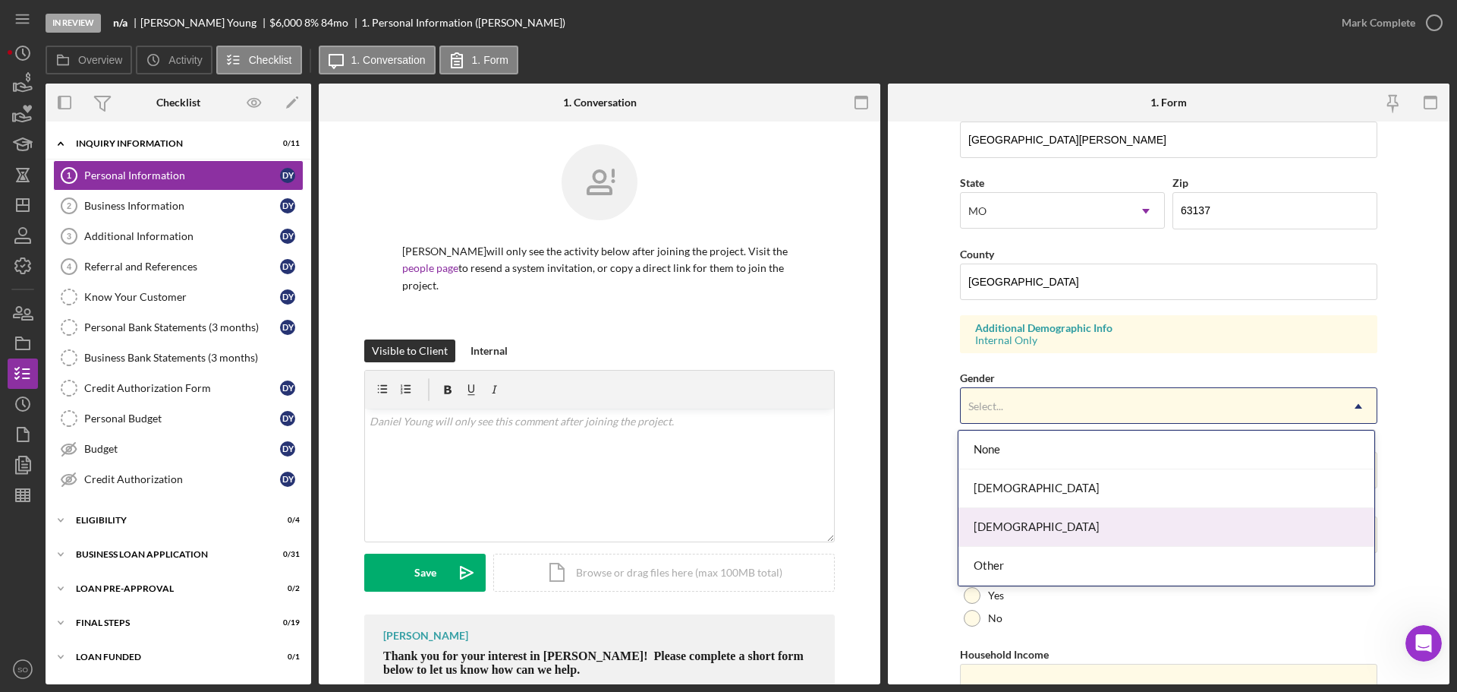
click at [1052, 543] on div "Male" at bounding box center [1167, 527] width 416 height 39
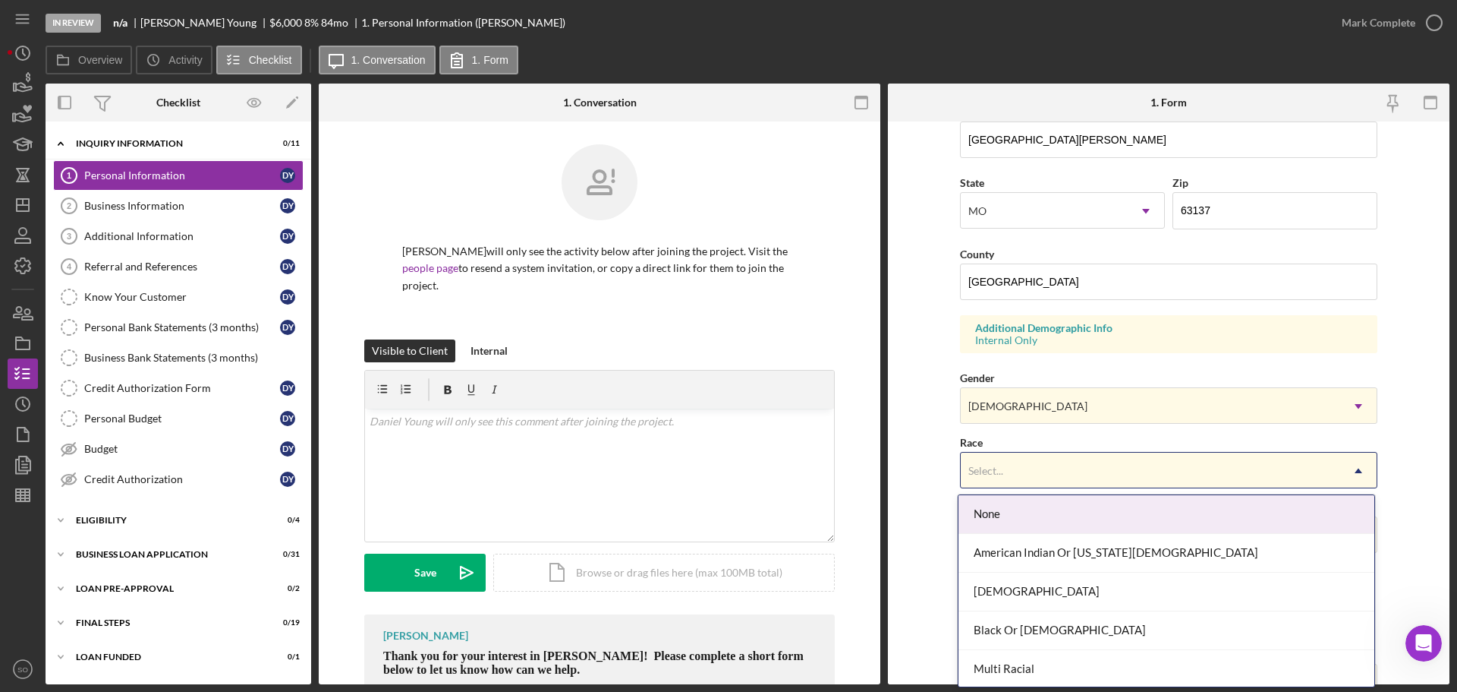
click at [1060, 473] on div "Select..." at bounding box center [1151, 470] width 380 height 35
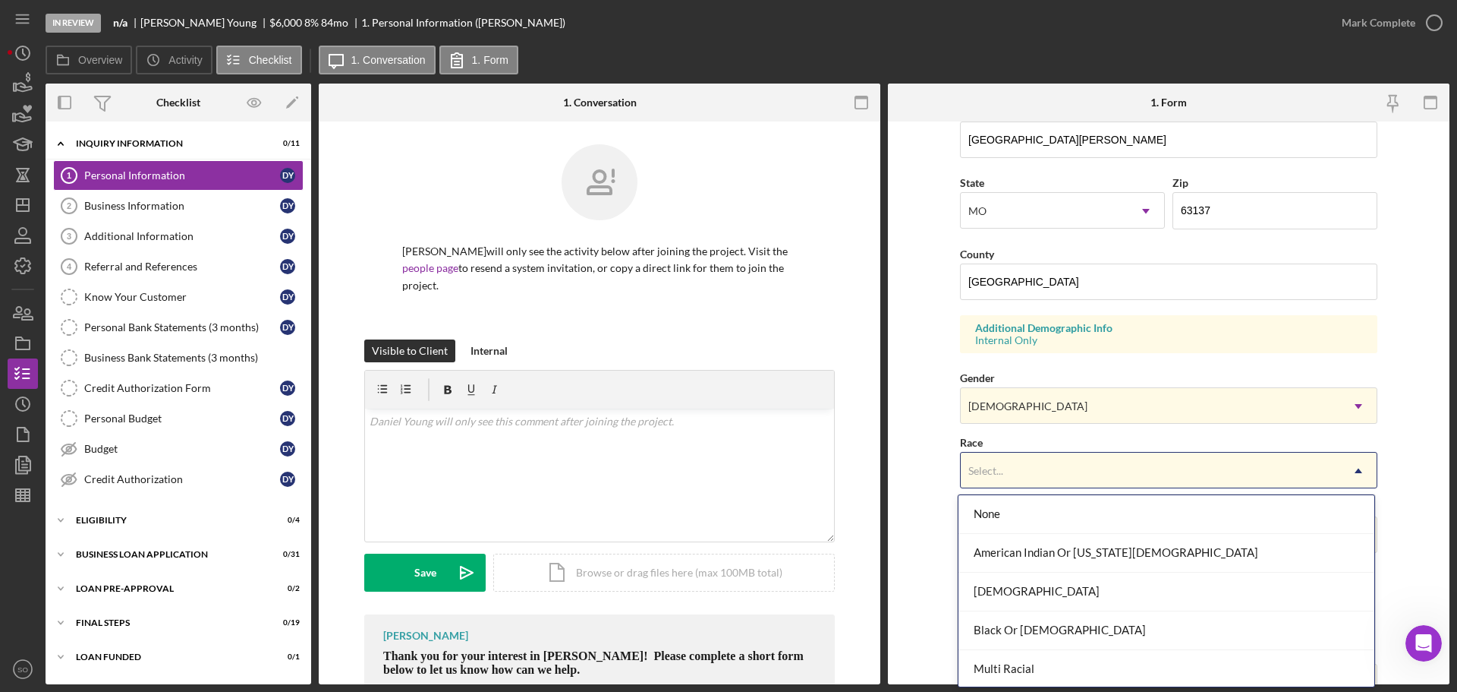
scroll to position [118, 0]
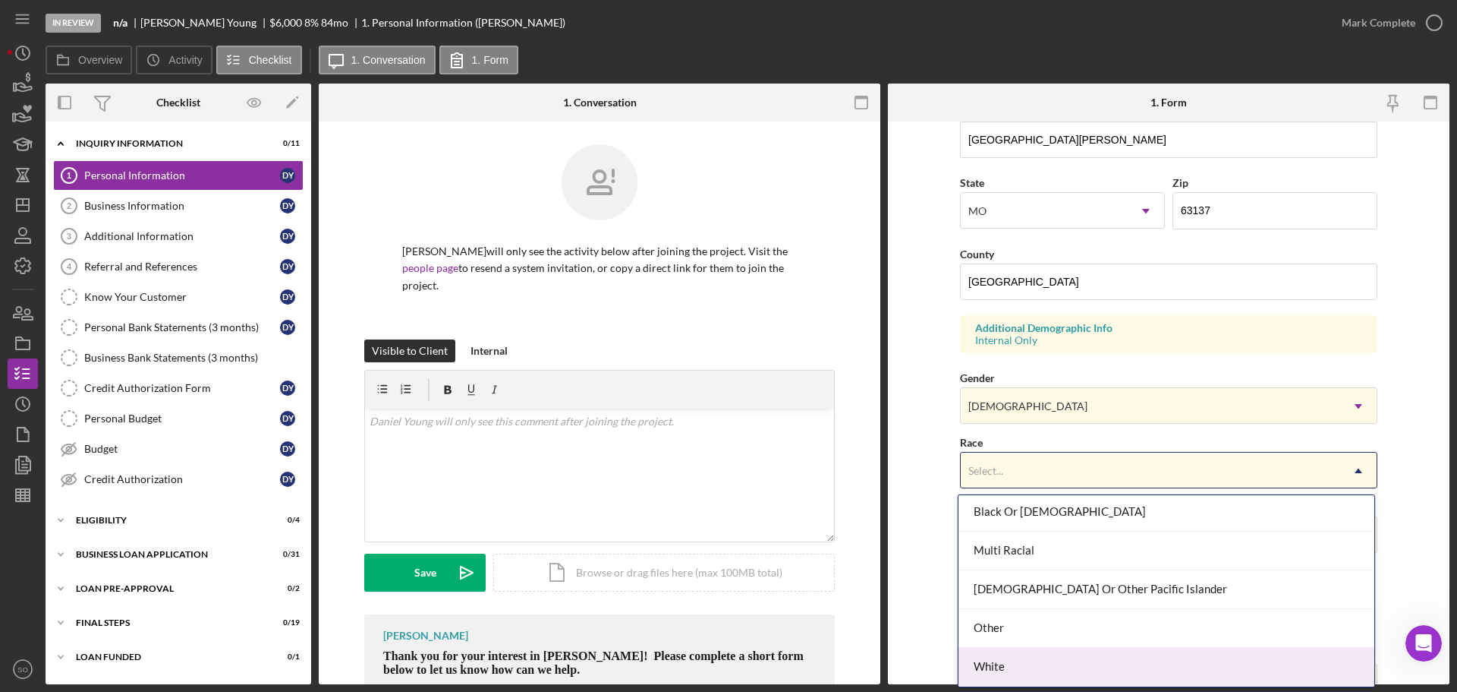
click at [1018, 657] on div "White" at bounding box center [1167, 666] width 416 height 39
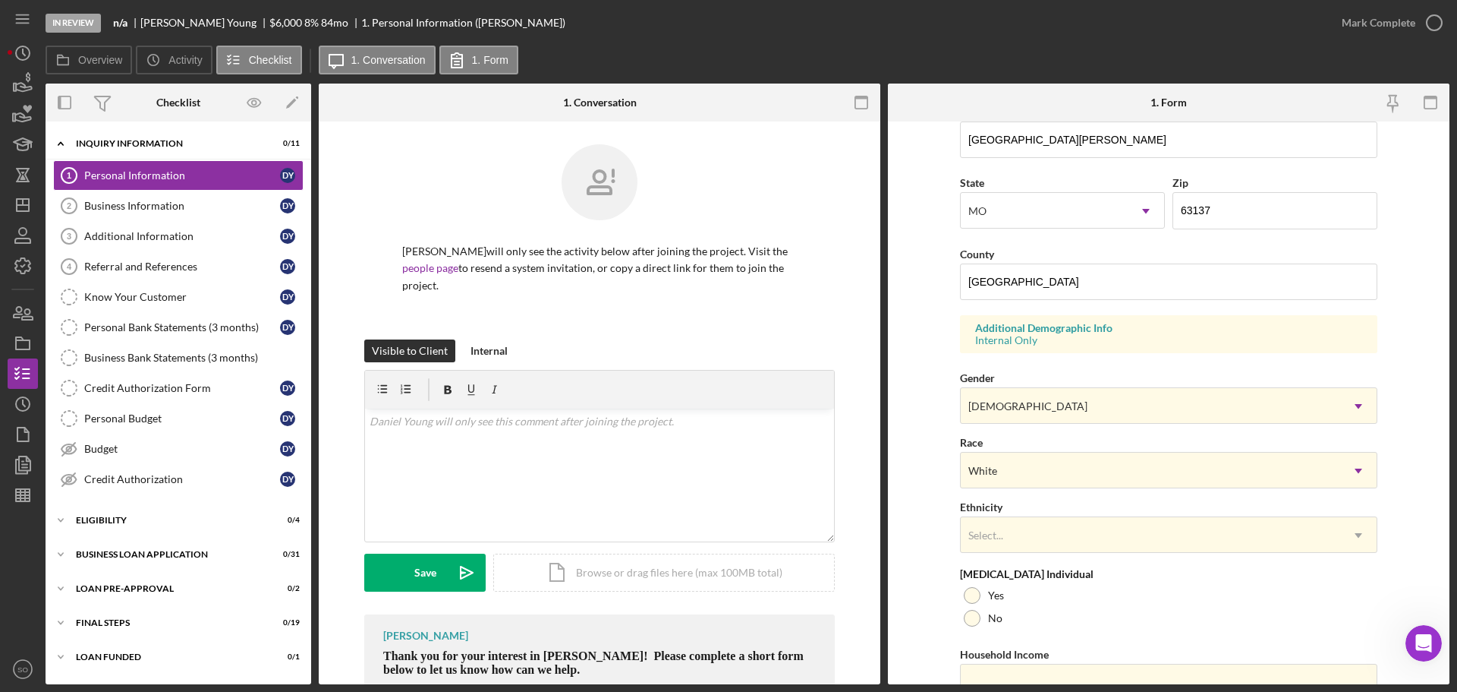
scroll to position [451, 0]
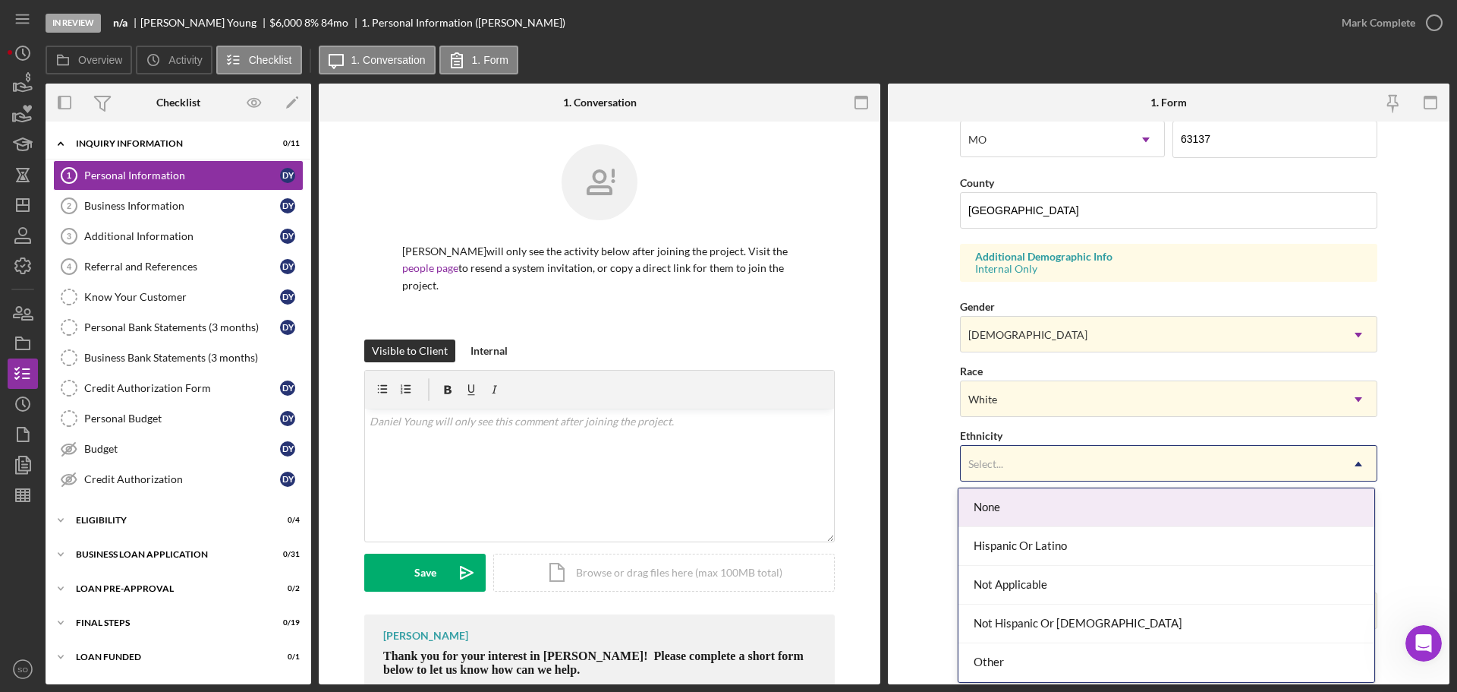
click at [1049, 455] on div "Select..." at bounding box center [1151, 463] width 380 height 35
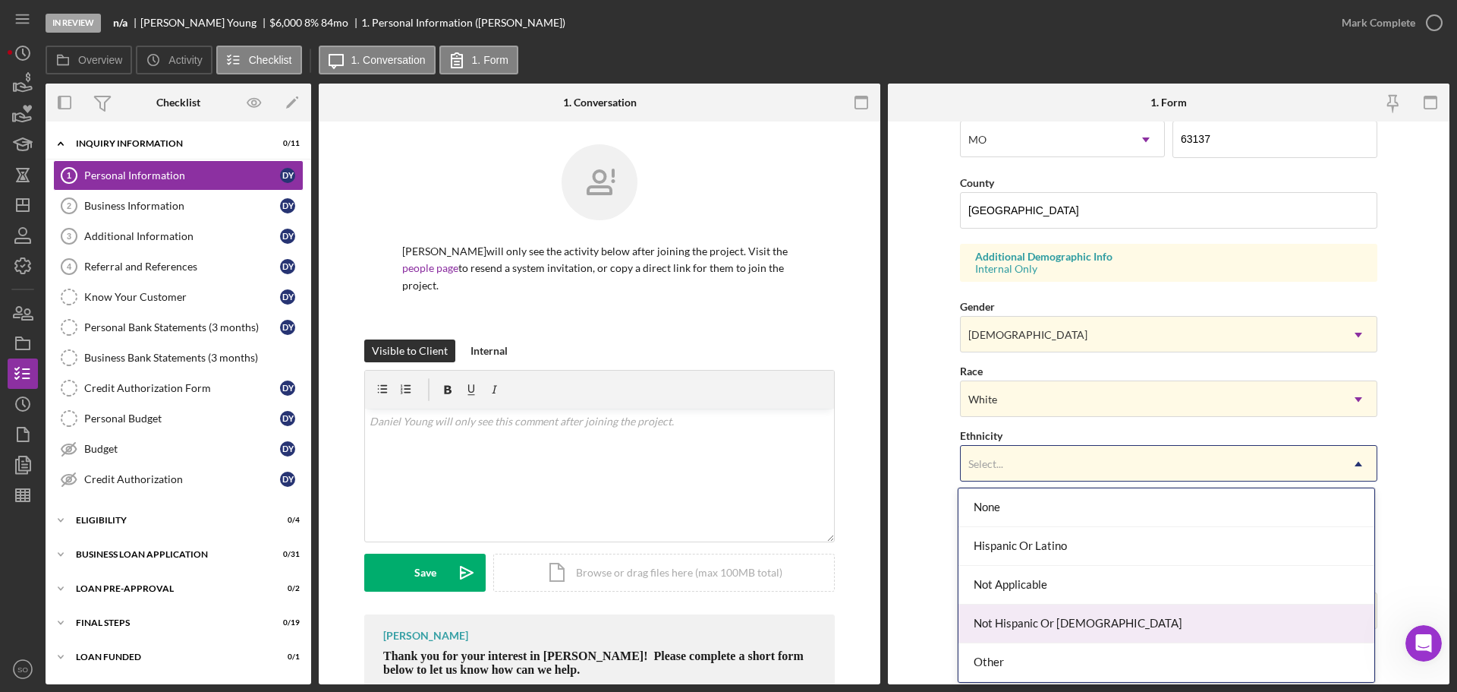
click at [1034, 635] on div "Not Hispanic Or Latino" at bounding box center [1167, 623] width 416 height 39
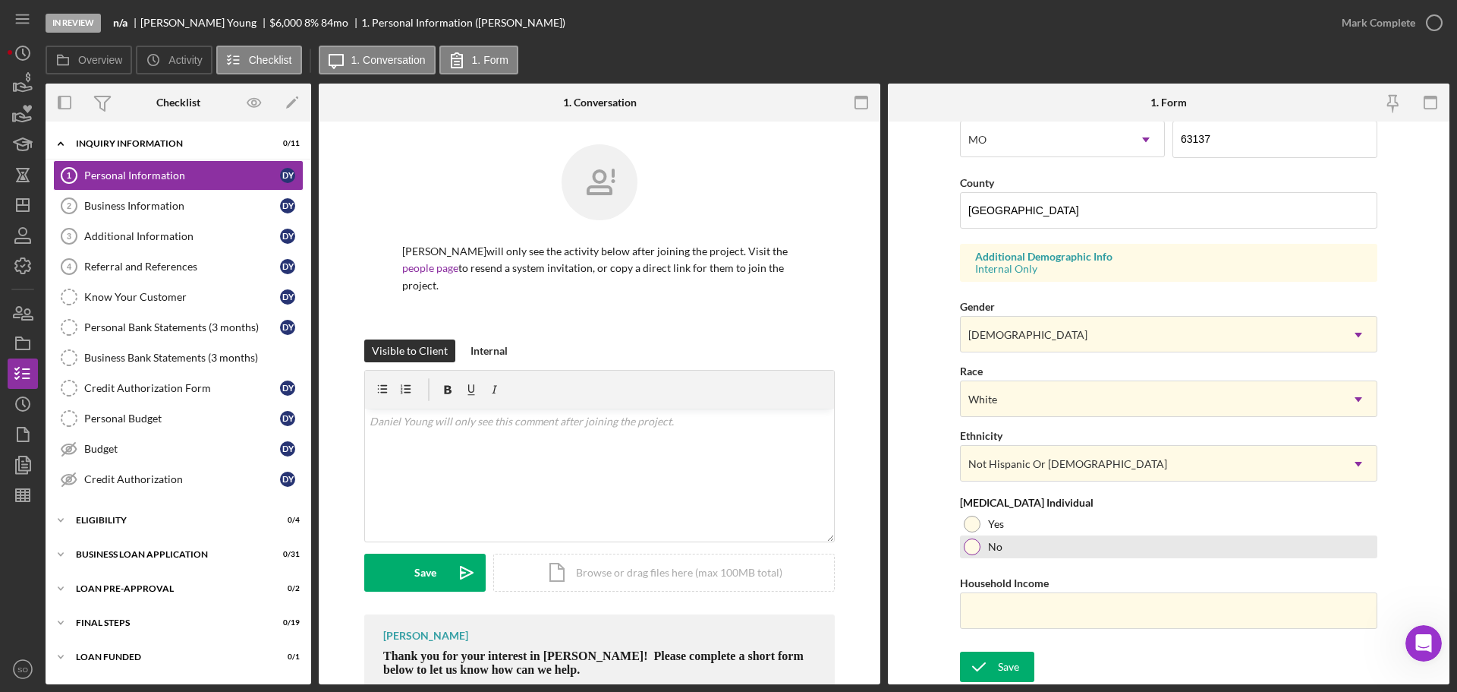
click at [976, 552] on div at bounding box center [972, 546] width 17 height 17
click at [1037, 604] on input "Household Income" at bounding box center [1168, 610] width 417 height 36
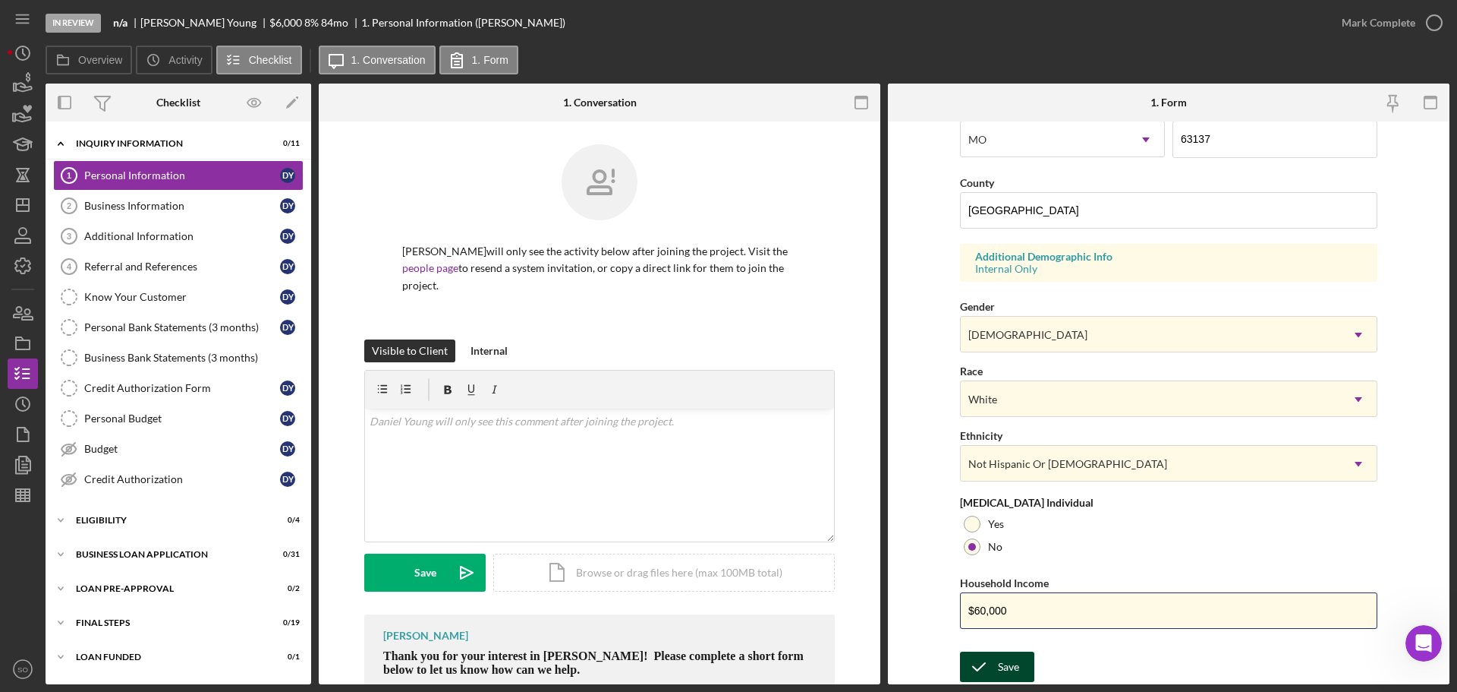
type input "$60,000"
click at [1026, 663] on button "Save" at bounding box center [997, 666] width 74 height 30
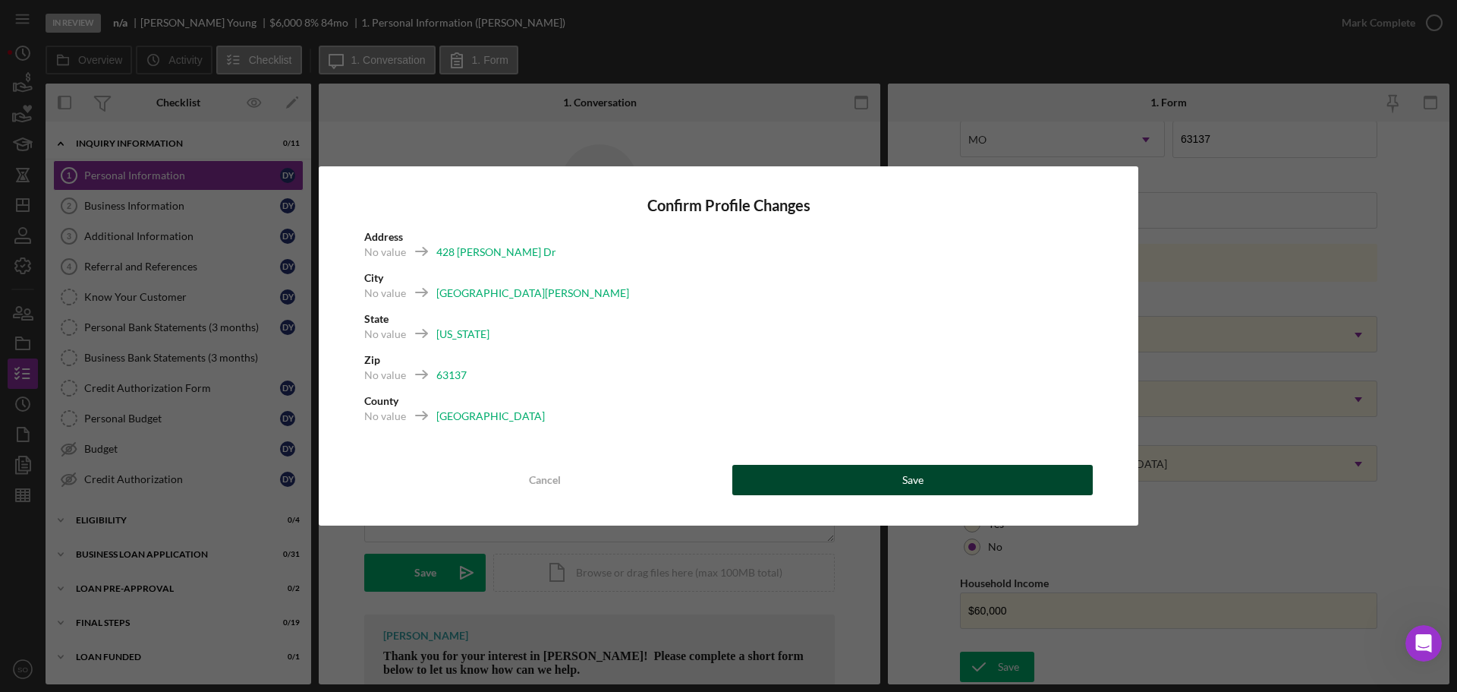
click at [967, 476] on button "Save" at bounding box center [913, 480] width 361 height 30
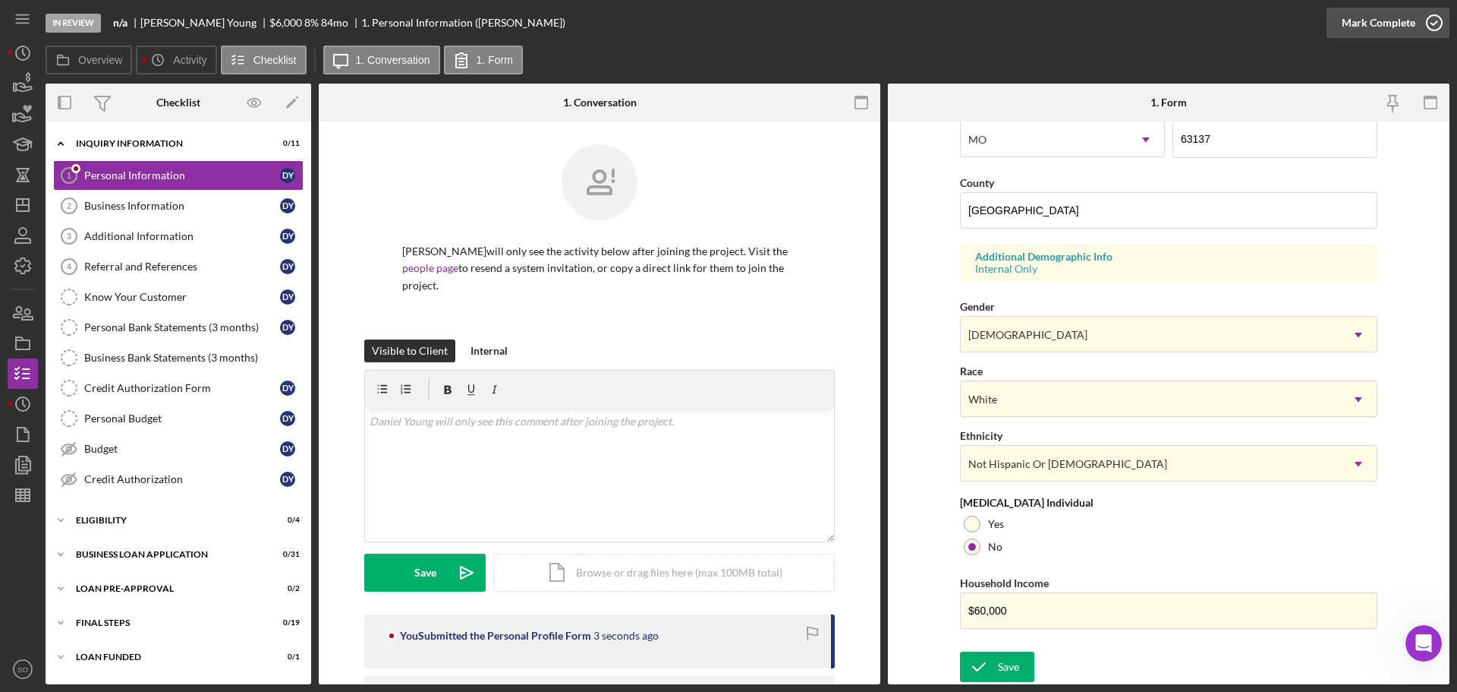
click at [1369, 31] on div "Mark Complete" at bounding box center [1379, 23] width 74 height 30
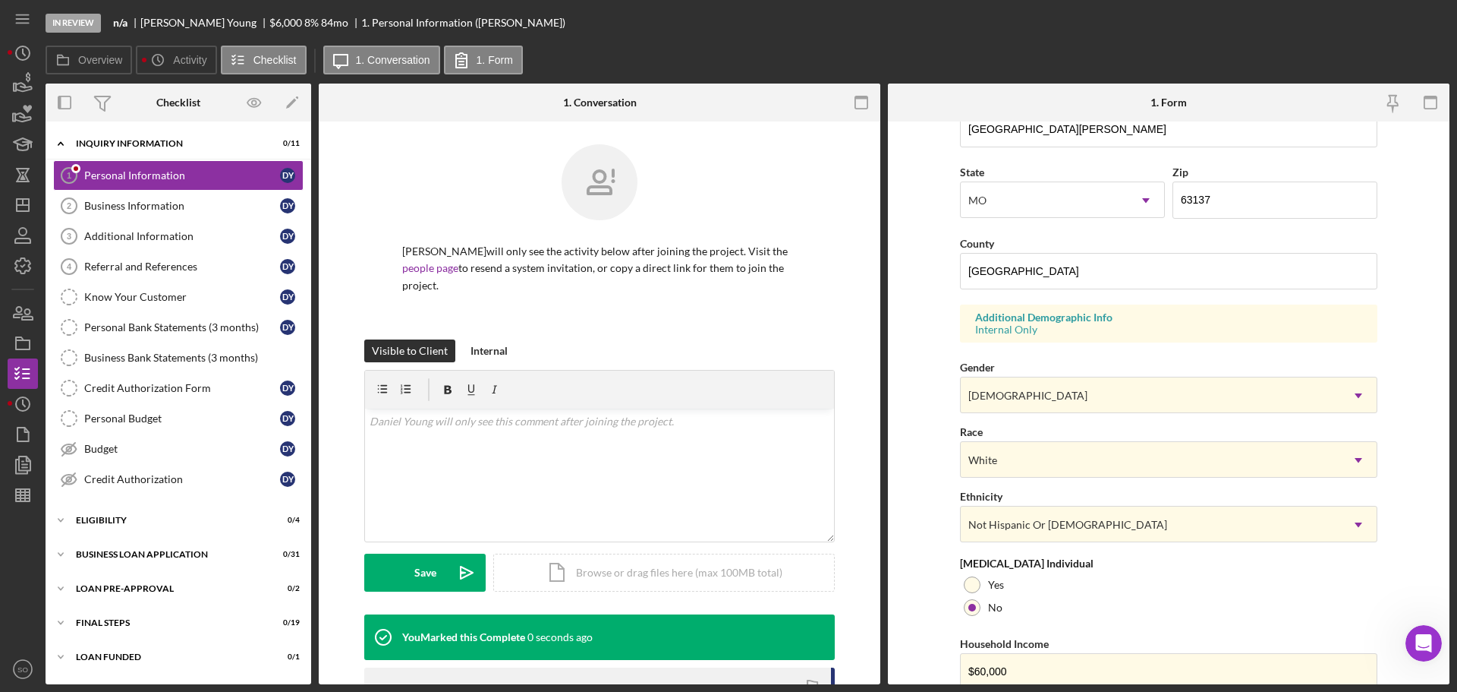
scroll to position [146, 0]
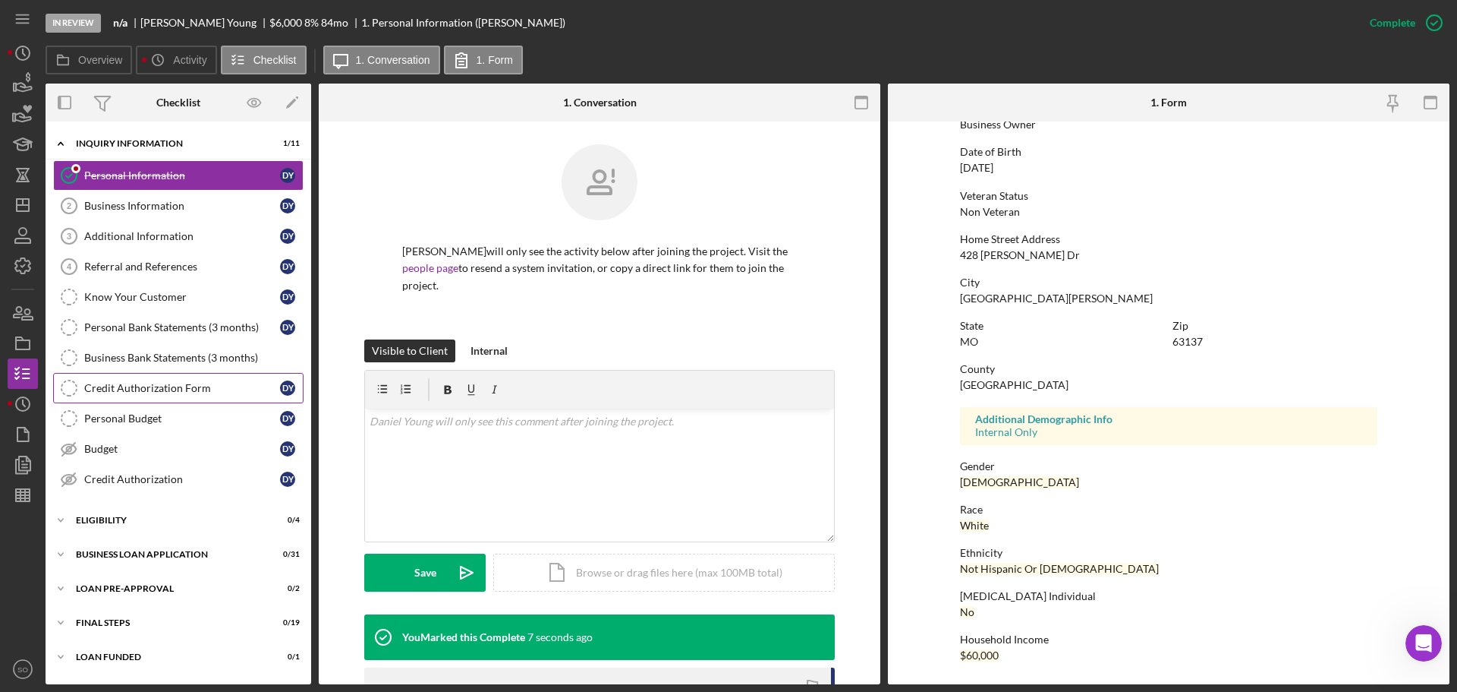
click at [200, 396] on link "Credit Authorization Form Credit Authorization Form D Y" at bounding box center [178, 388] width 250 height 30
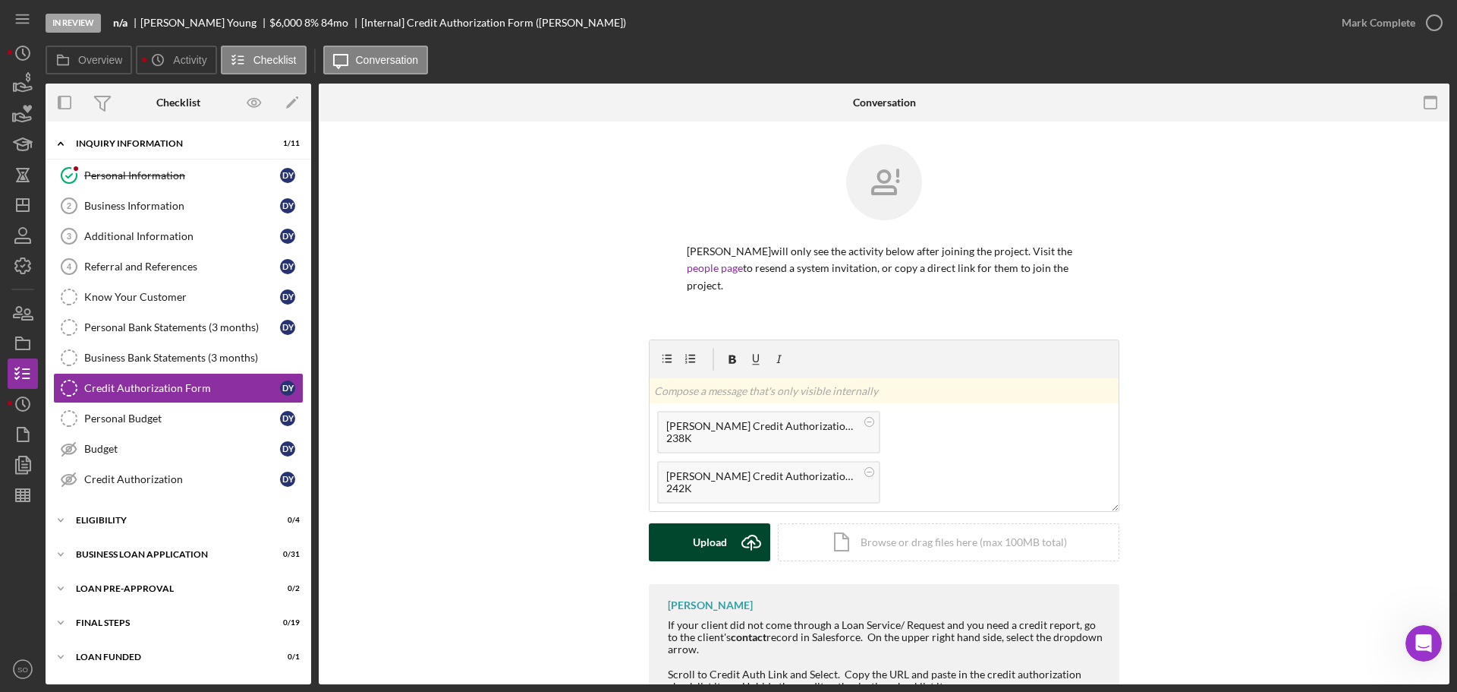
click at [740, 538] on icon "Icon/Upload" at bounding box center [752, 542] width 38 height 38
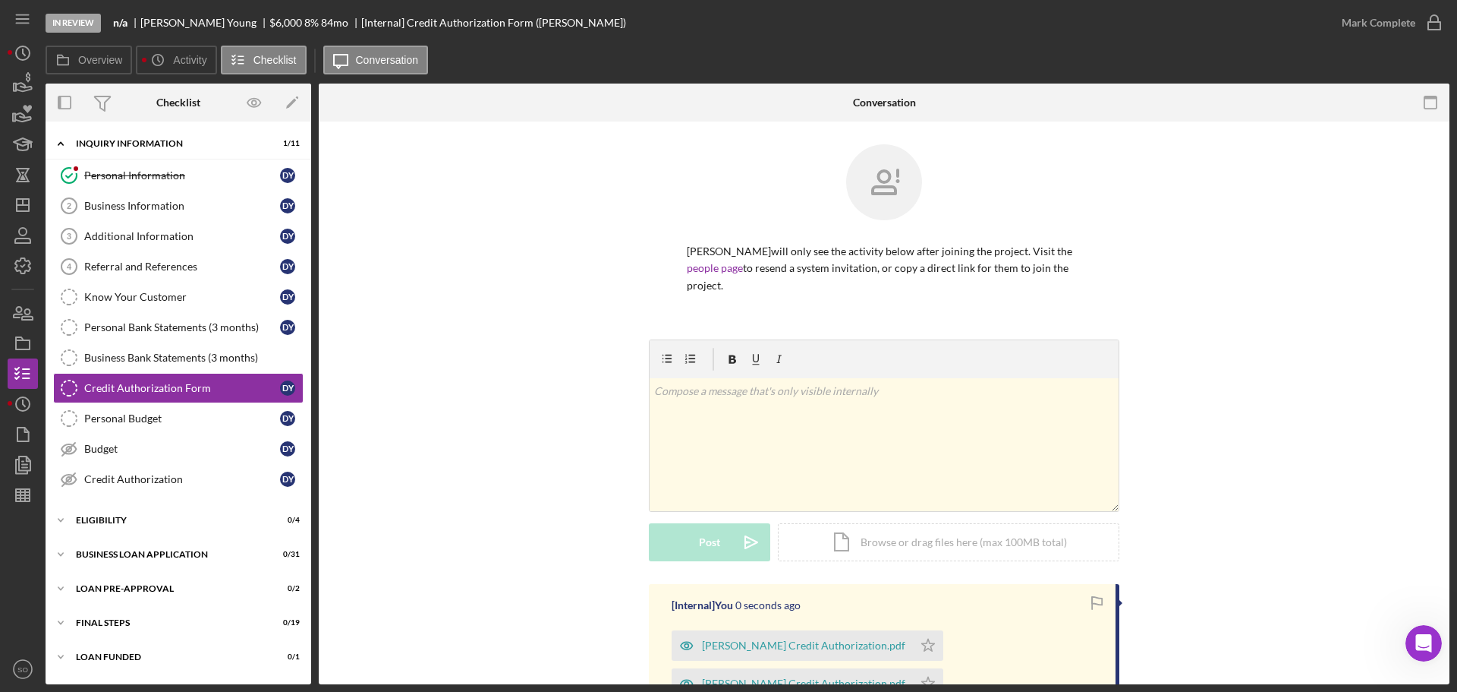
scroll to position [228, 0]
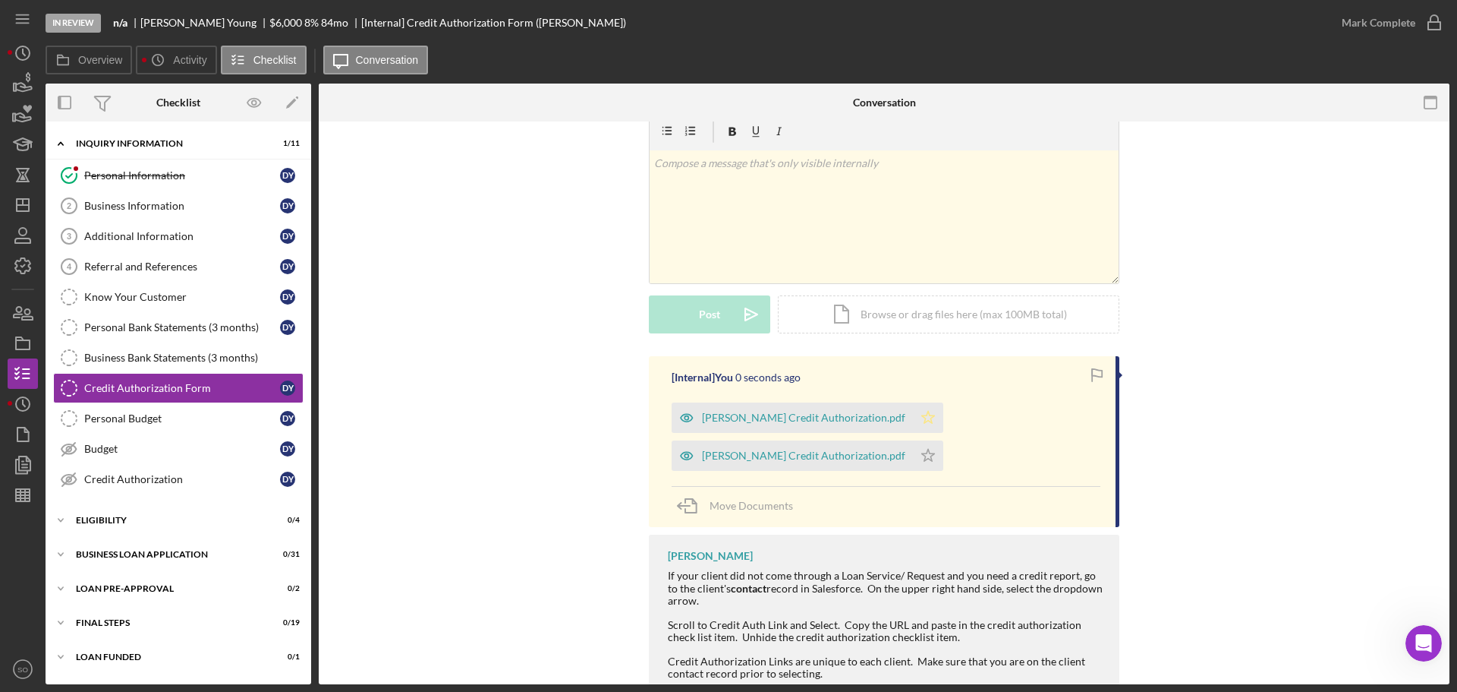
click at [913, 414] on icon "Icon/Star" at bounding box center [928, 417] width 30 height 30
click at [913, 440] on icon "Icon/Star" at bounding box center [928, 455] width 30 height 30
click at [1379, 26] on div "Mark Complete" at bounding box center [1379, 23] width 74 height 30
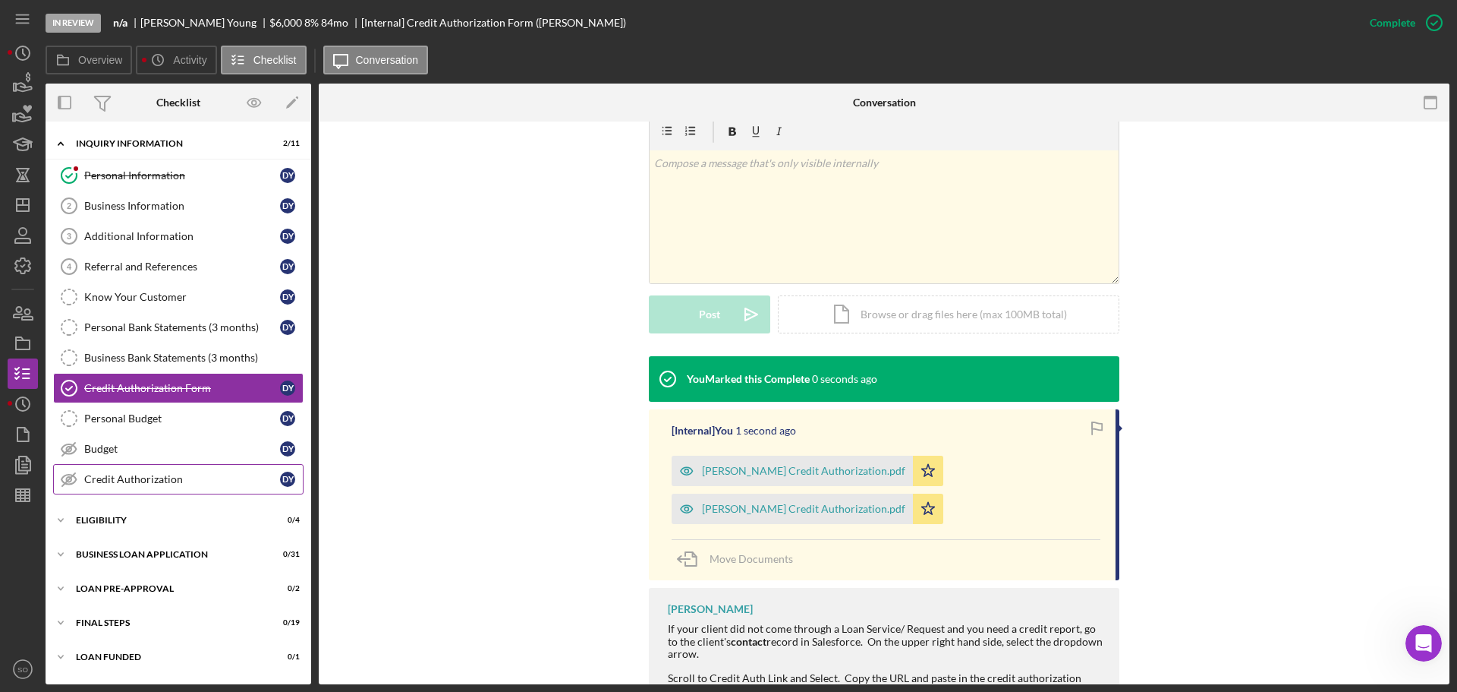
click at [179, 477] on div "Credit Authorization" at bounding box center [182, 479] width 196 height 12
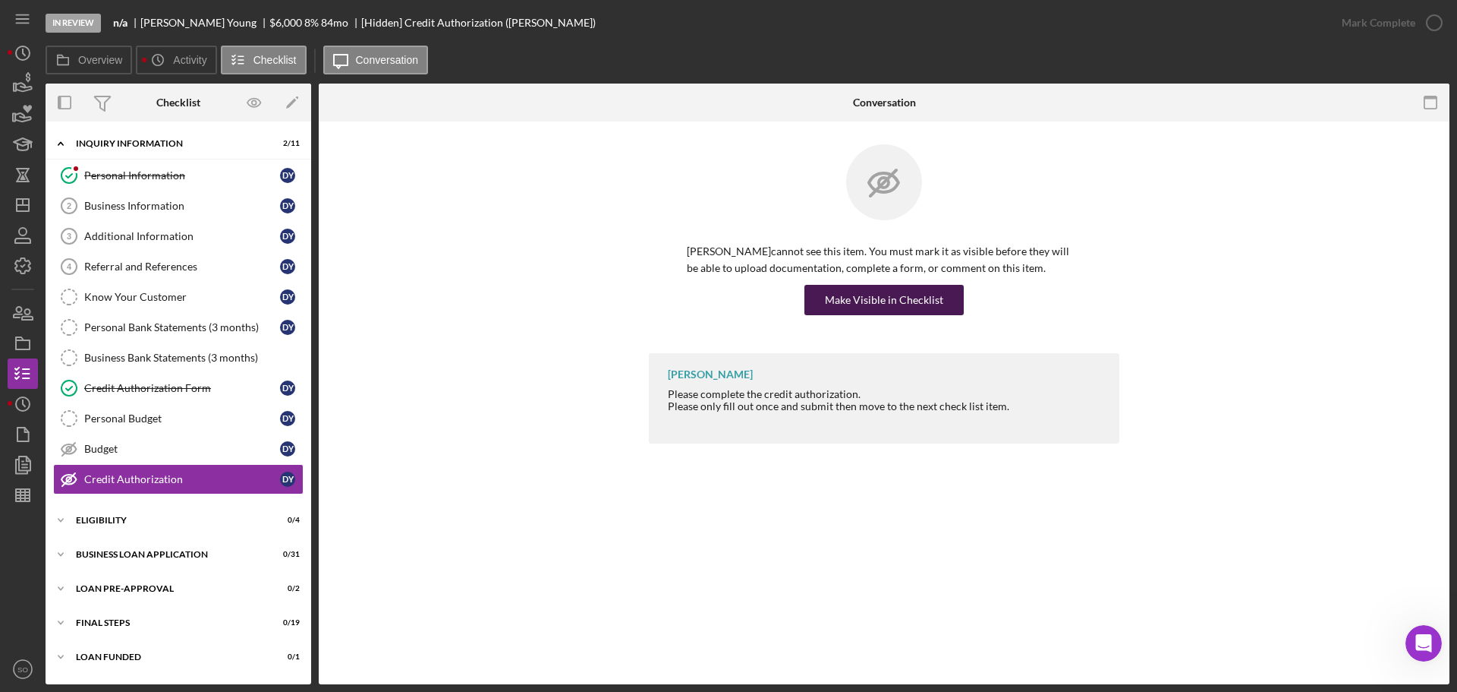
click at [866, 295] on div "Make Visible in Checklist" at bounding box center [884, 300] width 118 height 30
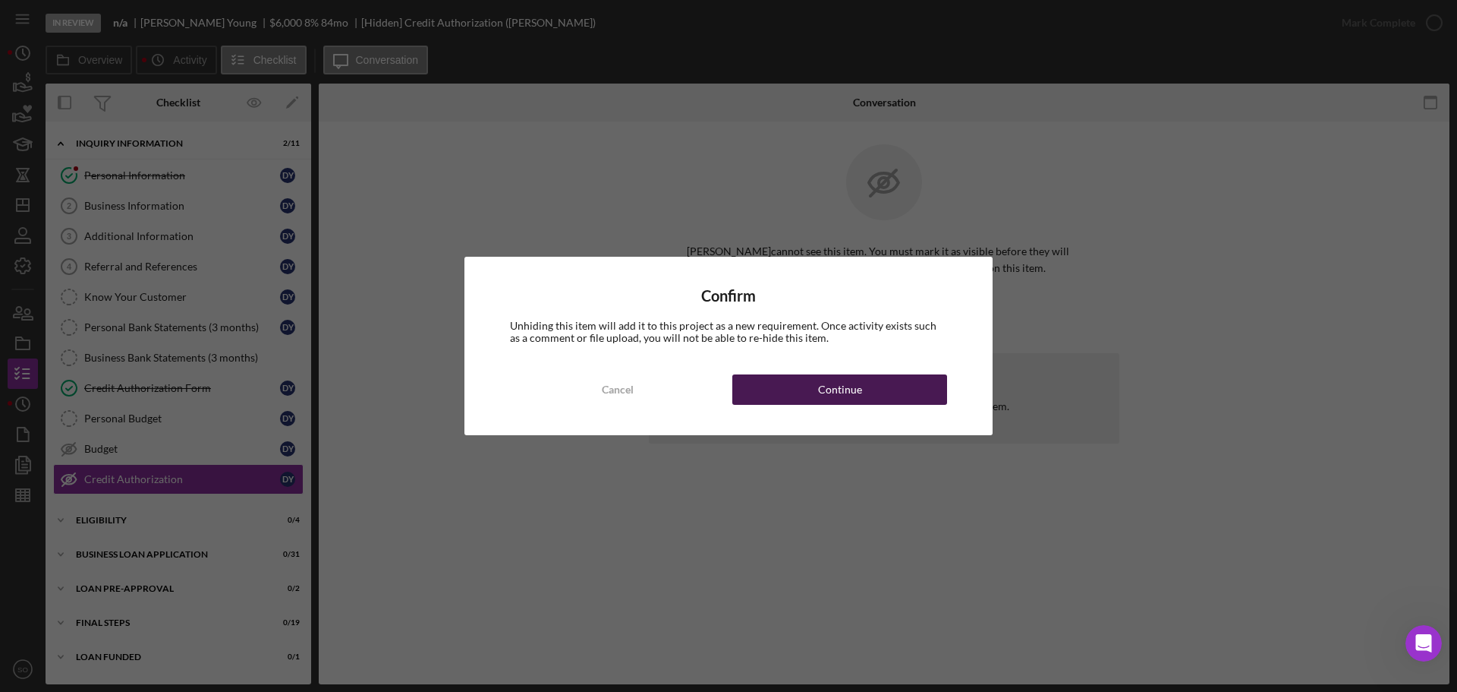
drag, startPoint x: 881, startPoint y: 395, endPoint x: 892, endPoint y: 394, distance: 10.7
click at [881, 396] on button "Continue" at bounding box center [840, 389] width 215 height 30
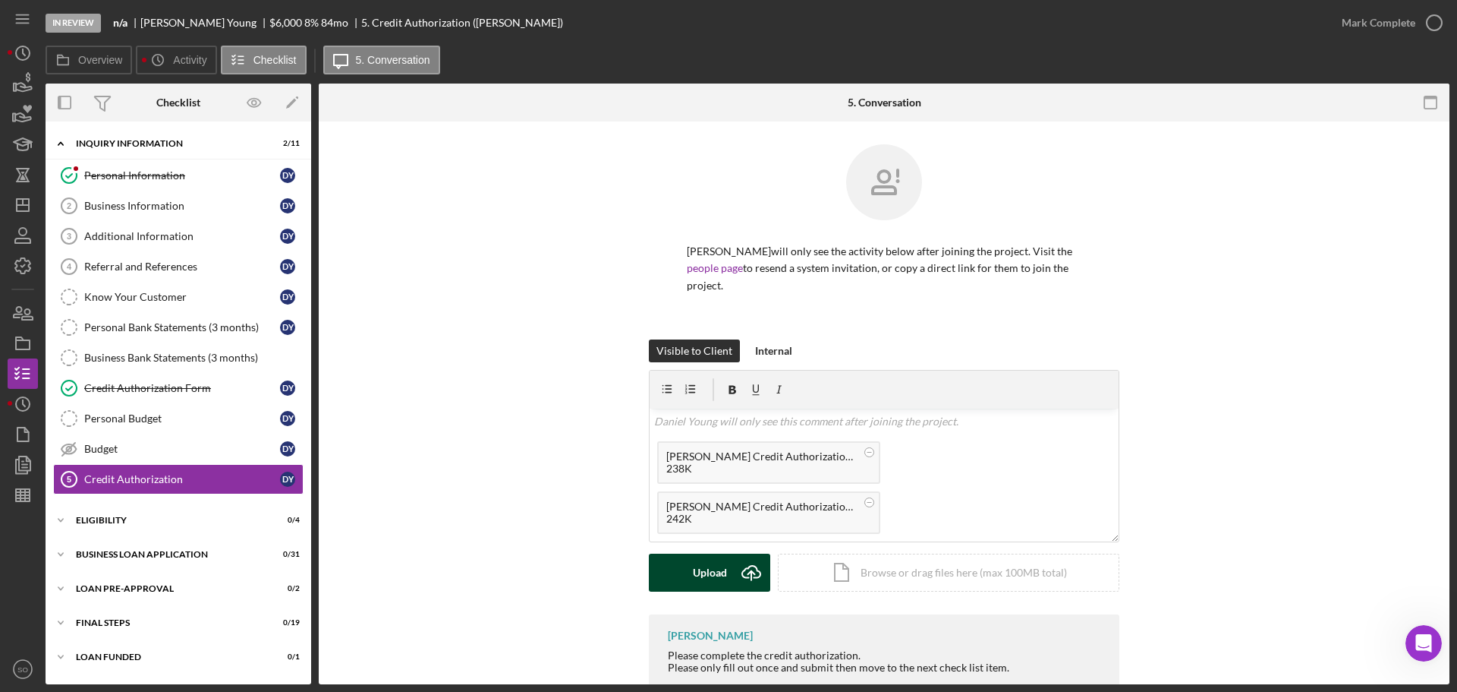
click at [703, 553] on div "Upload" at bounding box center [710, 572] width 34 height 38
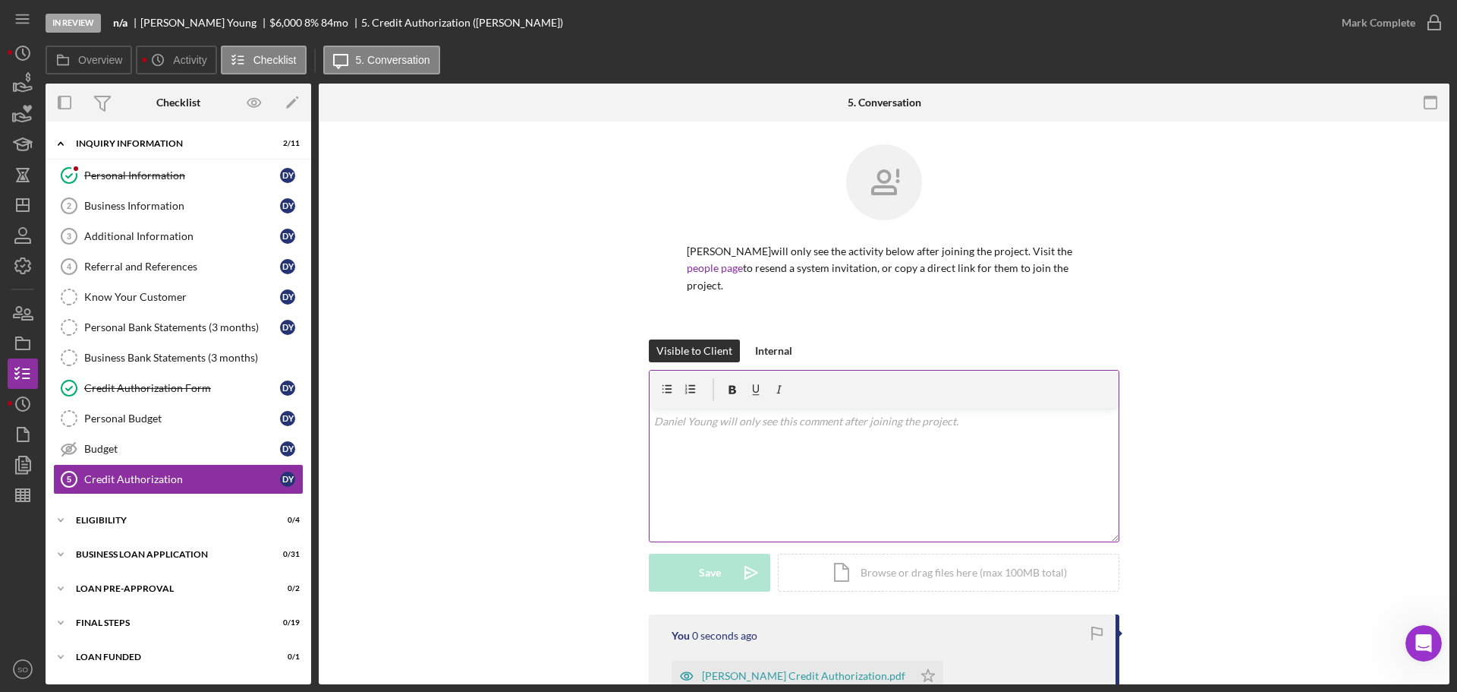
scroll to position [213, 0]
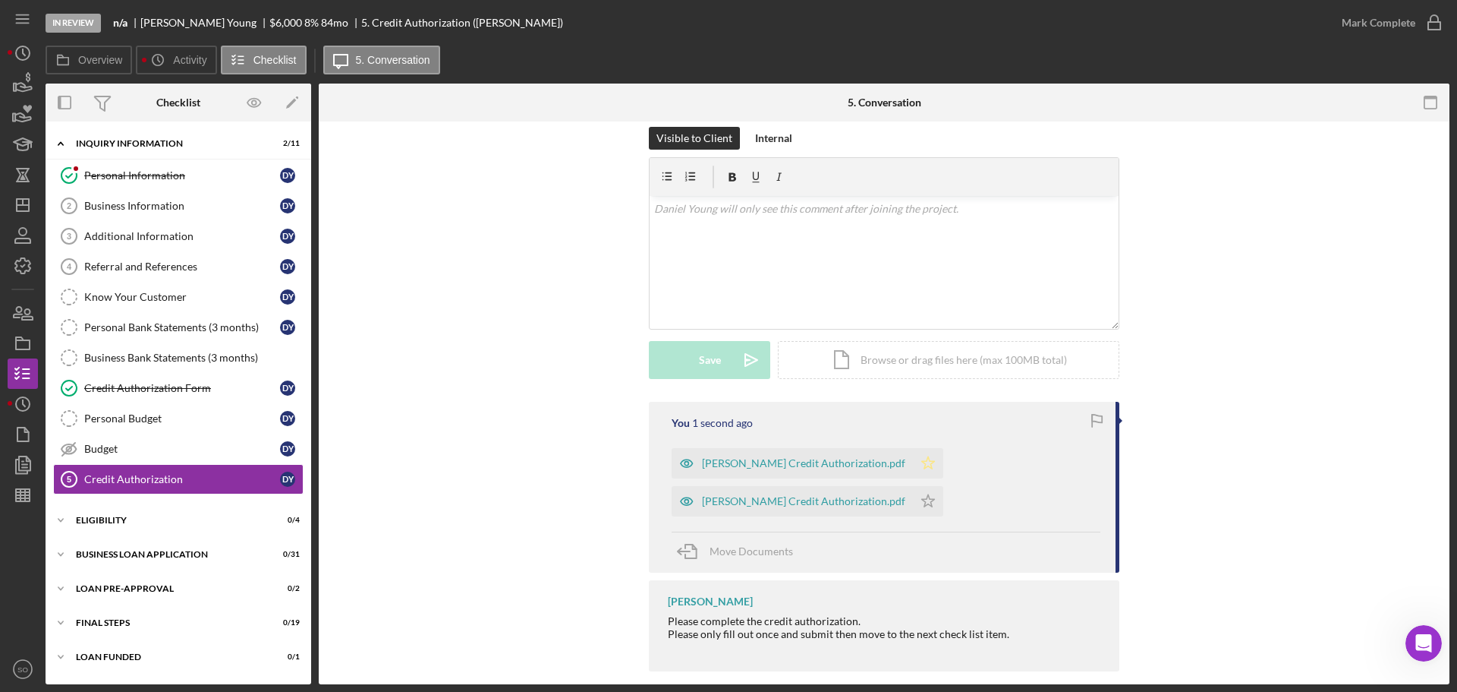
click at [913, 448] on icon "Icon/Star" at bounding box center [928, 463] width 30 height 30
click at [913, 486] on icon "Icon/Star" at bounding box center [928, 501] width 30 height 30
click at [1391, 30] on div "Mark Complete" at bounding box center [1379, 23] width 74 height 30
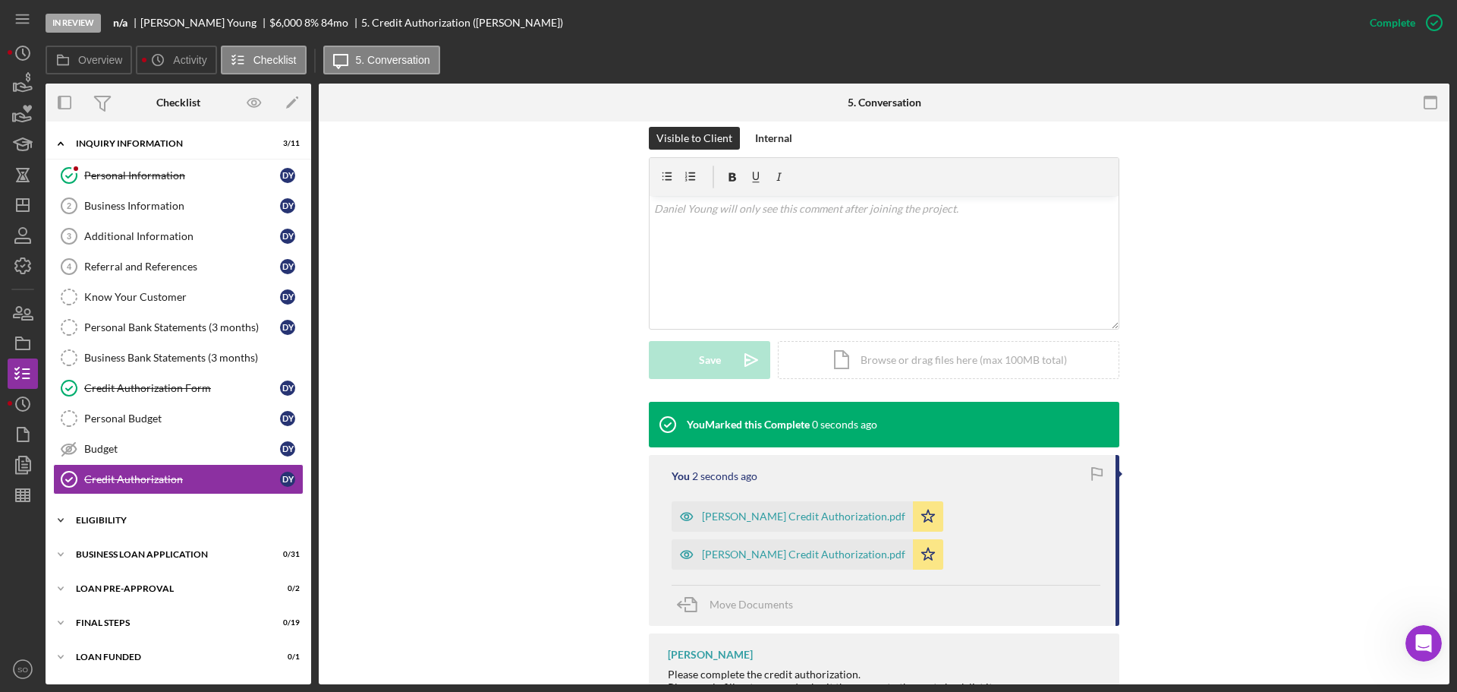
click at [138, 523] on div "ELIGIBILITY" at bounding box center [184, 519] width 216 height 9
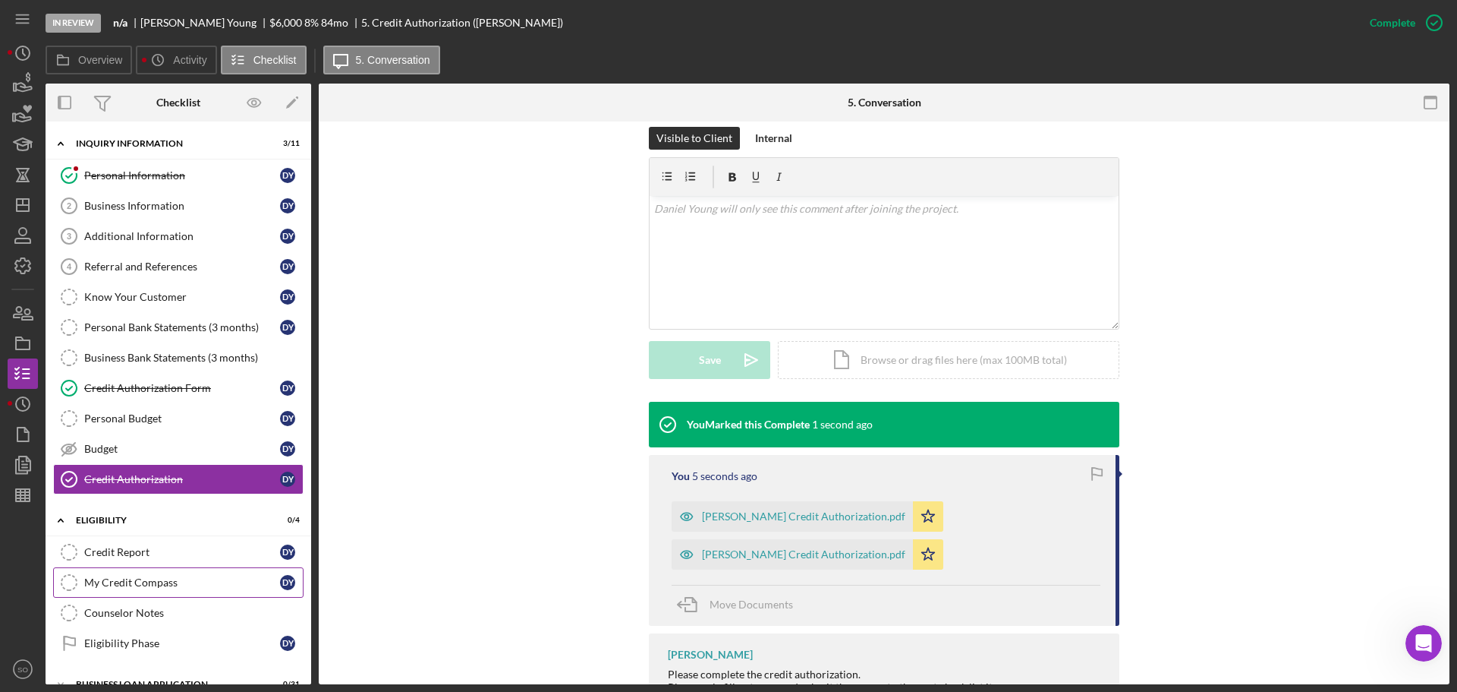
scroll to position [126, 0]
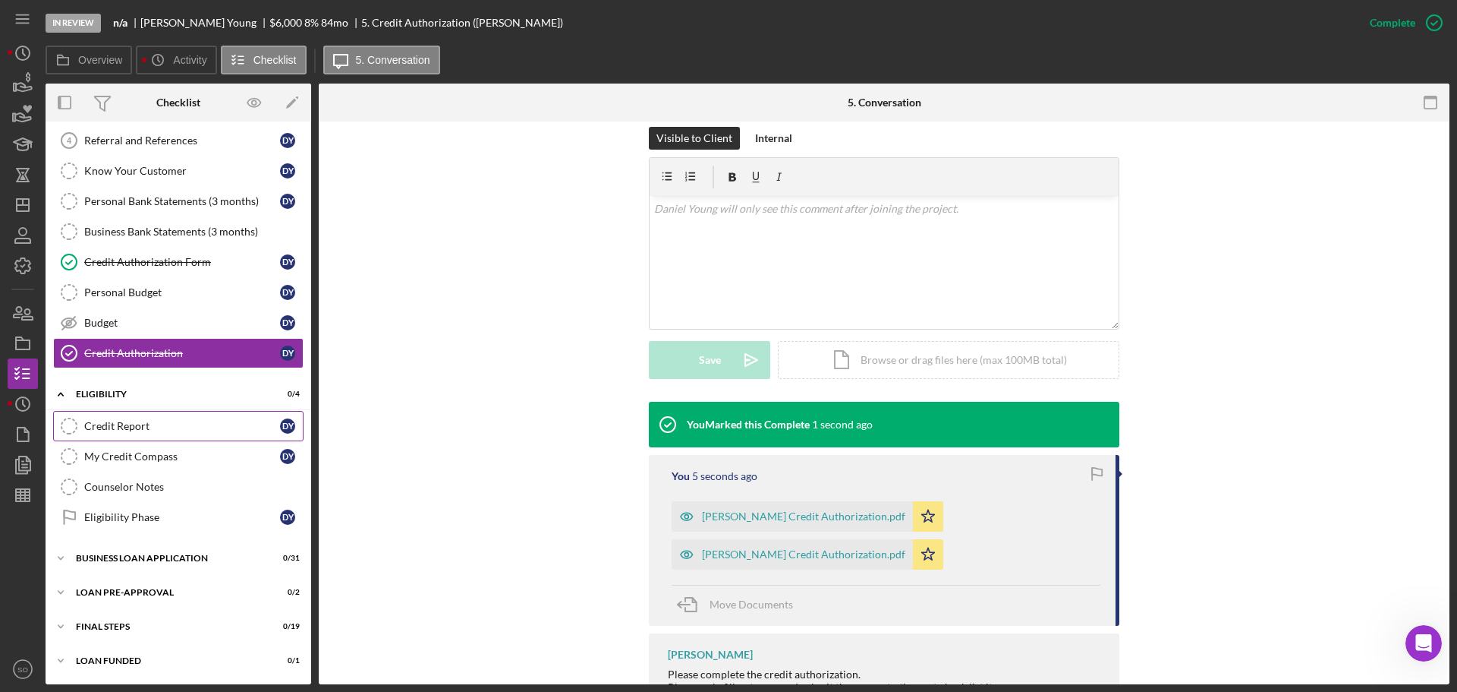
click at [139, 428] on div "Credit Report" at bounding box center [182, 426] width 196 height 12
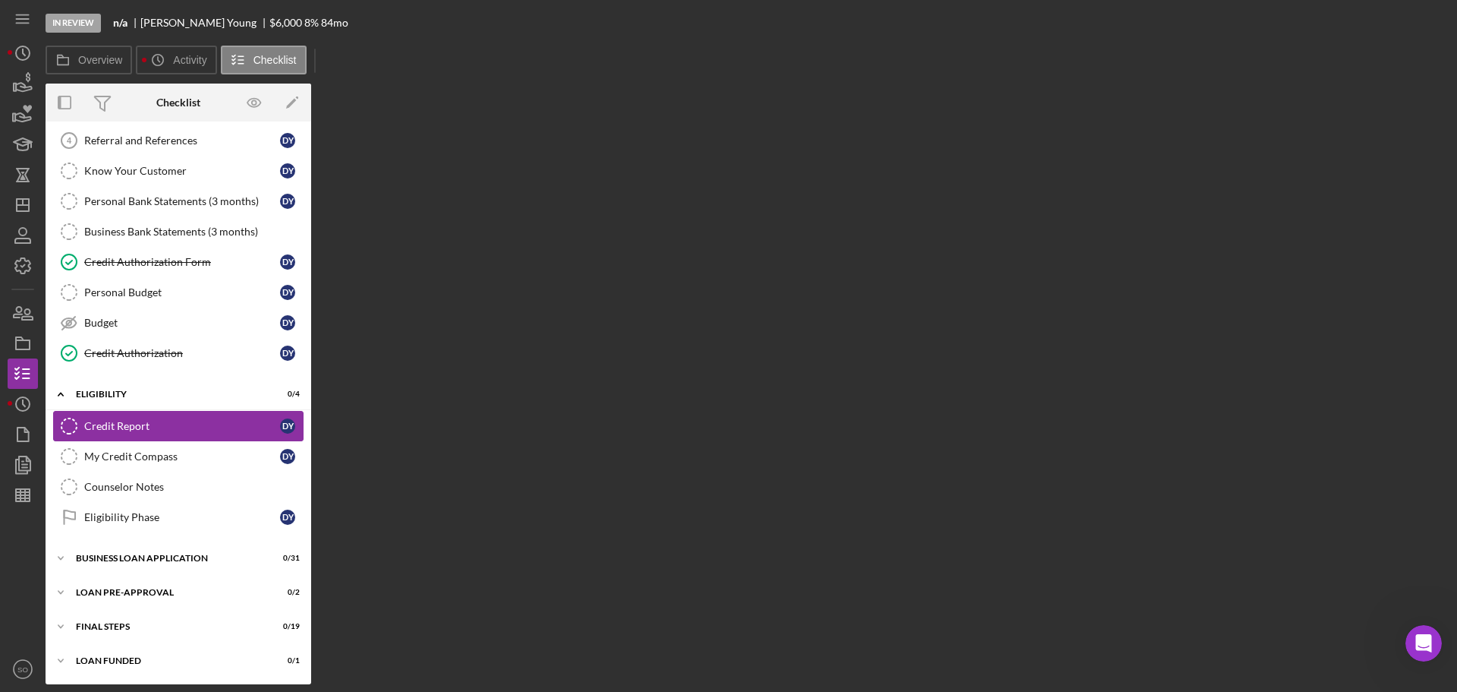
scroll to position [126, 0]
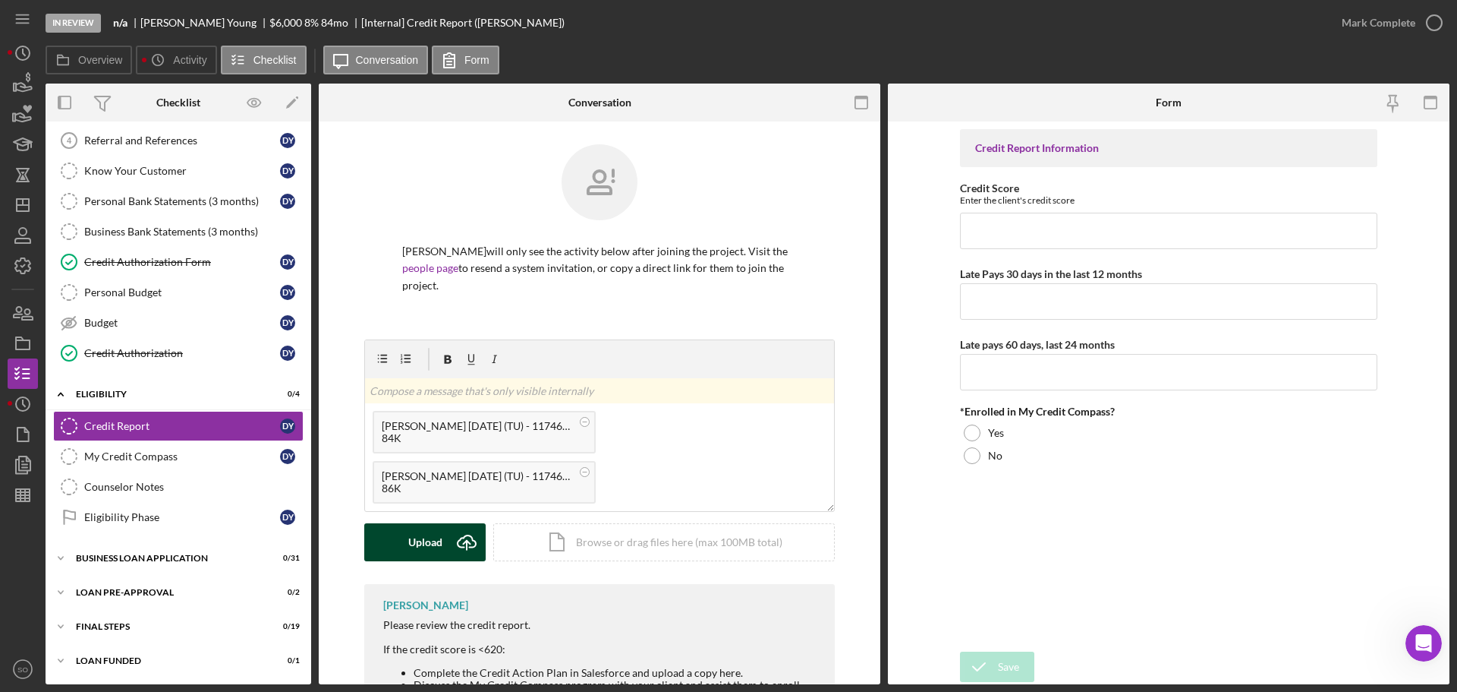
click at [455, 523] on icon "Icon/Upload" at bounding box center [467, 542] width 38 height 38
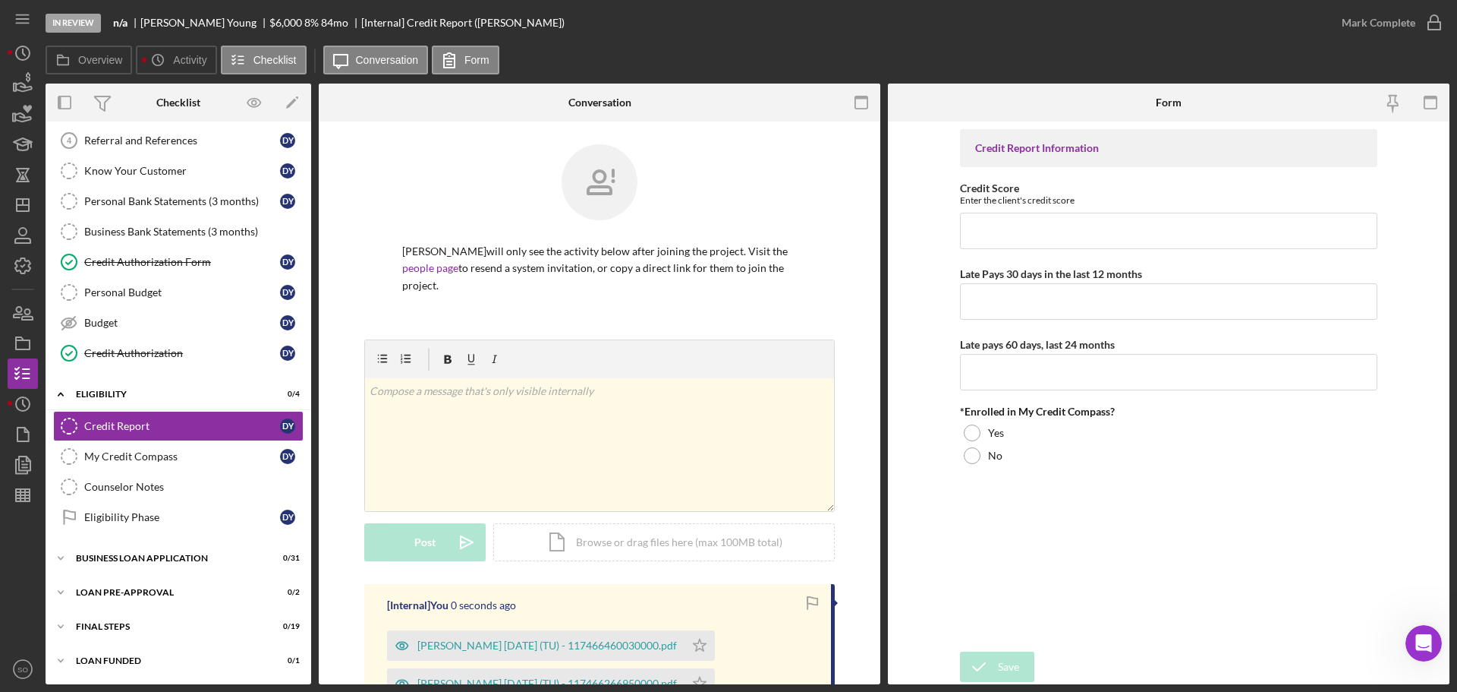
scroll to position [228, 0]
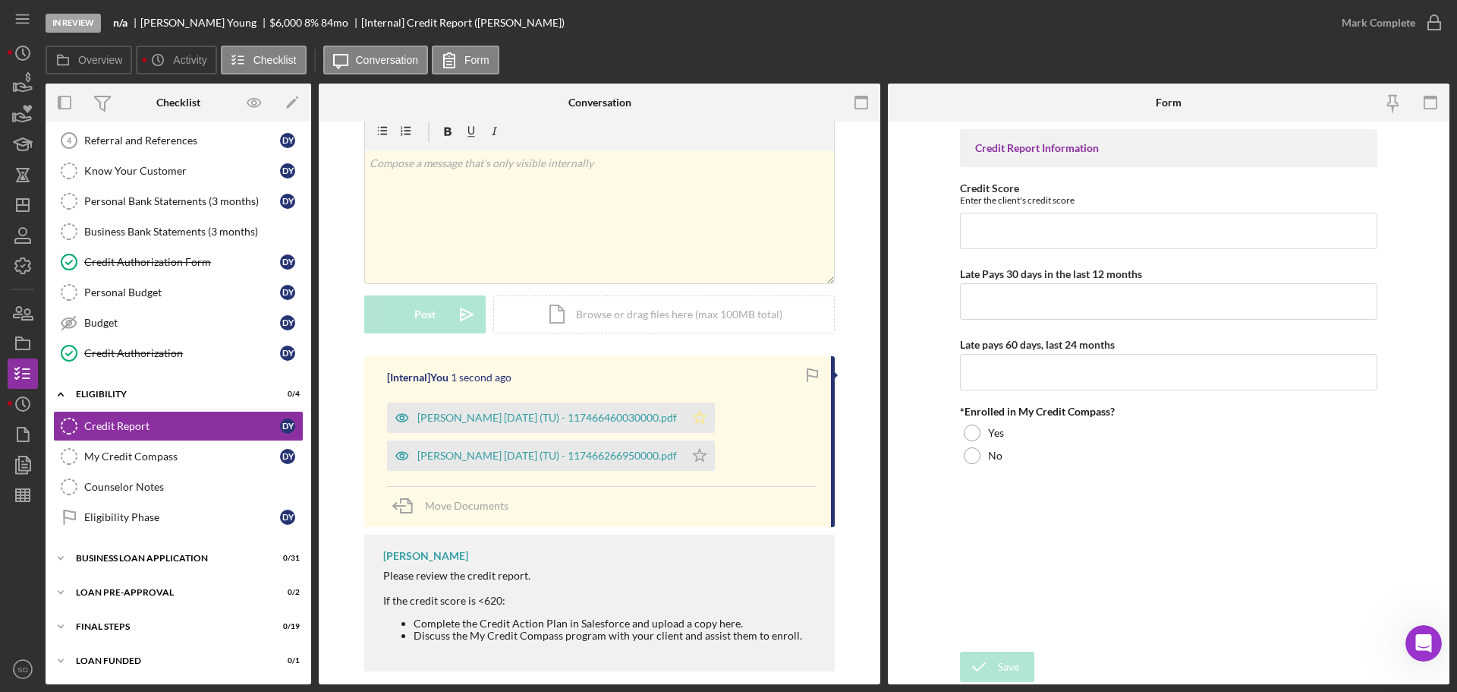
click at [704, 408] on icon "Icon/Star" at bounding box center [700, 417] width 30 height 30
click at [715, 440] on icon "Icon/Star" at bounding box center [700, 455] width 30 height 30
click at [647, 446] on div "Whitmore, Theresa 2025-10-06 (TU) - 117466266950000.pdf" at bounding box center [536, 455] width 298 height 30
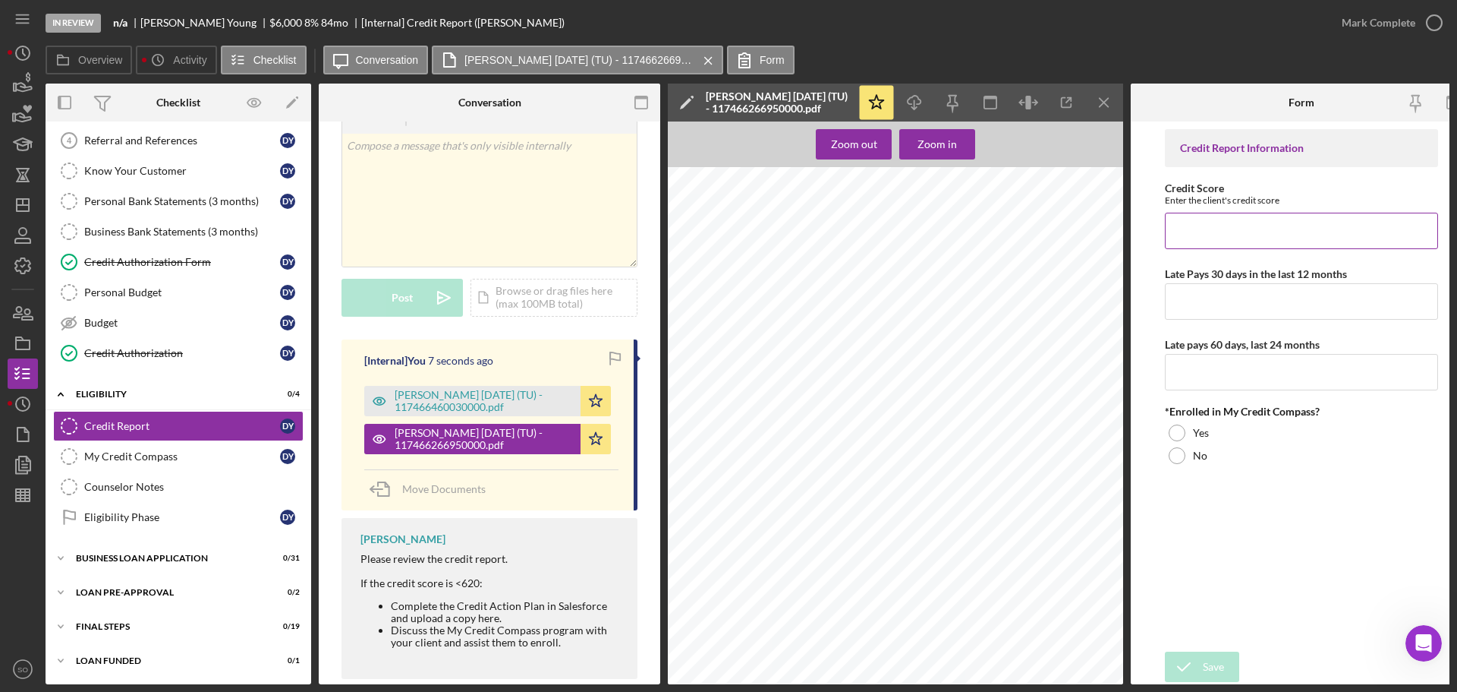
click at [1196, 211] on div "Credit Score Enter the client's credit score" at bounding box center [1301, 215] width 273 height 67
click at [1227, 231] on input "Credit Score" at bounding box center [1301, 231] width 273 height 36
type input "767"
click at [1231, 296] on input "Late Pays 30 days in the last 12 months" at bounding box center [1301, 301] width 273 height 36
type input "0"
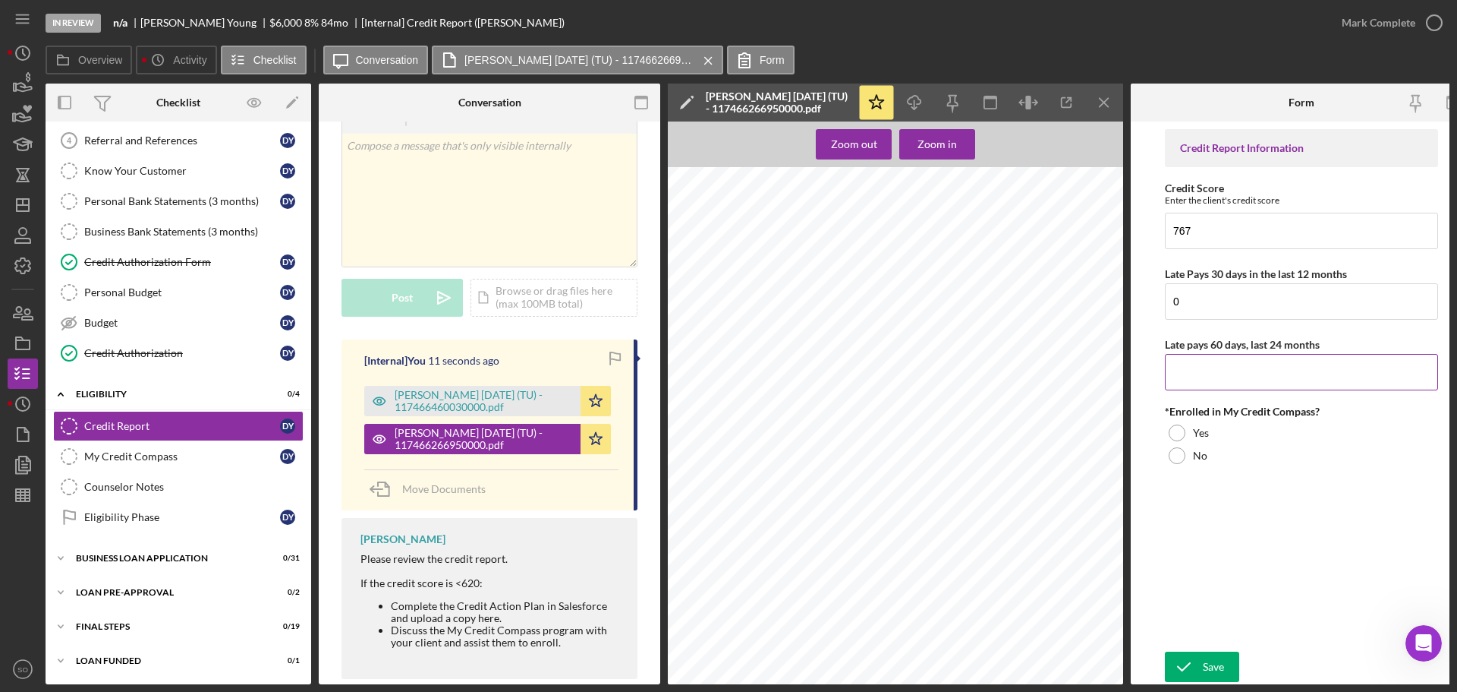
click at [1217, 367] on input "Late pays 60 days, last 24 months" at bounding box center [1301, 372] width 273 height 36
type input "0"
click at [1194, 464] on div "No" at bounding box center [1301, 455] width 273 height 23
click at [1181, 433] on div at bounding box center [1177, 432] width 17 height 17
click at [1197, 455] on label "No" at bounding box center [1200, 455] width 14 height 12
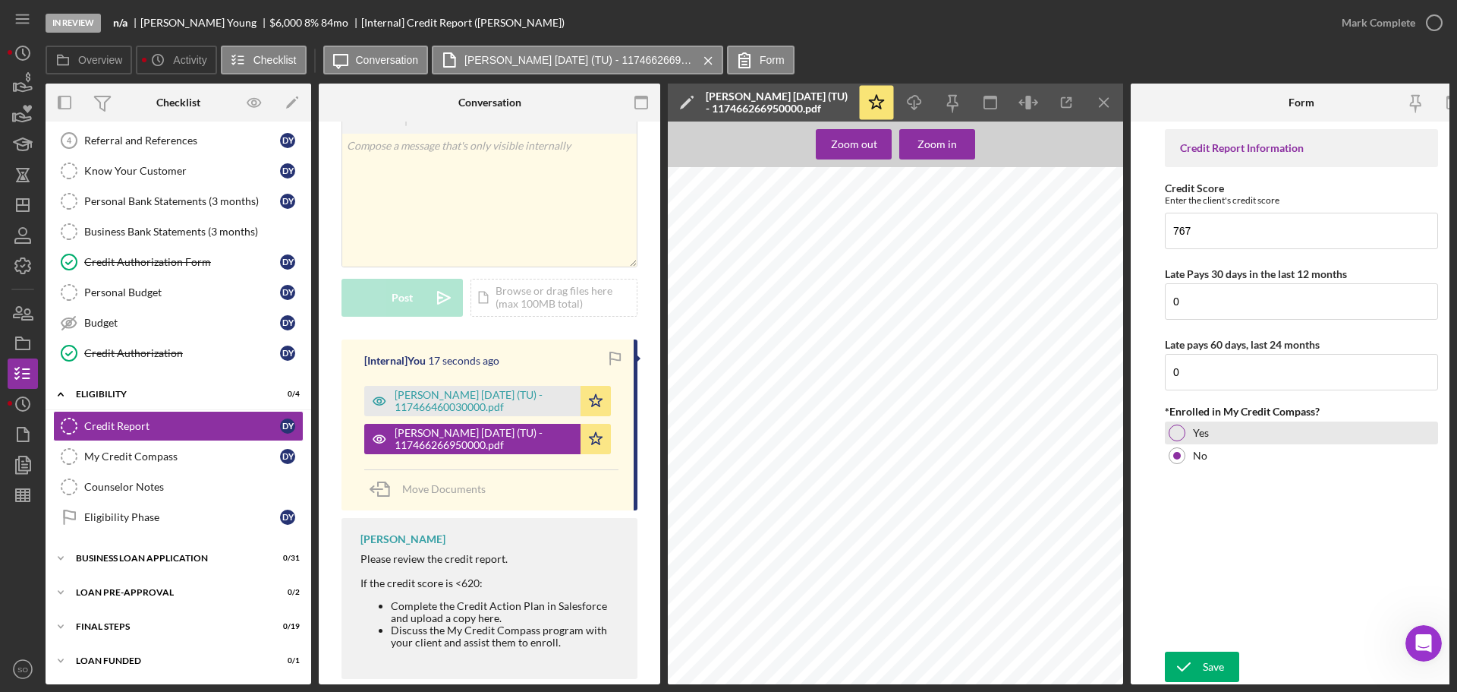
click at [1181, 436] on div at bounding box center [1177, 432] width 17 height 17
drag, startPoint x: 1209, startPoint y: 655, endPoint x: 1230, endPoint y: 657, distance: 21.3
click at [1210, 655] on div "Save" at bounding box center [1213, 666] width 21 height 30
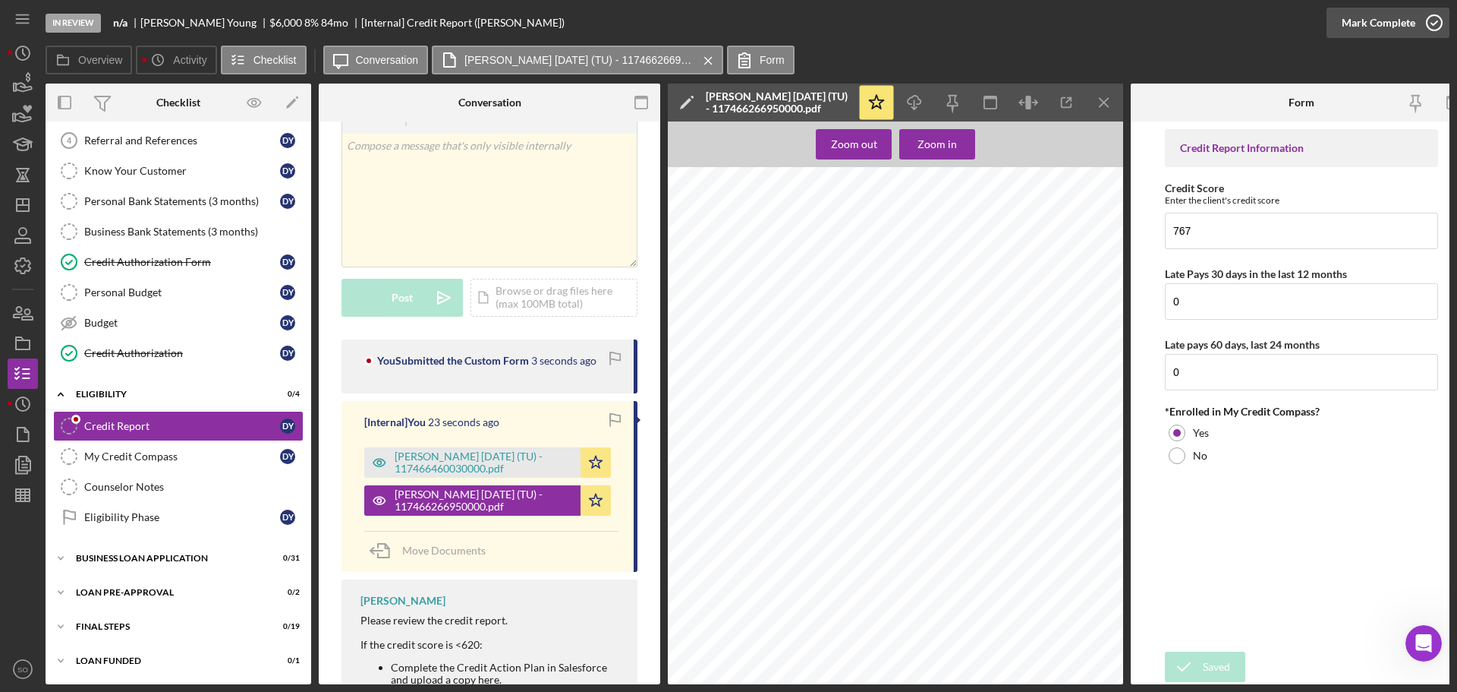
click at [1341, 37] on button "Mark Complete" at bounding box center [1388, 23] width 123 height 30
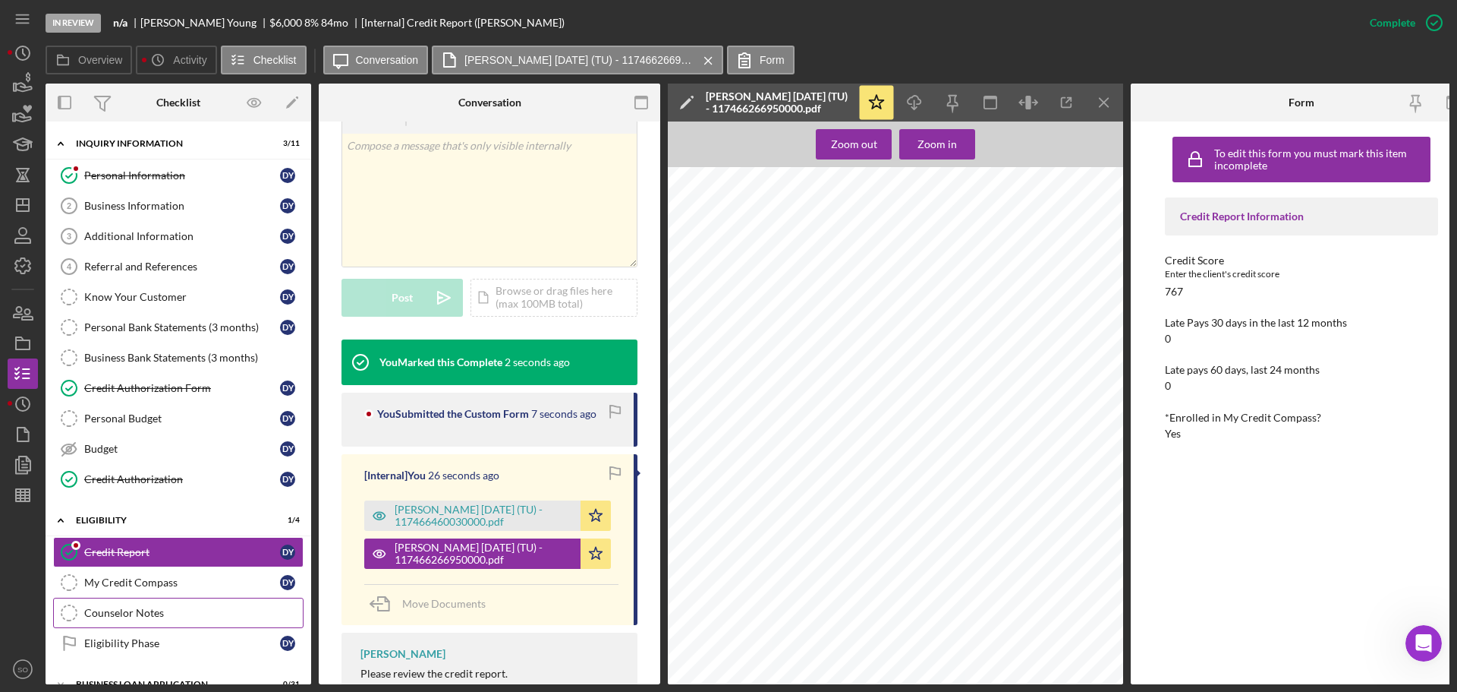
scroll to position [131, 0]
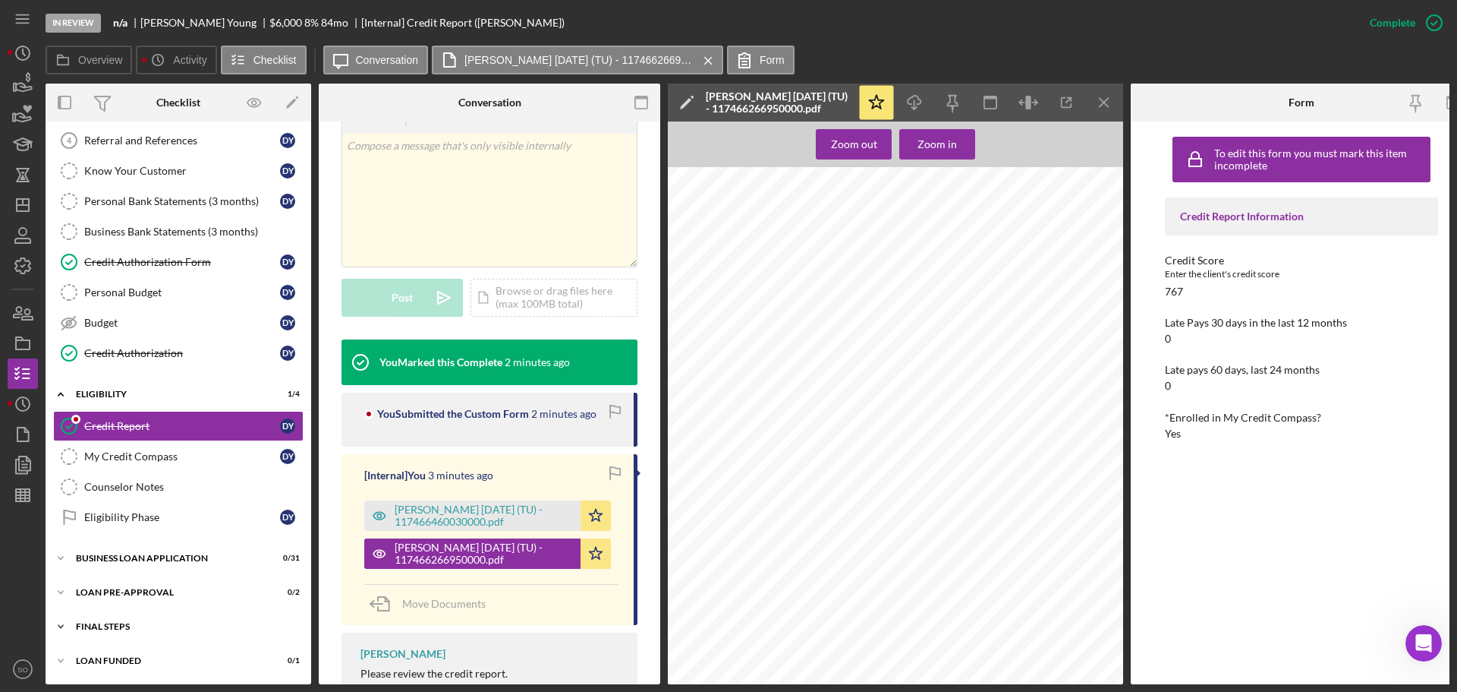
click at [181, 616] on div "Icon/Expander FINAL STEPS 0 / 19" at bounding box center [179, 626] width 266 height 30
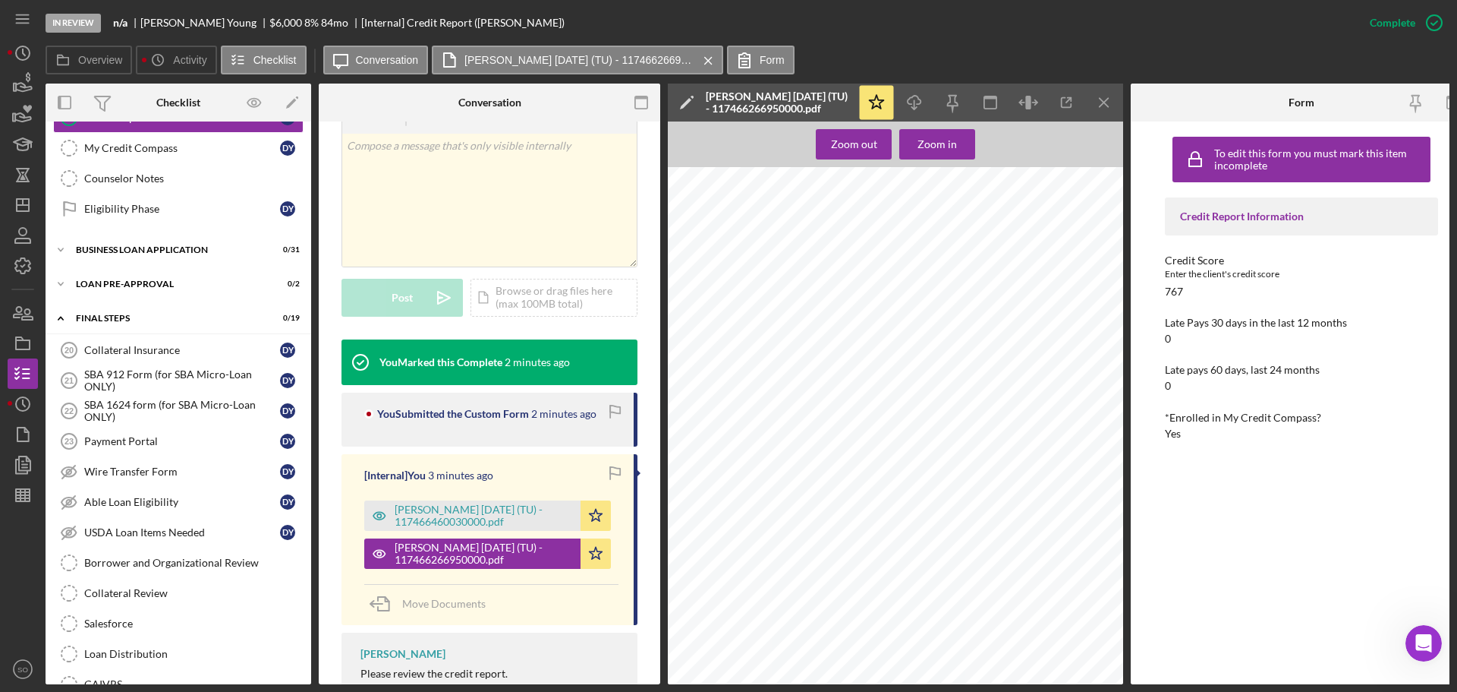
scroll to position [282, 0]
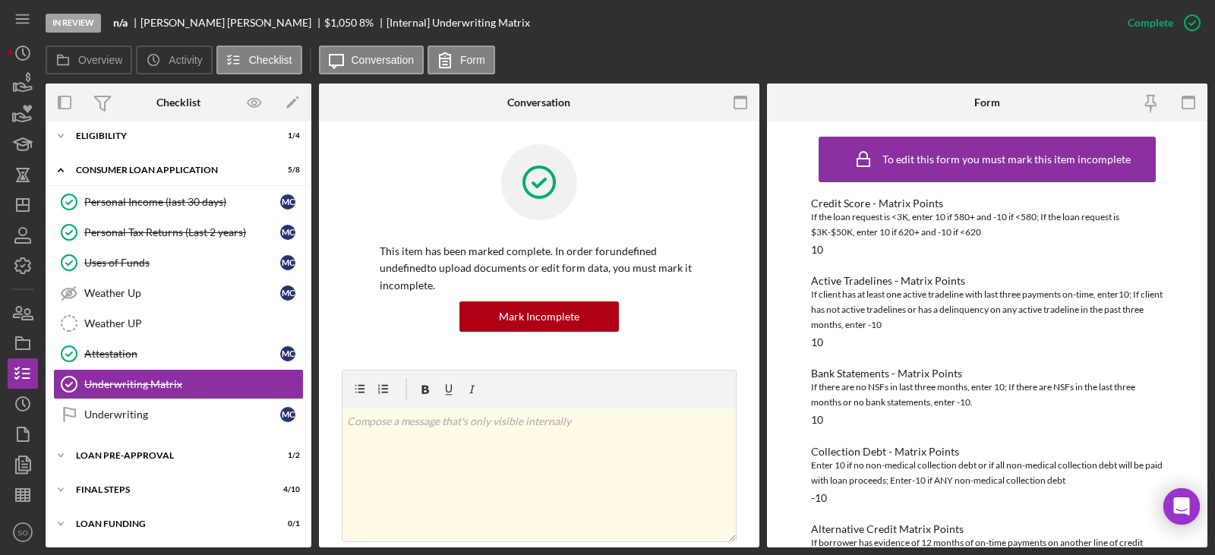
scroll to position [399, 0]
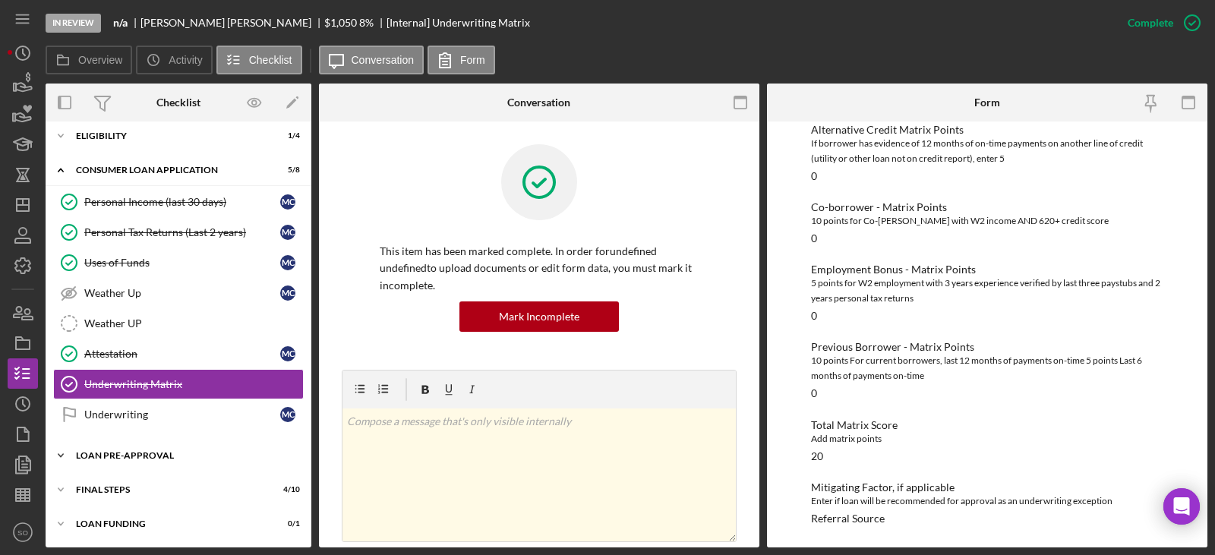
click at [200, 458] on div "Loan Pre-Approval" at bounding box center [184, 455] width 216 height 9
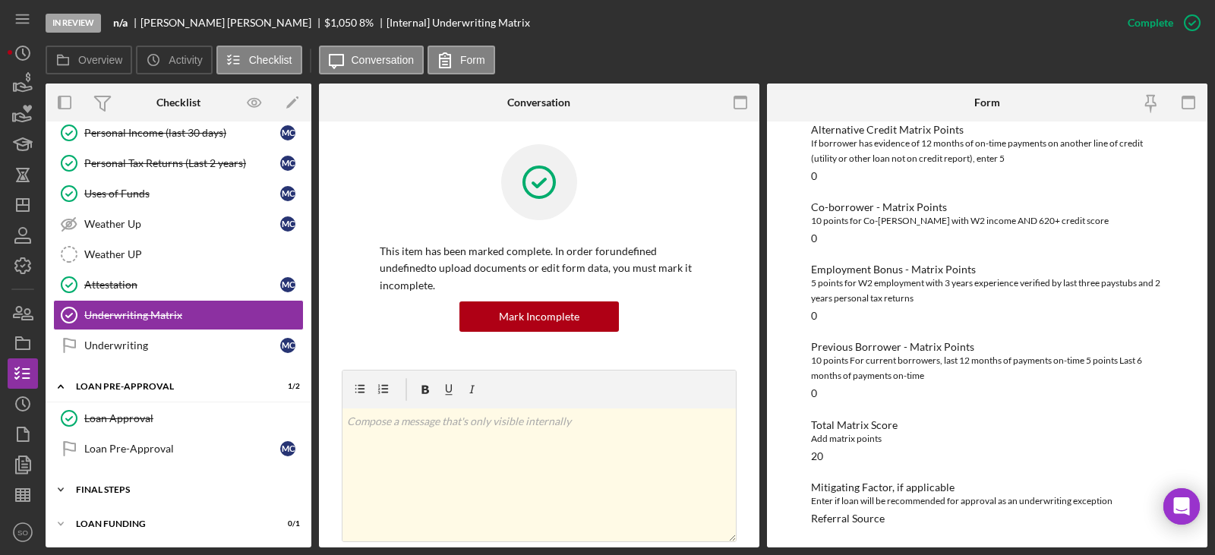
click at [142, 489] on div "FINAL STEPS" at bounding box center [184, 489] width 216 height 9
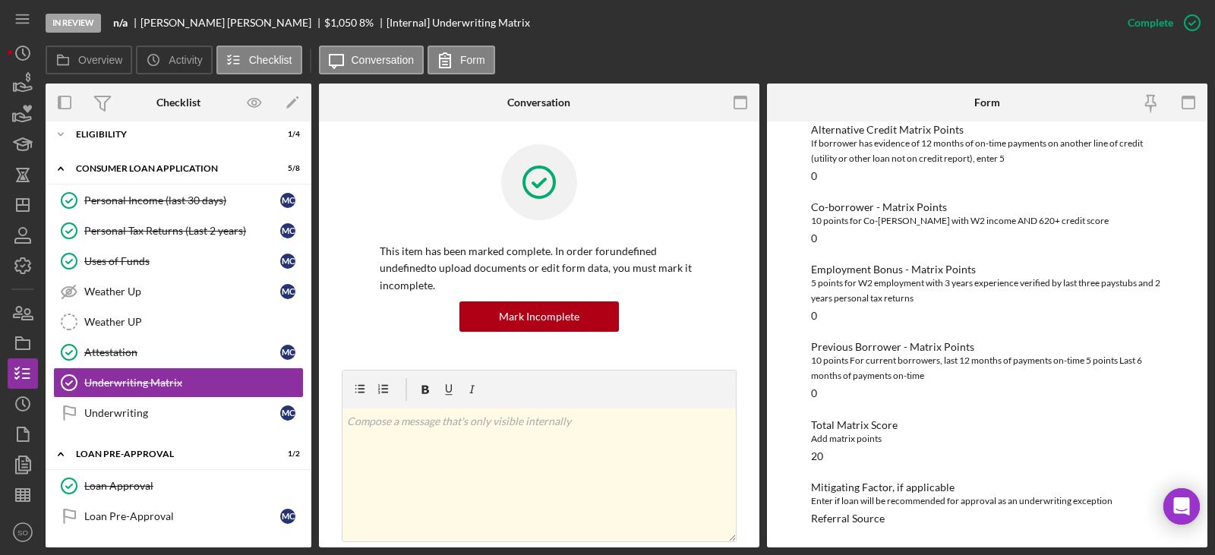
scroll to position [0, 0]
